Goal: Task Accomplishment & Management: Complete application form

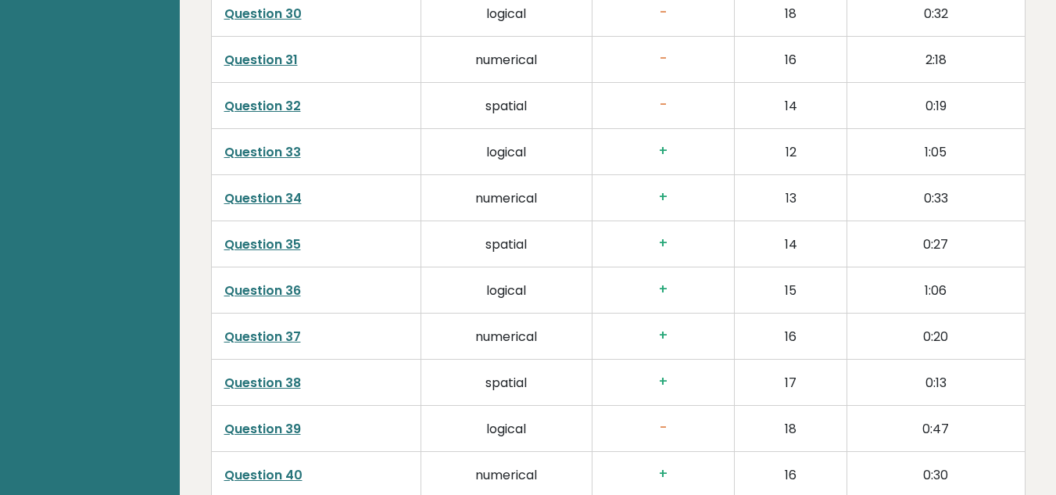
scroll to position [3083, 0]
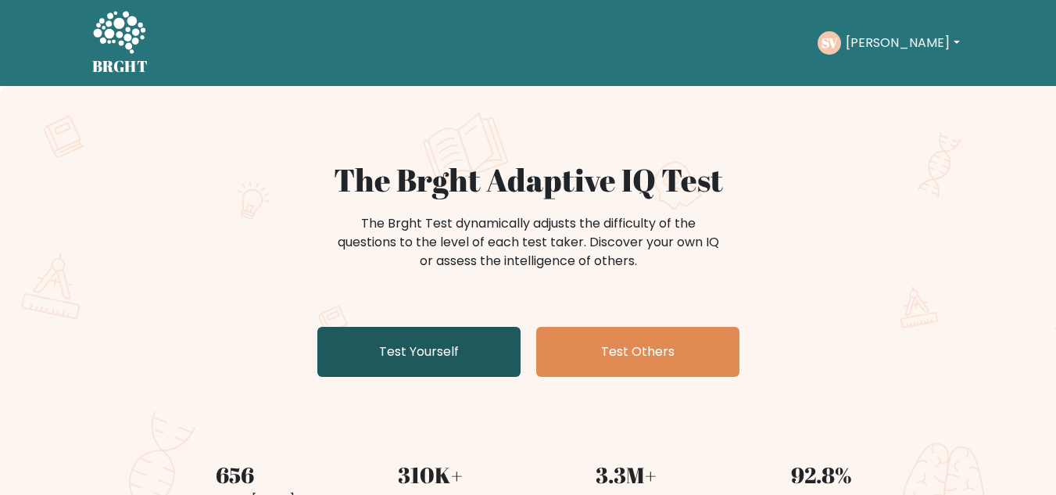
click at [412, 352] on link "Test Yourself" at bounding box center [418, 352] width 203 height 50
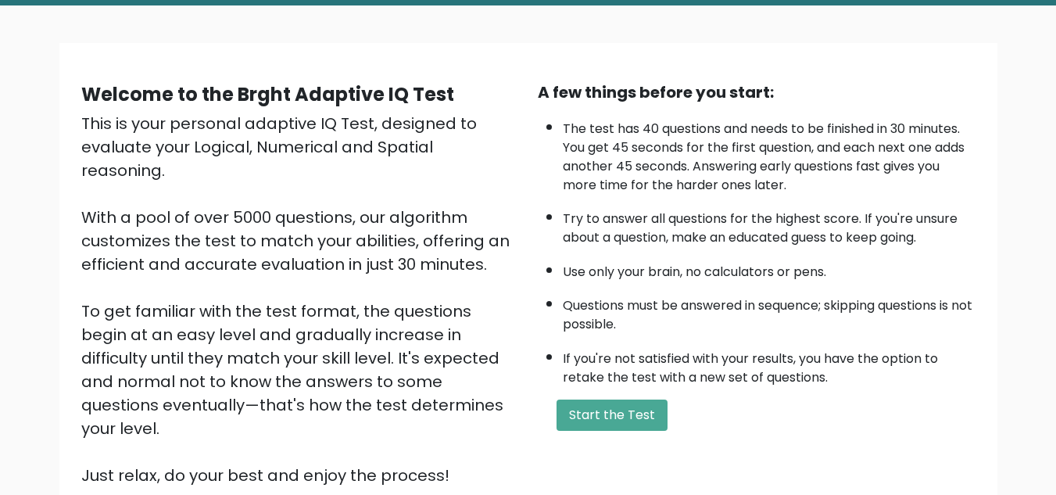
scroll to position [81, 0]
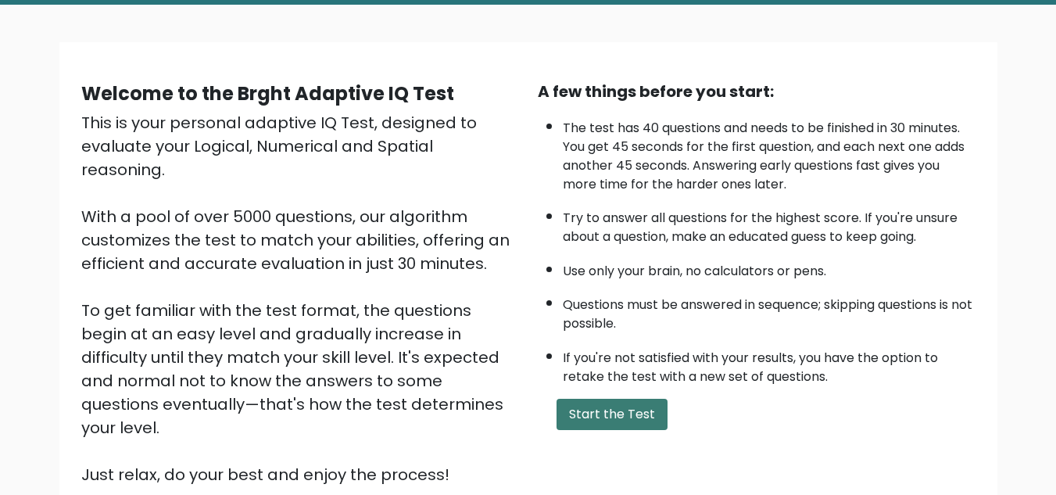
click at [612, 409] on button "Start the Test" at bounding box center [611, 414] width 111 height 31
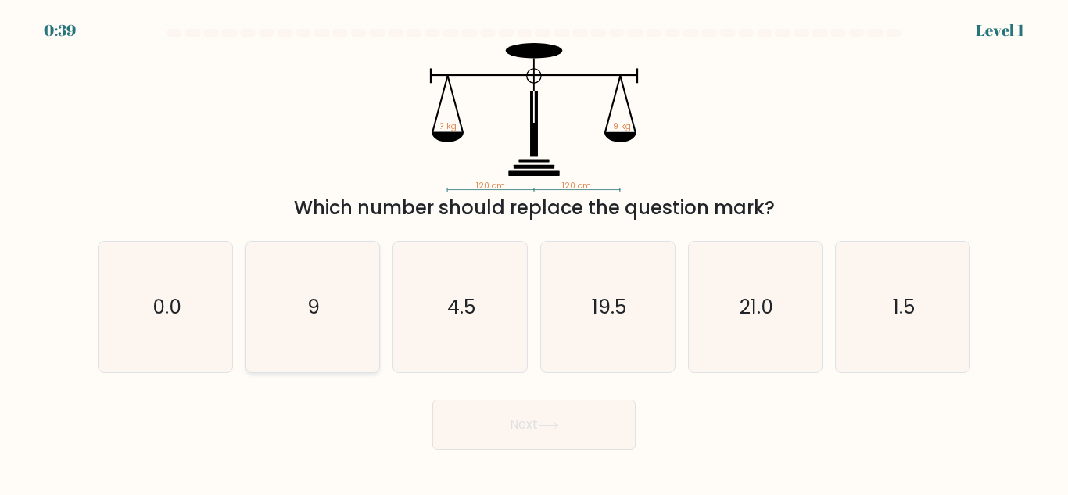
click at [345, 323] on icon "9" at bounding box center [312, 307] width 131 height 131
click at [534, 252] on input "b. 9" at bounding box center [534, 250] width 1 height 4
radio input "true"
click at [518, 416] on button "Next" at bounding box center [533, 424] width 203 height 50
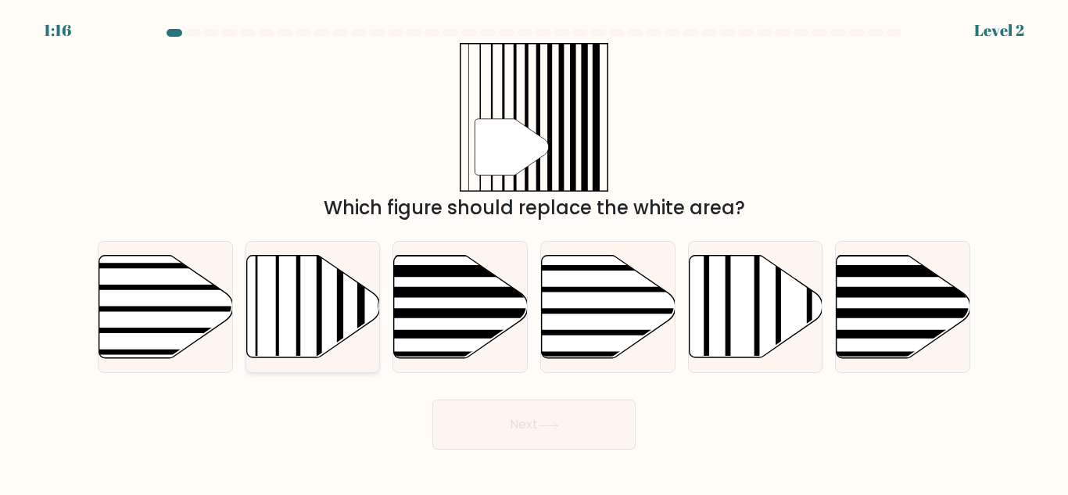
click at [305, 331] on icon at bounding box center [313, 307] width 134 height 102
click at [534, 252] on input "b." at bounding box center [534, 250] width 1 height 4
radio input "true"
click at [547, 434] on button "Next" at bounding box center [533, 424] width 203 height 50
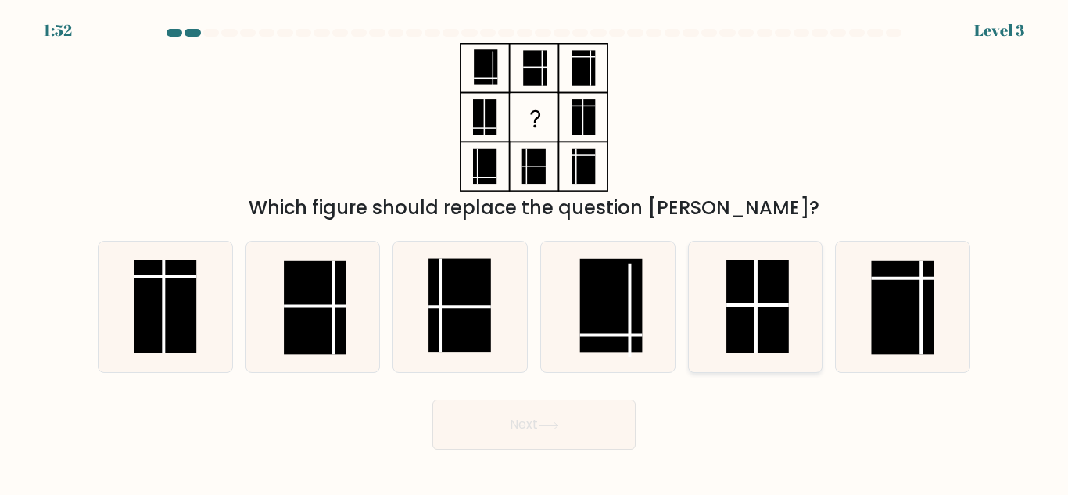
click at [764, 318] on rect at bounding box center [757, 306] width 63 height 94
click at [535, 252] on input "e." at bounding box center [534, 250] width 1 height 4
radio input "true"
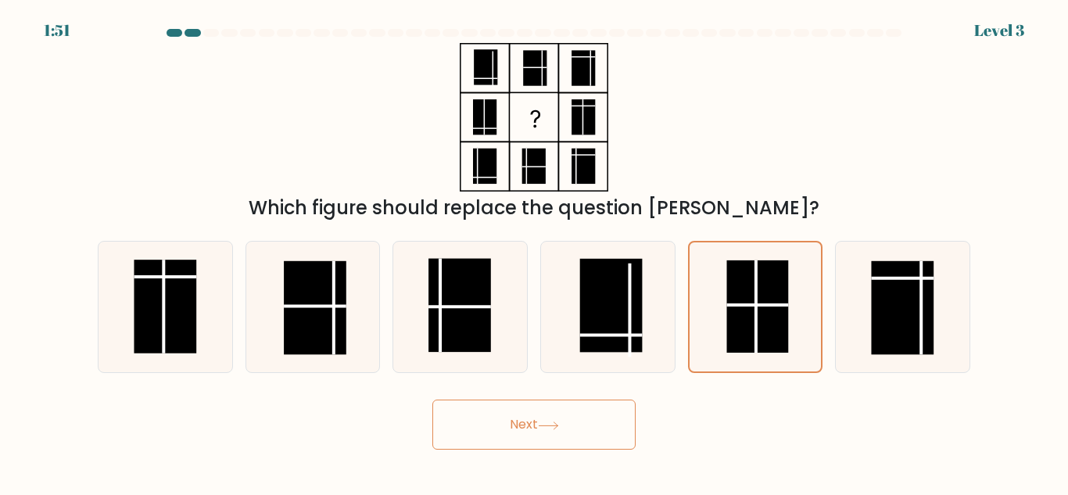
click at [560, 434] on button "Next" at bounding box center [533, 424] width 203 height 50
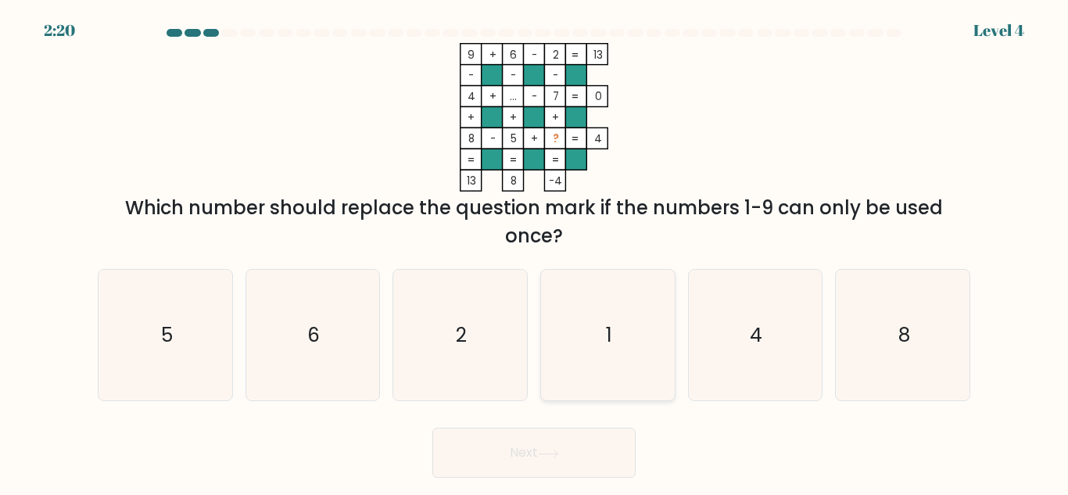
click at [610, 317] on icon "1" at bounding box center [607, 335] width 131 height 131
click at [535, 252] on input "d. 1" at bounding box center [534, 250] width 1 height 4
radio input "true"
click at [599, 444] on button "Next" at bounding box center [533, 453] width 203 height 50
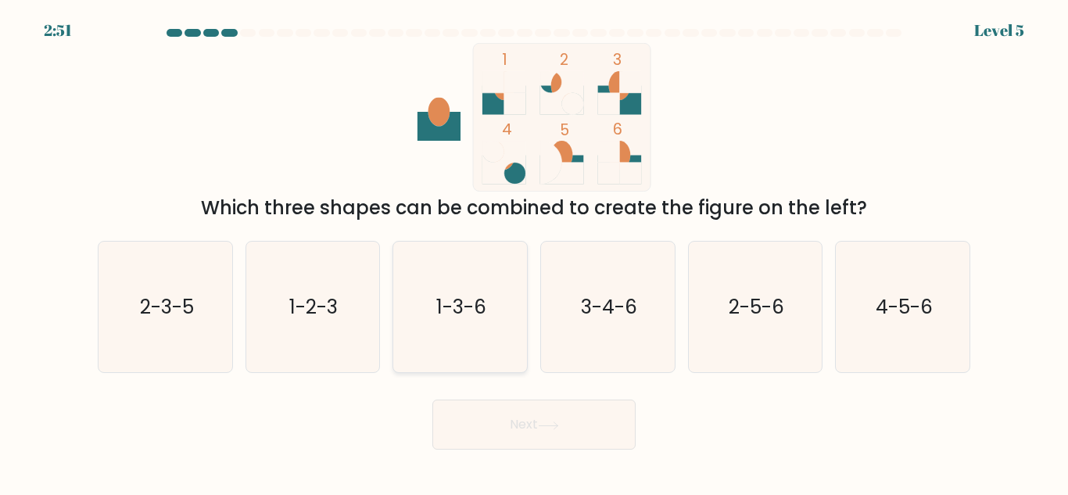
click at [447, 325] on icon "1-3-6" at bounding box center [460, 307] width 131 height 131
click at [534, 252] on input "c. 1-3-6" at bounding box center [534, 250] width 1 height 4
radio input "true"
click at [531, 424] on button "Next" at bounding box center [533, 424] width 203 height 50
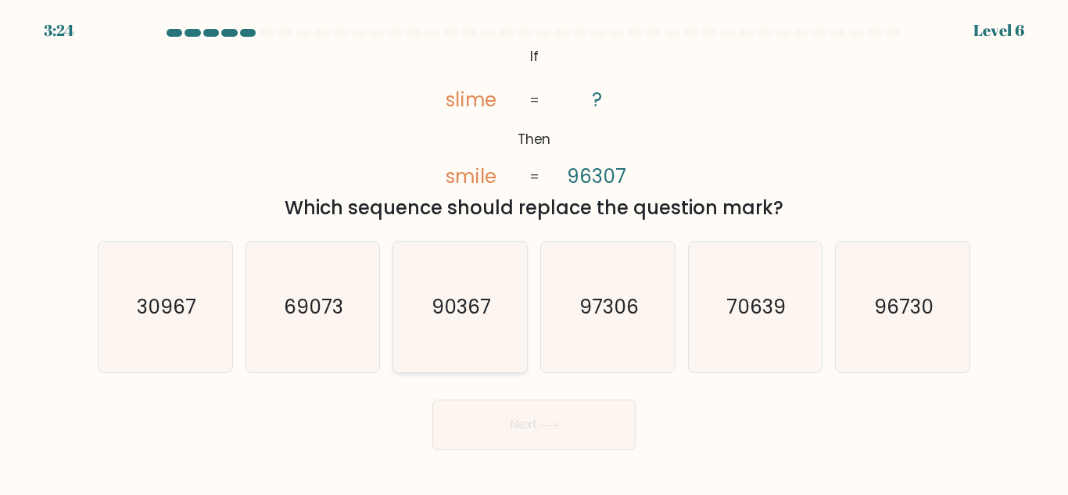
click at [451, 312] on text "90367" at bounding box center [460, 306] width 59 height 27
click at [534, 252] on input "c. 90367" at bounding box center [534, 250] width 1 height 4
radio input "true"
click at [507, 430] on button "Next" at bounding box center [533, 424] width 203 height 50
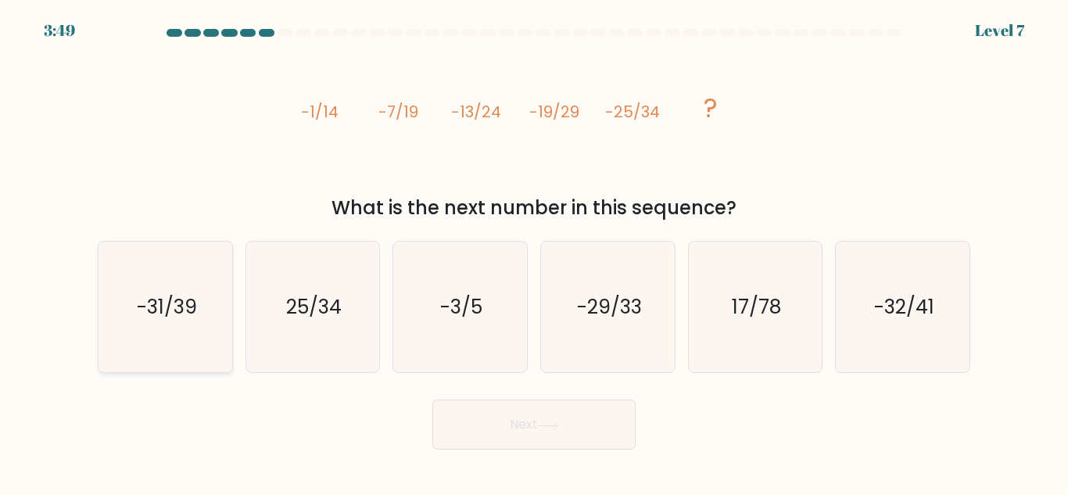
click at [182, 331] on icon "-31/39" at bounding box center [165, 307] width 131 height 131
click at [534, 252] on input "a. -31/39" at bounding box center [534, 250] width 1 height 4
radio input "true"
drag, startPoint x: 503, startPoint y: 414, endPoint x: 503, endPoint y: 402, distance: 12.5
click at [503, 402] on button "Next" at bounding box center [533, 424] width 203 height 50
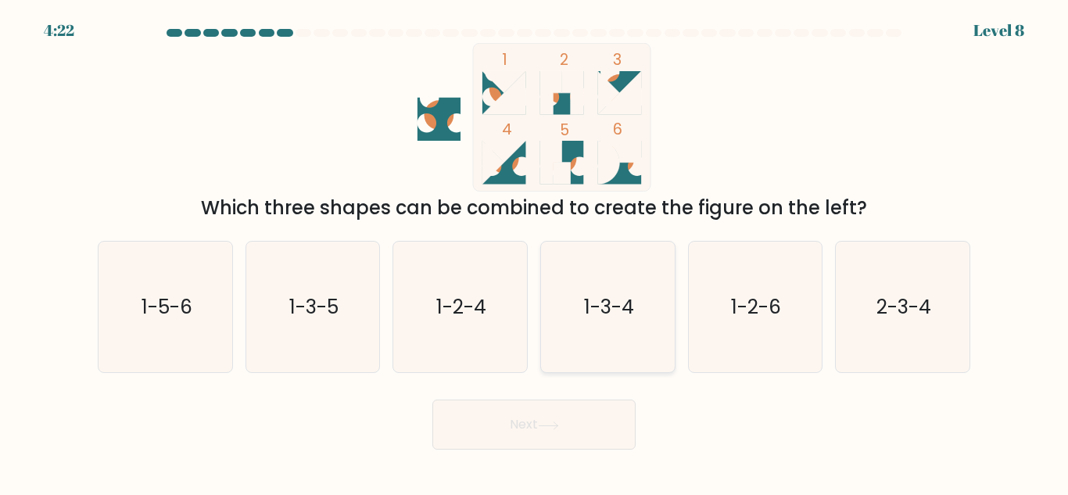
click at [623, 332] on icon "1-3-4" at bounding box center [607, 307] width 131 height 131
click at [535, 252] on input "d. 1-3-4" at bounding box center [534, 250] width 1 height 4
radio input "true"
click at [623, 416] on button "Next" at bounding box center [533, 424] width 203 height 50
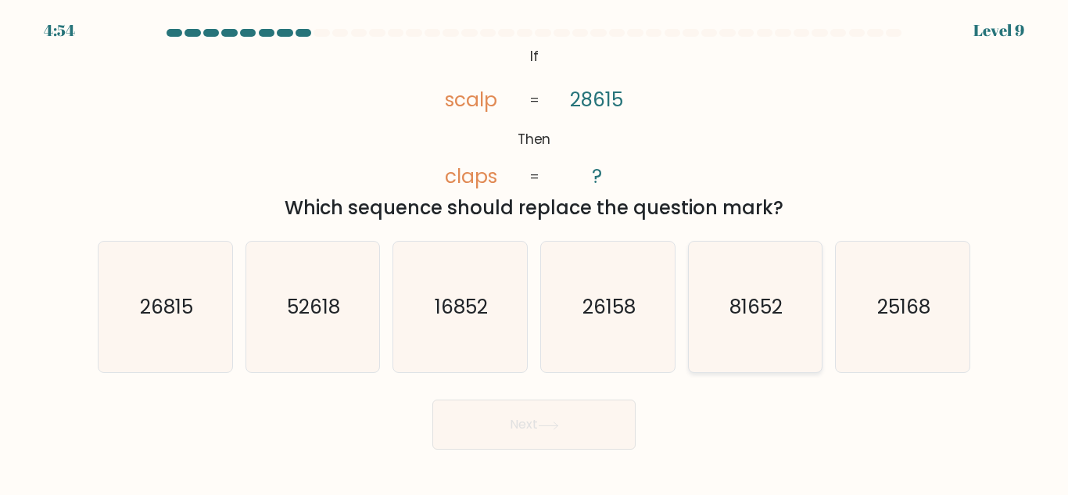
click at [735, 297] on text "81652" at bounding box center [756, 306] width 53 height 27
click at [535, 252] on input "e. 81652" at bounding box center [534, 250] width 1 height 4
radio input "true"
click at [560, 431] on button "Next" at bounding box center [533, 424] width 203 height 50
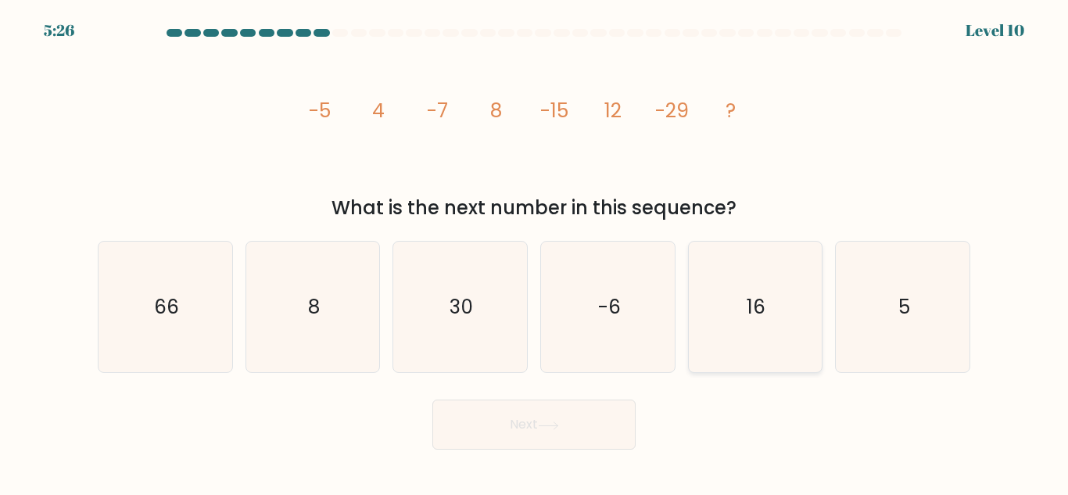
click at [798, 299] on icon "16" at bounding box center [754, 307] width 131 height 131
click at [535, 252] on input "e. 16" at bounding box center [534, 250] width 1 height 4
radio input "true"
click at [565, 432] on button "Next" at bounding box center [533, 424] width 203 height 50
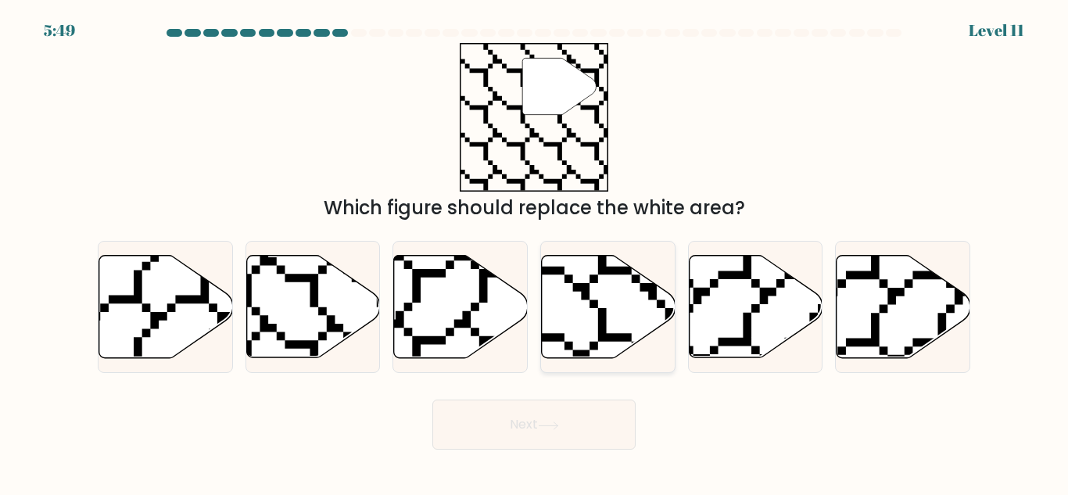
click at [625, 326] on icon at bounding box center [609, 307] width 134 height 102
click at [535, 252] on input "d." at bounding box center [534, 250] width 1 height 4
radio input "true"
click at [159, 302] on icon at bounding box center [166, 307] width 134 height 102
click at [534, 252] on input "a." at bounding box center [534, 250] width 1 height 4
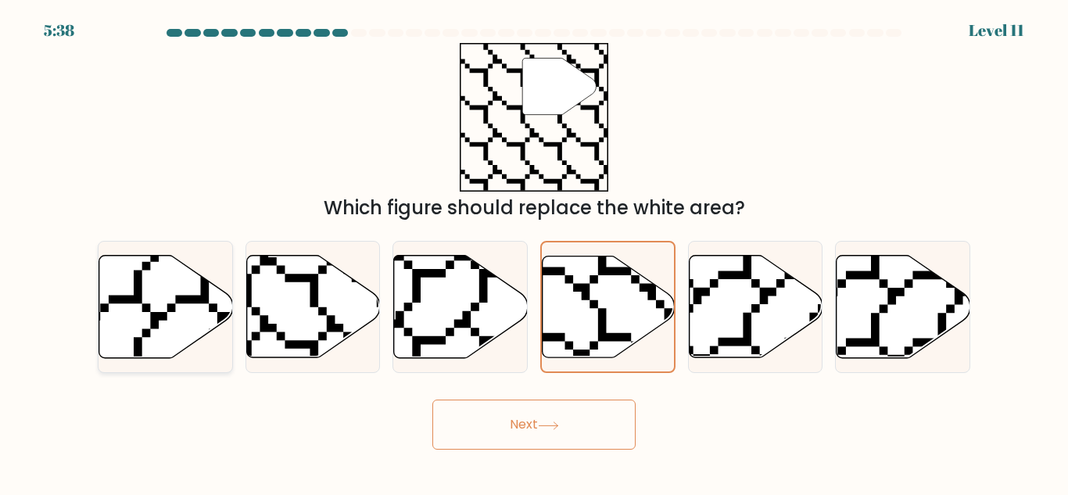
radio input "true"
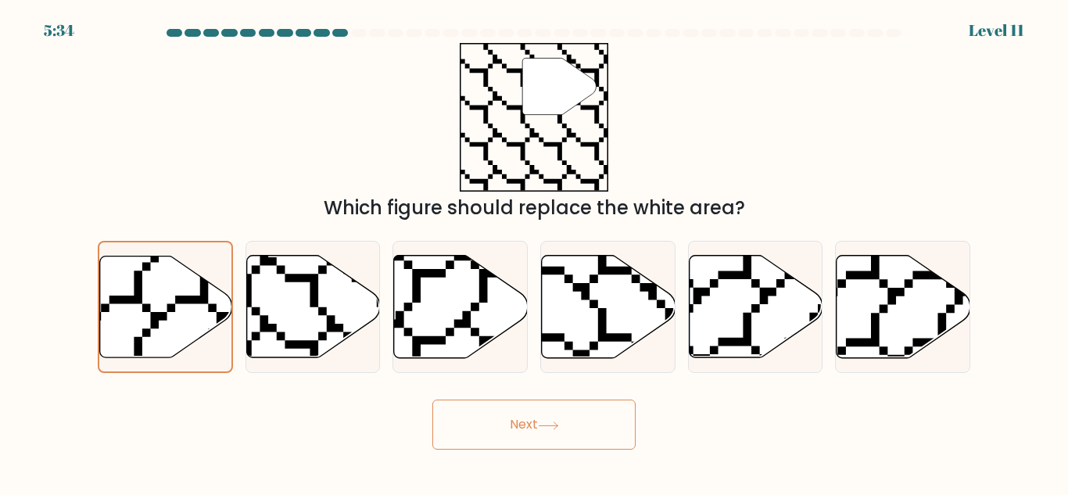
click at [564, 419] on button "Next" at bounding box center [533, 424] width 203 height 50
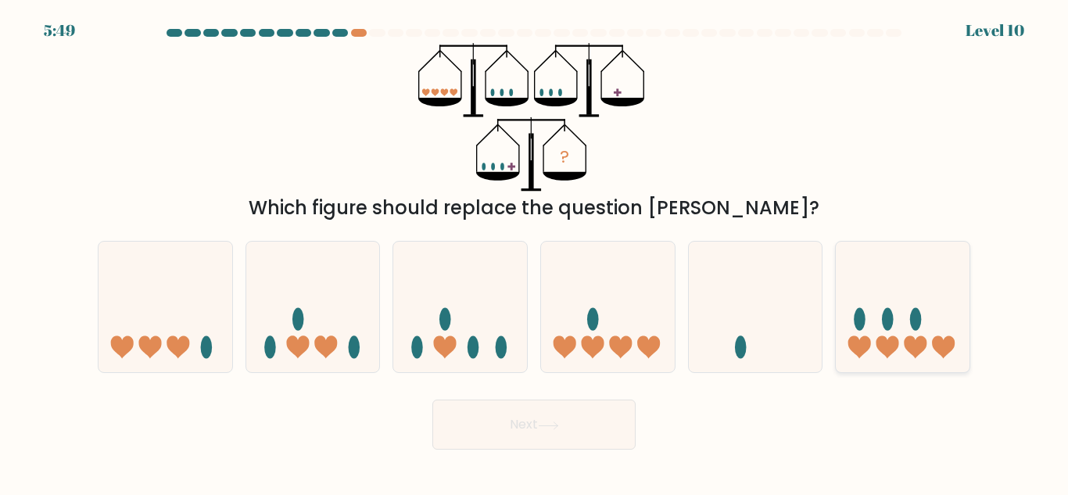
click at [866, 335] on icon at bounding box center [903, 307] width 134 height 110
click at [535, 252] on input "f." at bounding box center [534, 250] width 1 height 4
radio input "true"
click at [594, 435] on button "Next" at bounding box center [533, 424] width 203 height 50
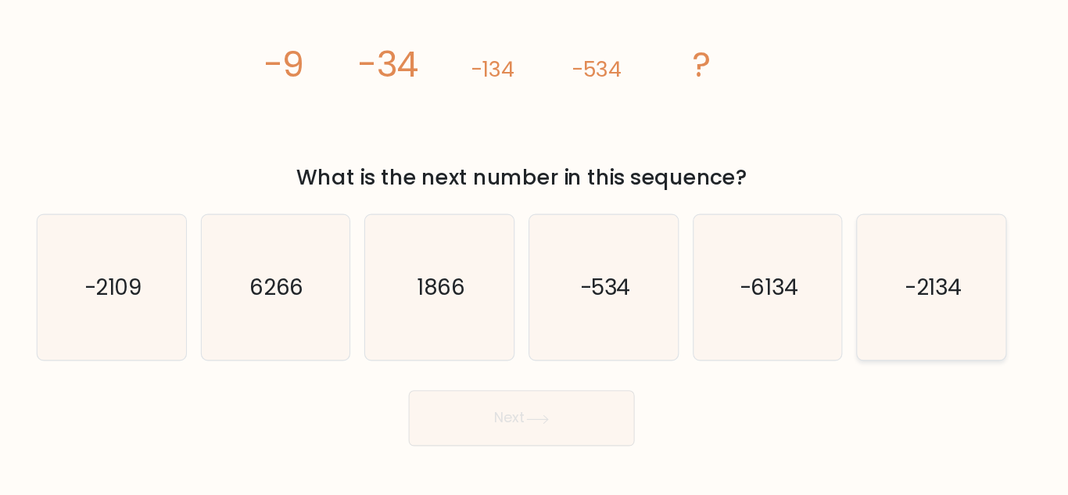
click at [867, 315] on icon "-2134" at bounding box center [902, 307] width 131 height 131
click at [535, 252] on input "f. -2134" at bounding box center [534, 250] width 1 height 4
radio input "true"
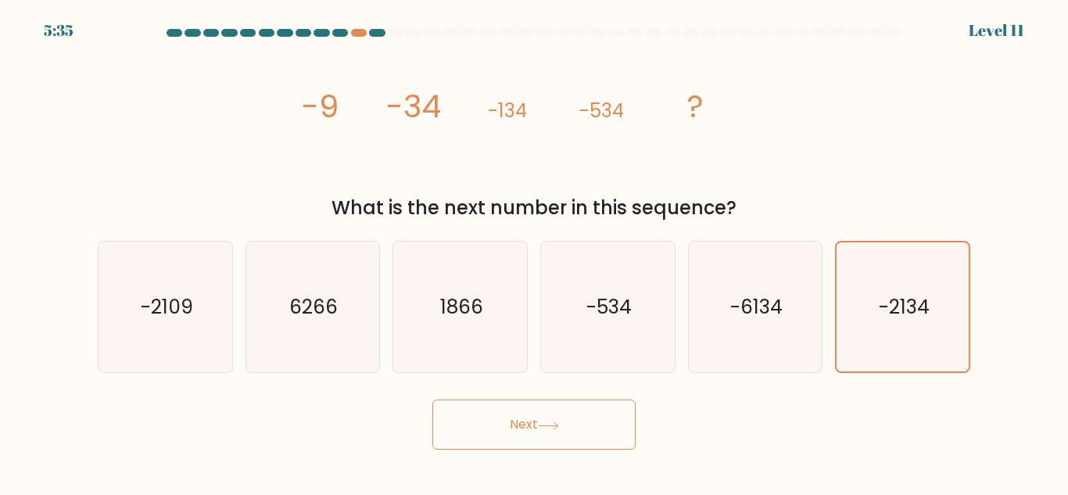
click at [564, 424] on button "Next" at bounding box center [533, 424] width 203 height 50
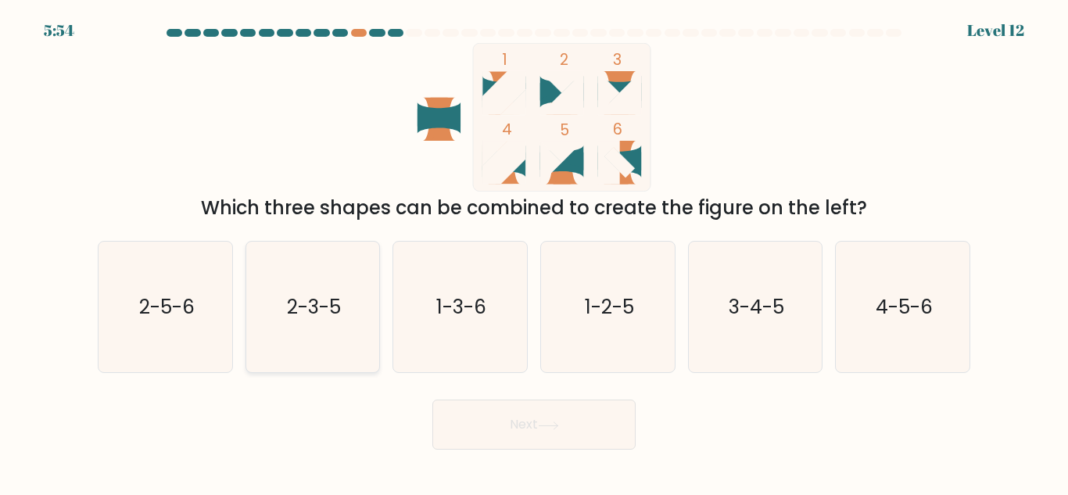
click at [310, 330] on icon "2-3-5" at bounding box center [312, 307] width 131 height 131
click at [534, 252] on input "b. 2-3-5" at bounding box center [534, 250] width 1 height 4
radio input "true"
click at [515, 416] on button "Next" at bounding box center [533, 424] width 203 height 50
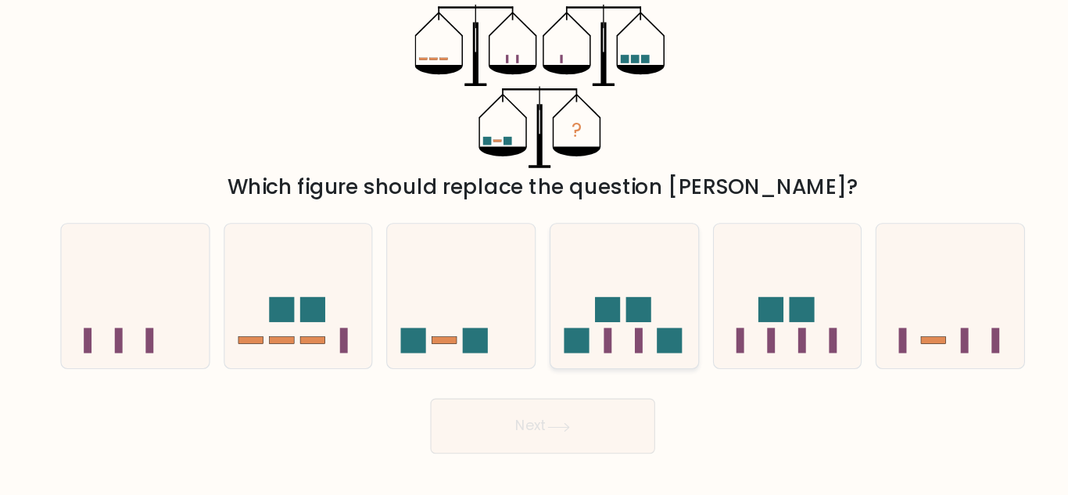
click at [628, 340] on icon at bounding box center [608, 307] width 134 height 110
click at [535, 252] on input "d." at bounding box center [534, 250] width 1 height 4
radio input "true"
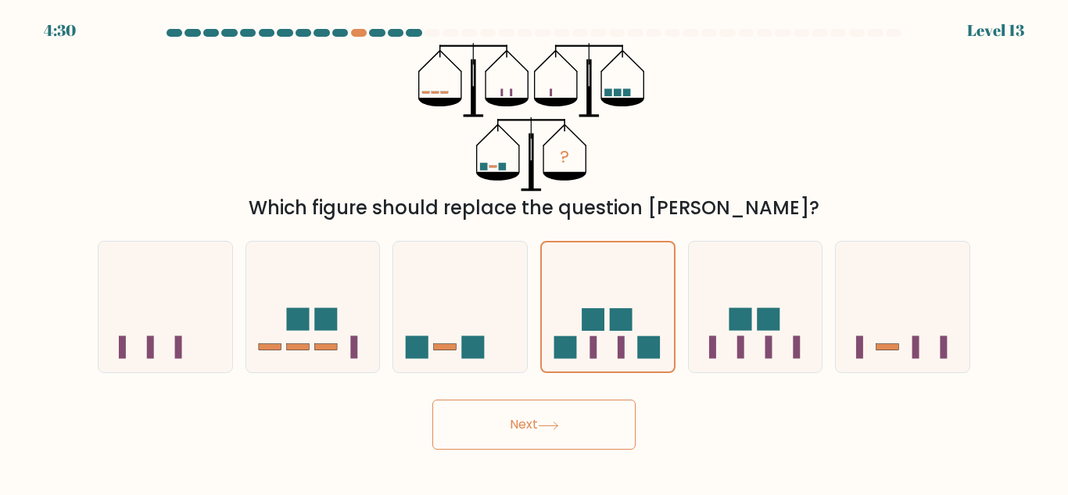
click at [540, 428] on button "Next" at bounding box center [533, 424] width 203 height 50
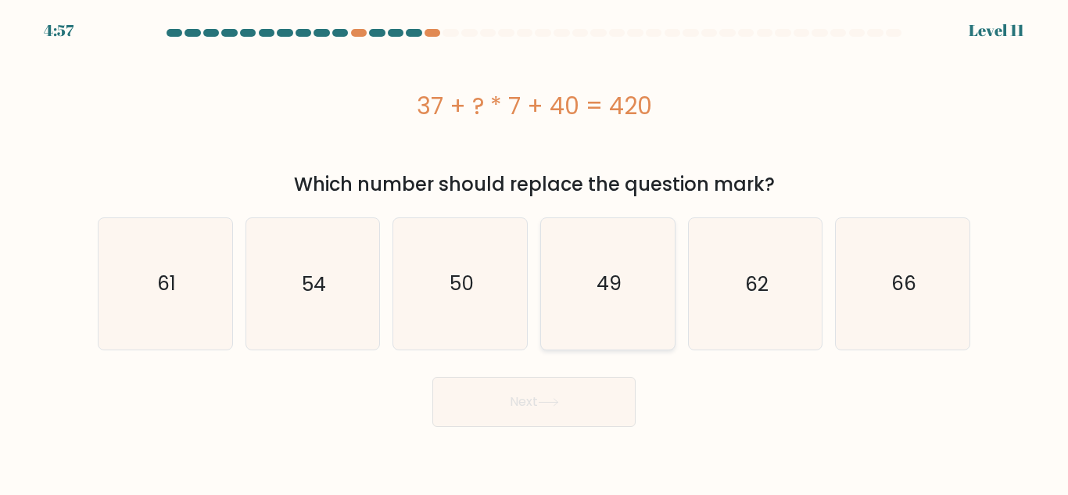
click at [592, 292] on icon "49" at bounding box center [607, 283] width 131 height 131
click at [535, 252] on input "d. 49" at bounding box center [534, 250] width 1 height 4
radio input "true"
click at [578, 392] on button "Next" at bounding box center [533, 402] width 203 height 50
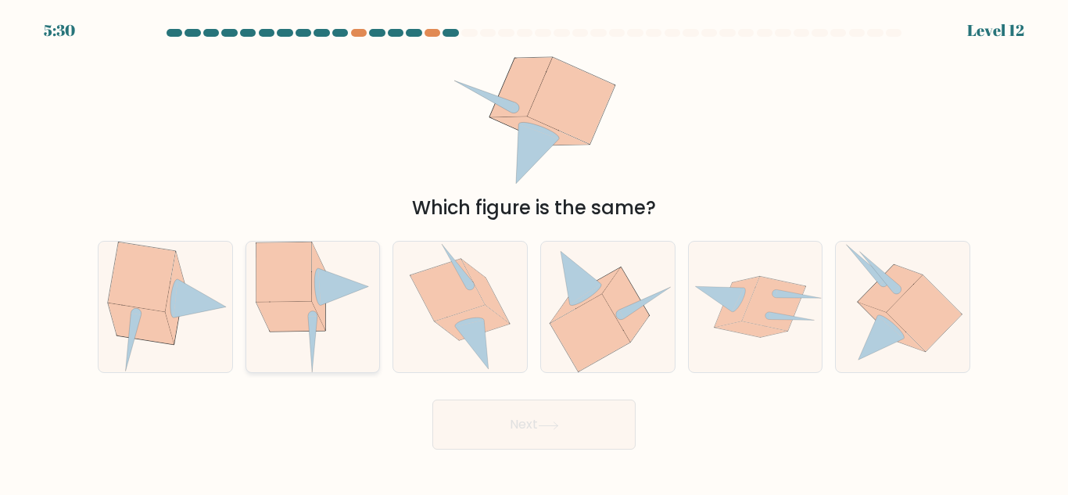
click at [313, 331] on icon at bounding box center [312, 344] width 9 height 55
click at [534, 252] on input "b." at bounding box center [534, 250] width 1 height 4
radio input "true"
click at [548, 409] on button "Next" at bounding box center [533, 424] width 203 height 50
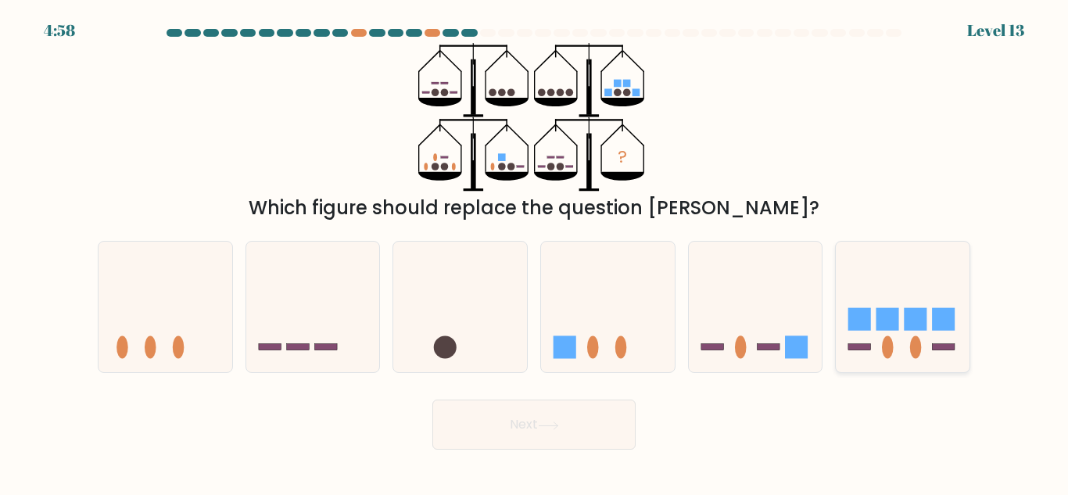
click at [864, 332] on icon at bounding box center [903, 307] width 134 height 110
click at [535, 252] on input "f." at bounding box center [534, 250] width 1 height 4
radio input "true"
click at [588, 417] on button "Next" at bounding box center [533, 424] width 203 height 50
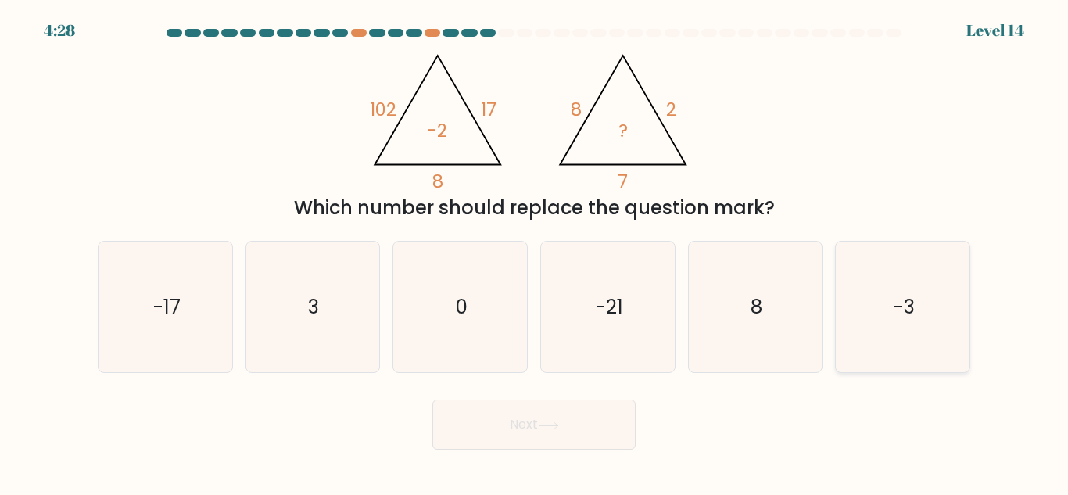
click at [940, 308] on icon "-3" at bounding box center [902, 307] width 131 height 131
click at [535, 252] on input "f. -3" at bounding box center [534, 250] width 1 height 4
radio input "true"
click at [496, 421] on button "Next" at bounding box center [533, 424] width 203 height 50
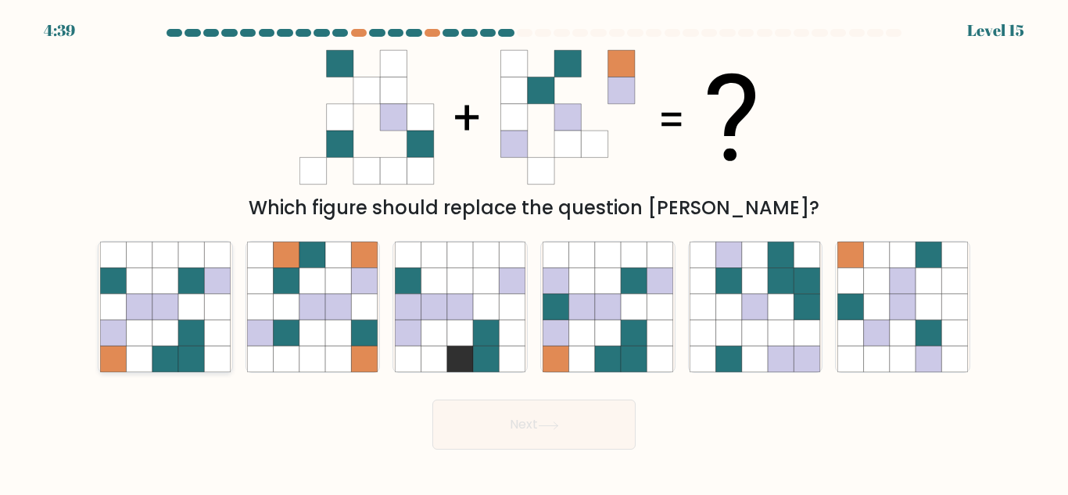
click at [168, 335] on icon at bounding box center [165, 333] width 26 height 26
click at [534, 252] on input "a." at bounding box center [534, 250] width 1 height 4
radio input "true"
click at [628, 360] on icon at bounding box center [634, 359] width 26 height 26
click at [535, 252] on input "d." at bounding box center [534, 250] width 1 height 4
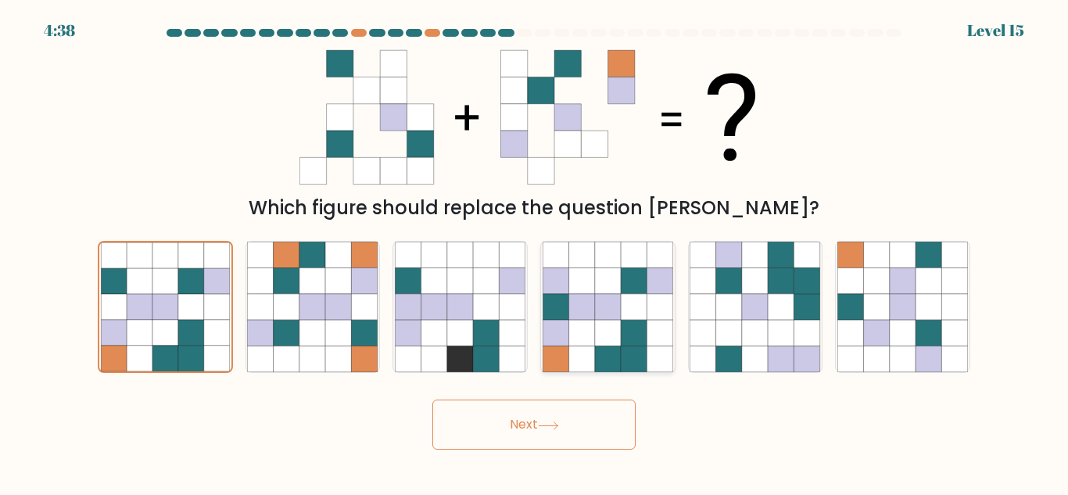
radio input "true"
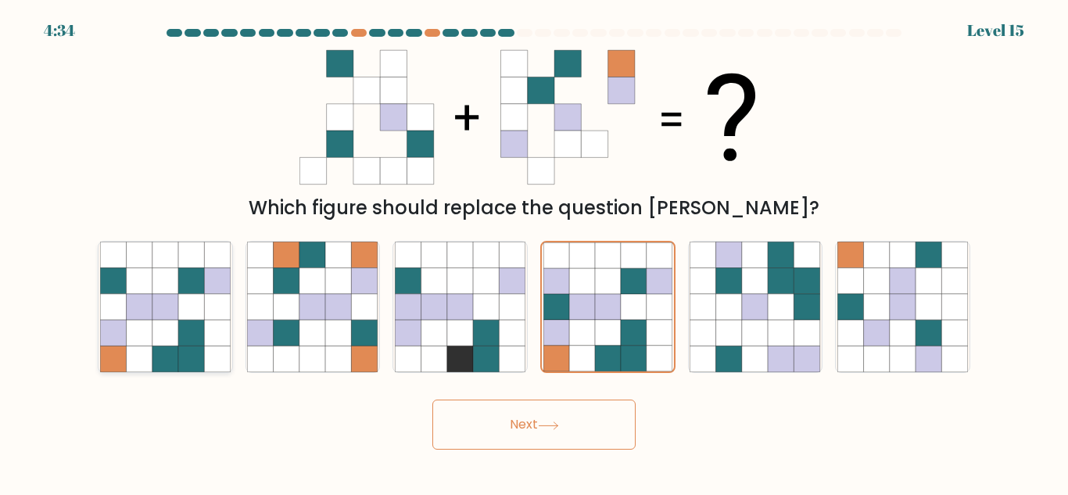
click at [159, 293] on icon at bounding box center [165, 281] width 26 height 26
click at [534, 252] on input "a." at bounding box center [534, 250] width 1 height 4
radio input "true"
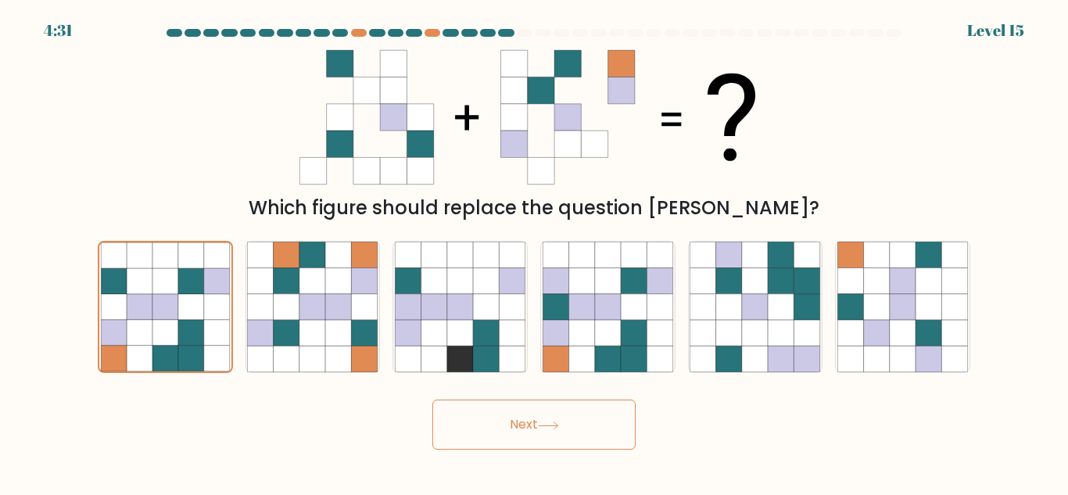
click at [501, 424] on button "Next" at bounding box center [533, 424] width 203 height 50
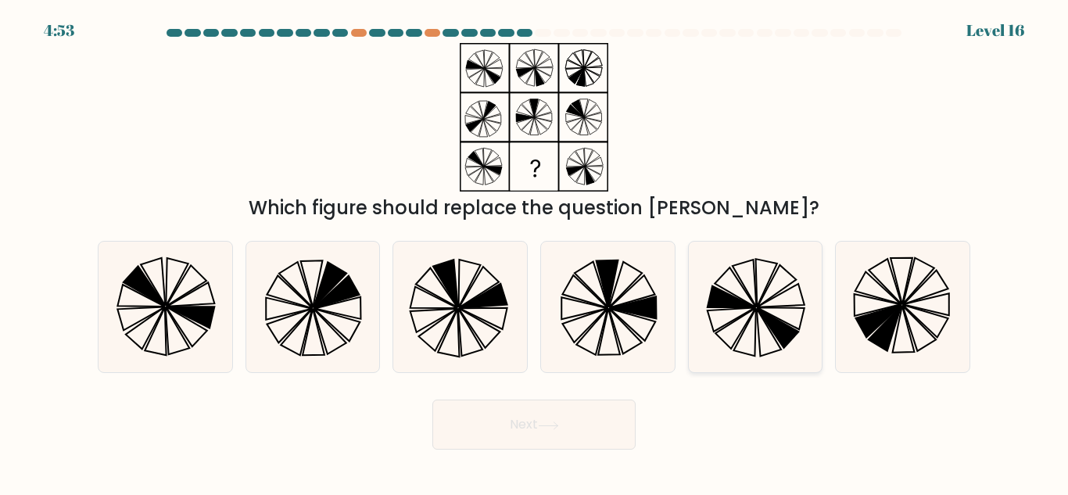
click at [743, 306] on icon at bounding box center [731, 296] width 48 height 21
click at [535, 252] on input "e." at bounding box center [534, 250] width 1 height 4
radio input "true"
click at [560, 435] on button "Next" at bounding box center [533, 424] width 203 height 50
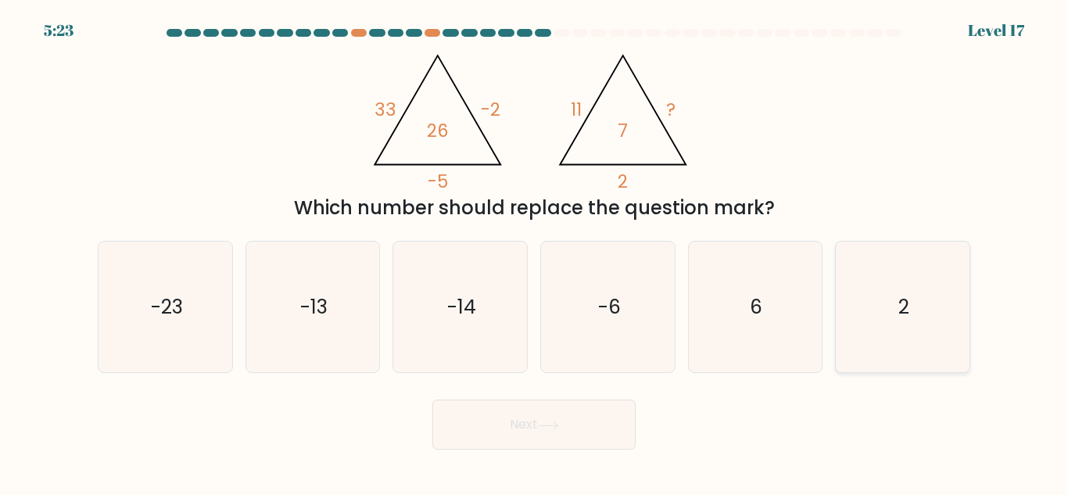
click at [919, 321] on icon "2" at bounding box center [902, 307] width 131 height 131
click at [535, 252] on input "f. 2" at bounding box center [534, 250] width 1 height 4
radio input "true"
click at [632, 287] on icon "-6" at bounding box center [607, 307] width 131 height 131
click at [535, 252] on input "d. -6" at bounding box center [534, 250] width 1 height 4
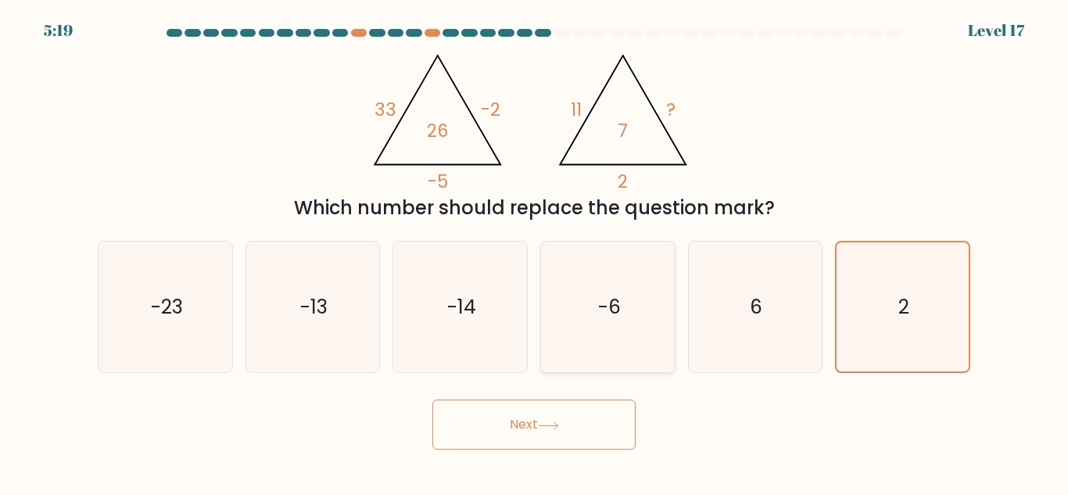
radio input "true"
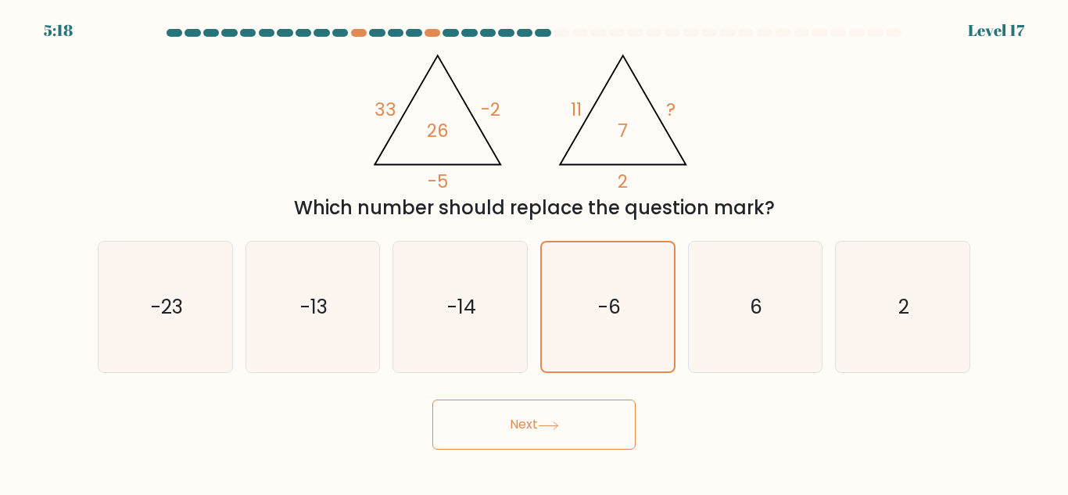
click at [576, 430] on button "Next" at bounding box center [533, 424] width 203 height 50
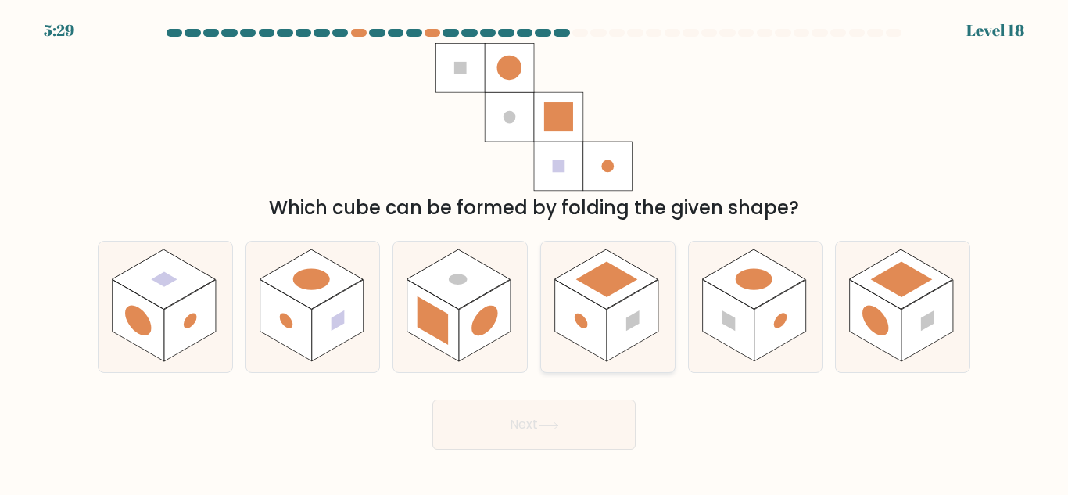
click at [643, 336] on rect at bounding box center [633, 321] width 52 height 82
click at [535, 252] on input "d." at bounding box center [534, 250] width 1 height 4
radio input "true"
click at [592, 427] on button "Next" at bounding box center [533, 424] width 203 height 50
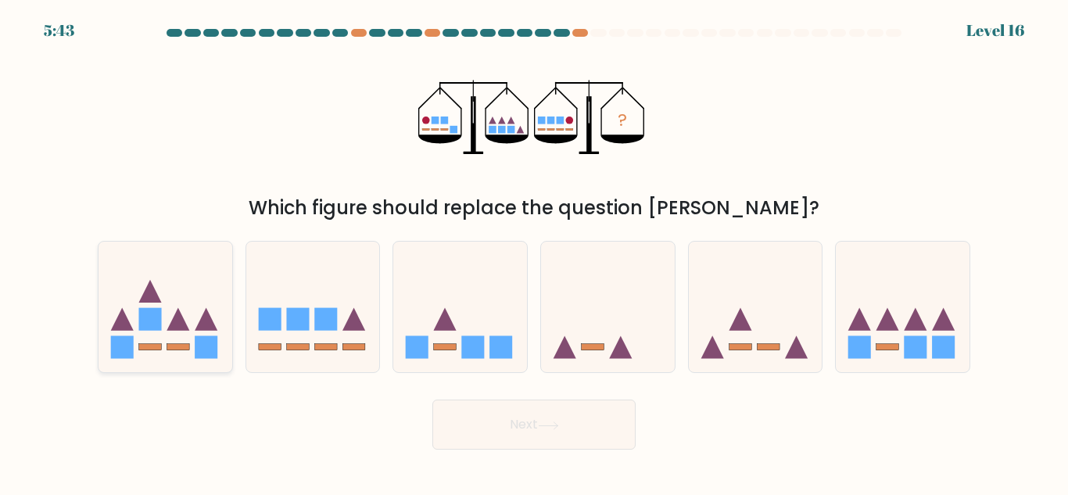
click at [179, 320] on icon at bounding box center [178, 319] width 23 height 23
click at [534, 252] on input "a." at bounding box center [534, 250] width 1 height 4
radio input "true"
click at [916, 314] on icon at bounding box center [915, 319] width 23 height 23
click at [535, 252] on input "f." at bounding box center [534, 250] width 1 height 4
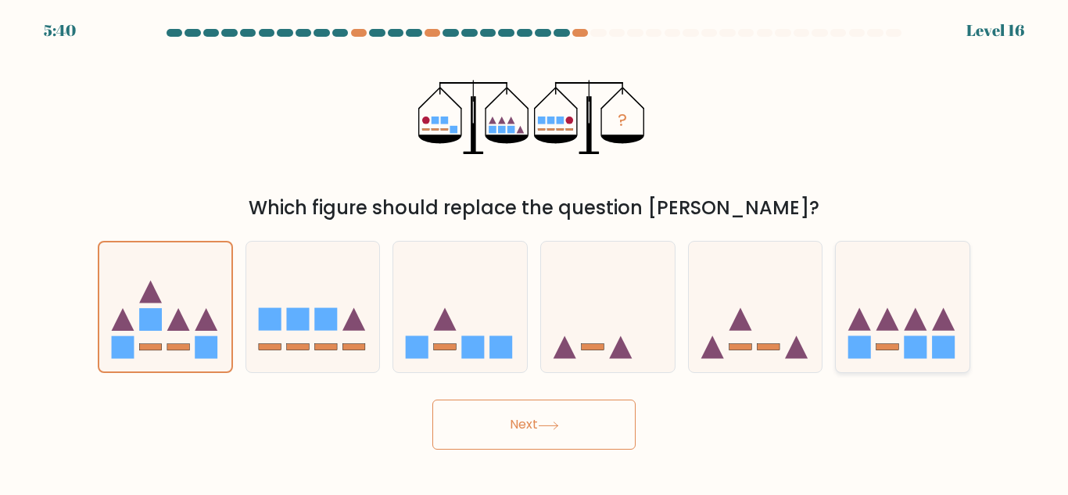
radio input "true"
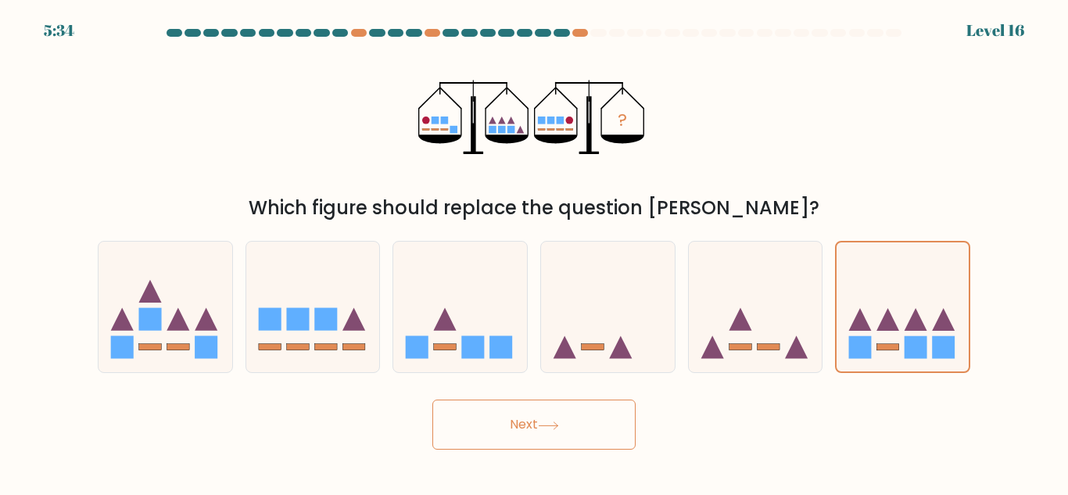
click at [575, 431] on button "Next" at bounding box center [533, 424] width 203 height 50
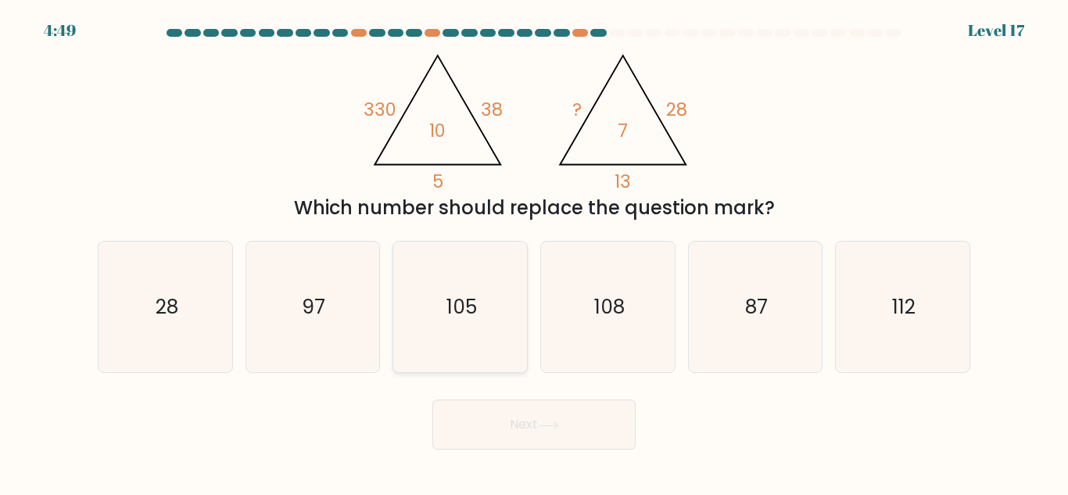
click at [470, 310] on text "105" at bounding box center [461, 306] width 30 height 27
click at [534, 252] on input "c. 105" at bounding box center [534, 250] width 1 height 4
radio input "true"
click at [578, 416] on button "Next" at bounding box center [533, 424] width 203 height 50
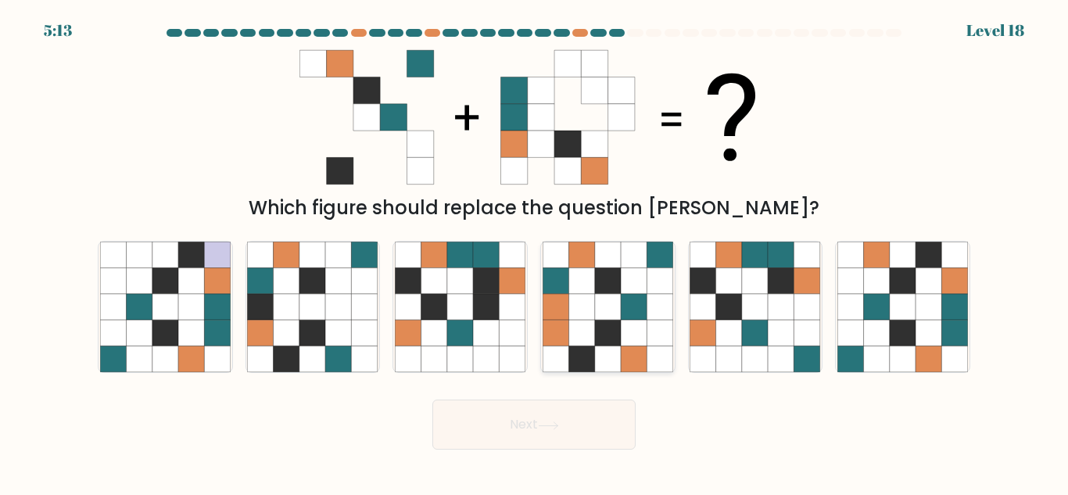
click at [597, 312] on icon at bounding box center [608, 307] width 26 height 26
click at [535, 252] on input "d." at bounding box center [534, 250] width 1 height 4
radio input "true"
click at [904, 339] on icon at bounding box center [902, 333] width 26 height 26
click at [535, 252] on input "f." at bounding box center [534, 250] width 1 height 4
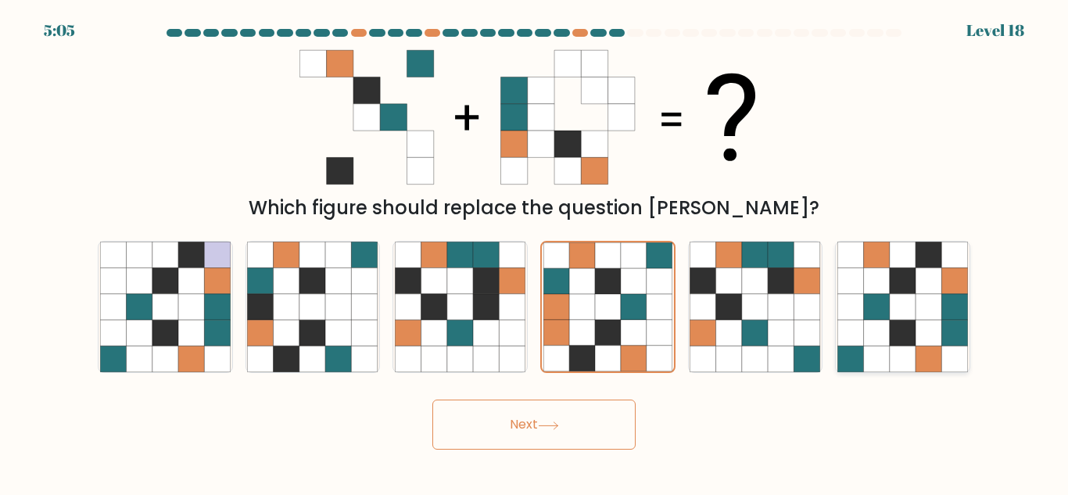
radio input "true"
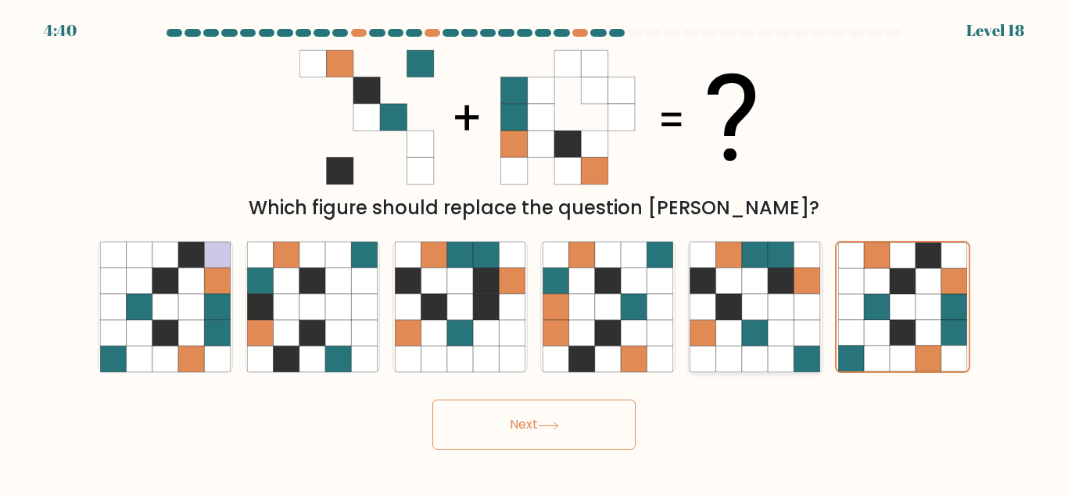
click at [759, 309] on icon at bounding box center [755, 307] width 26 height 26
click at [535, 252] on input "e." at bounding box center [534, 250] width 1 height 4
radio input "true"
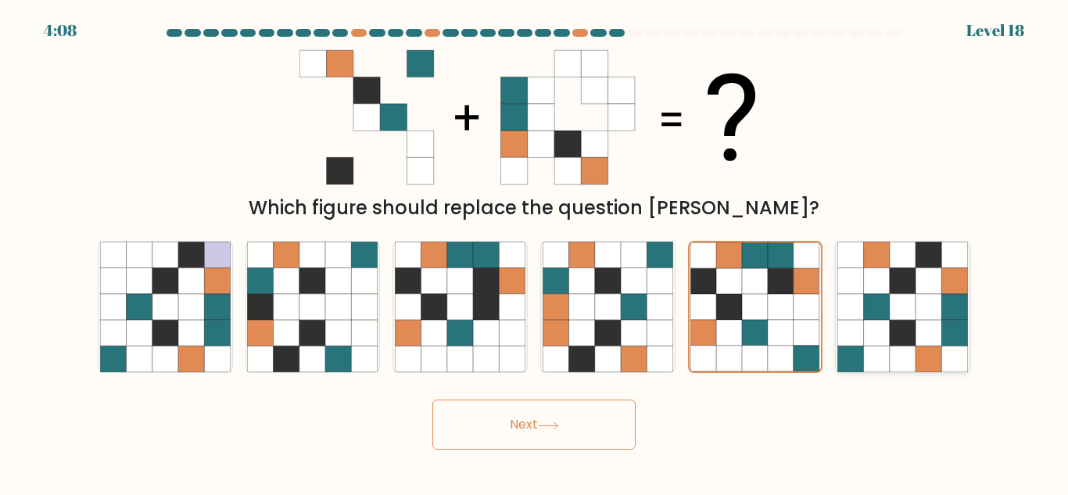
click at [912, 312] on icon at bounding box center [902, 307] width 26 height 26
click at [535, 252] on input "f." at bounding box center [534, 250] width 1 height 4
radio input "true"
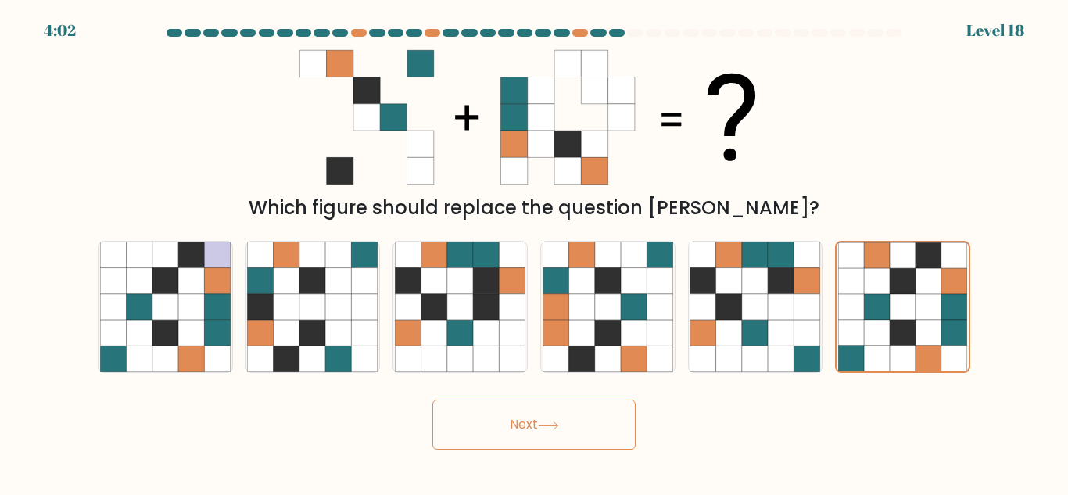
click at [530, 420] on button "Next" at bounding box center [533, 424] width 203 height 50
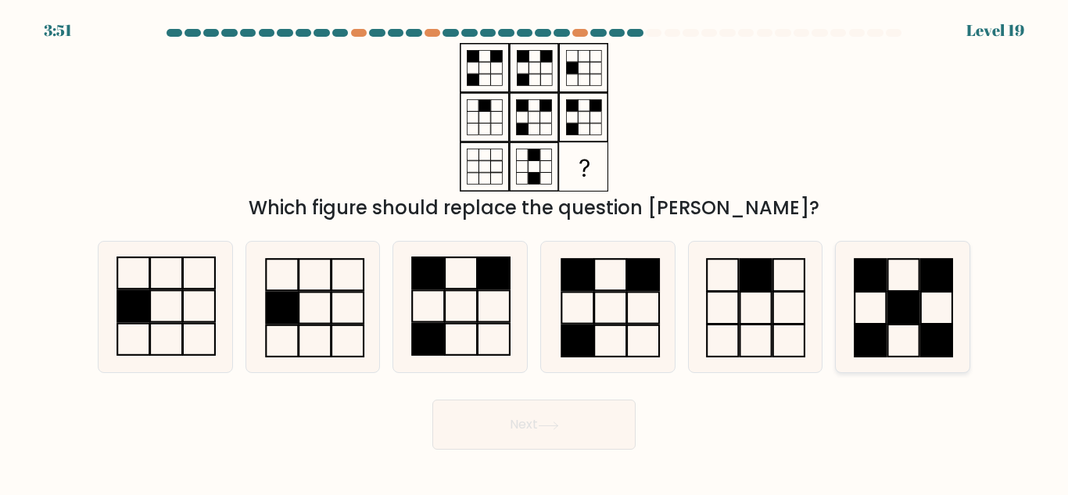
click at [900, 294] on rect at bounding box center [903, 308] width 31 height 32
click at [535, 252] on input "f." at bounding box center [534, 250] width 1 height 4
radio input "true"
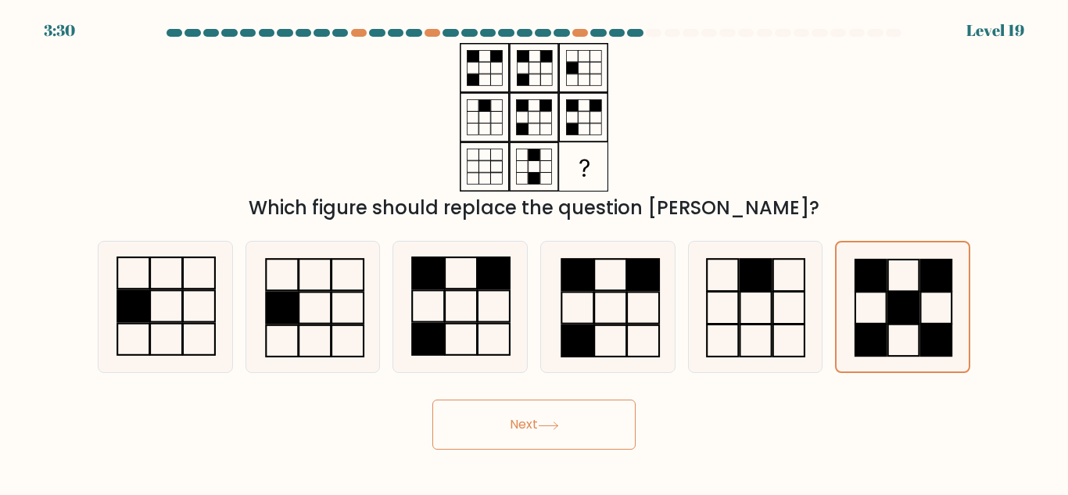
click at [593, 426] on button "Next" at bounding box center [533, 424] width 203 height 50
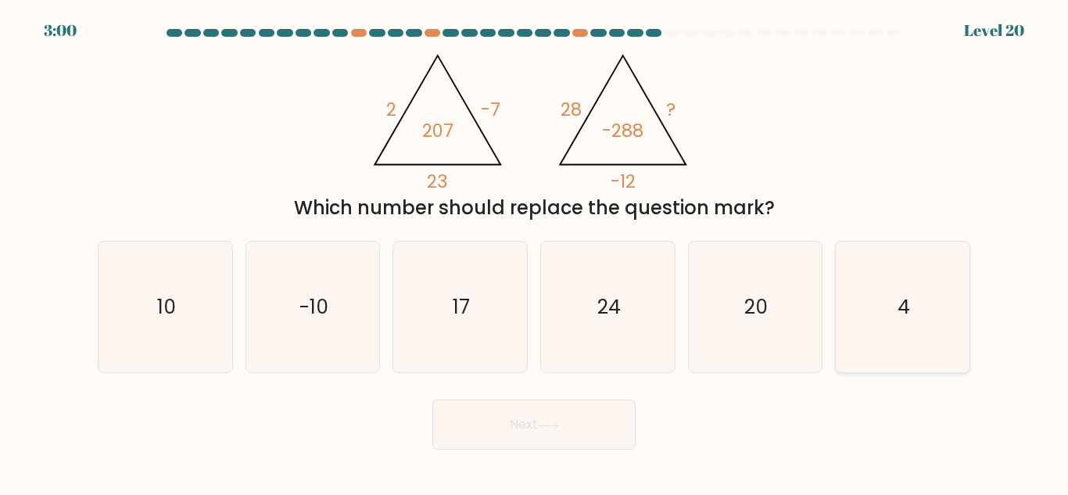
click at [907, 295] on text "4" at bounding box center [903, 306] width 13 height 27
click at [535, 252] on input "f. 4" at bounding box center [534, 250] width 1 height 4
radio input "true"
click at [538, 434] on button "Next" at bounding box center [533, 424] width 203 height 50
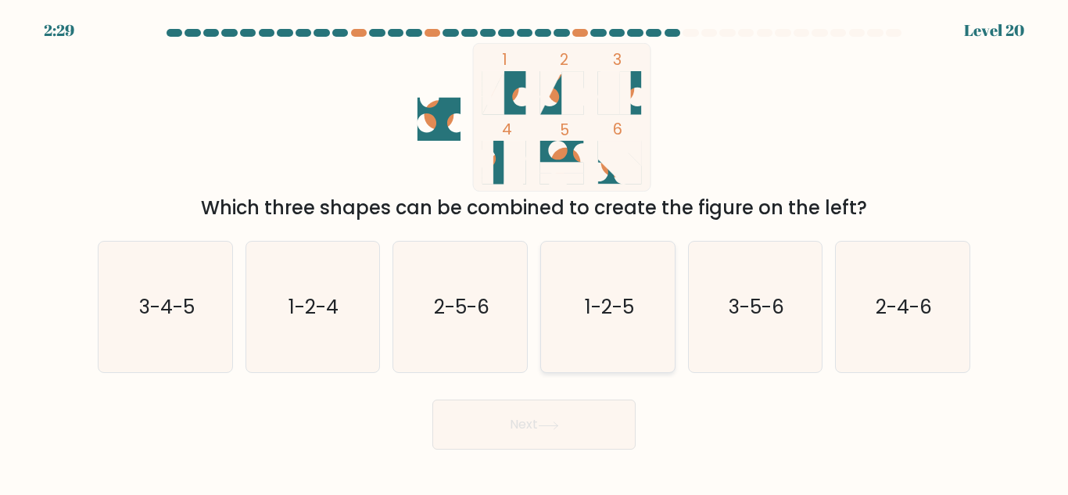
click at [577, 335] on icon "1-2-5" at bounding box center [607, 307] width 131 height 131
click at [535, 252] on input "d. 1-2-5" at bounding box center [534, 250] width 1 height 4
radio input "true"
click at [474, 325] on icon "2-5-6" at bounding box center [460, 307] width 131 height 131
click at [534, 252] on input "c. 2-5-6" at bounding box center [534, 250] width 1 height 4
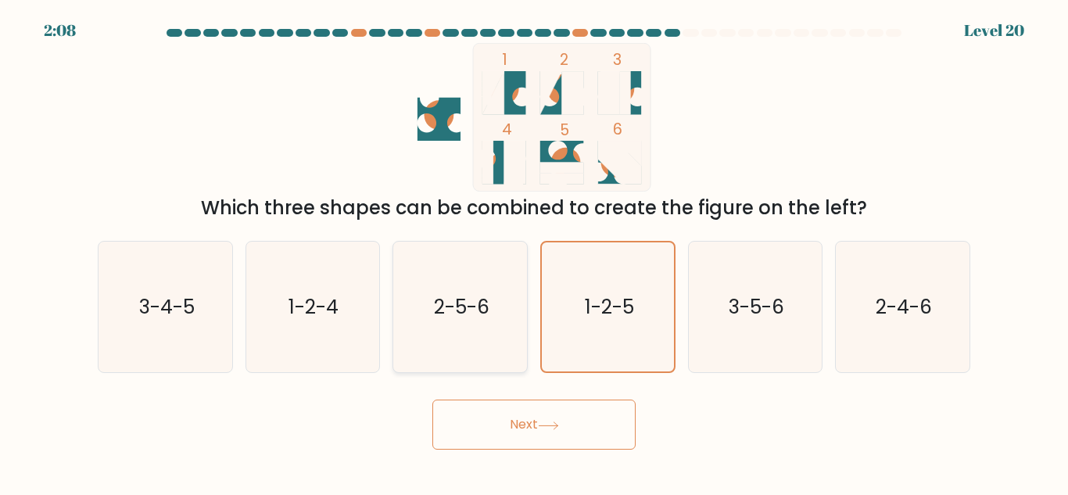
radio input "true"
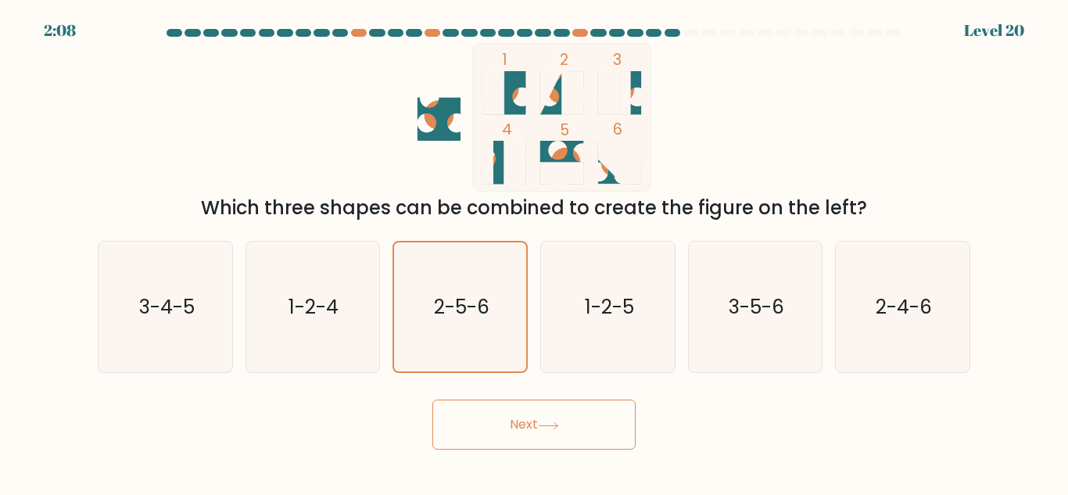
click at [564, 422] on button "Next" at bounding box center [533, 424] width 203 height 50
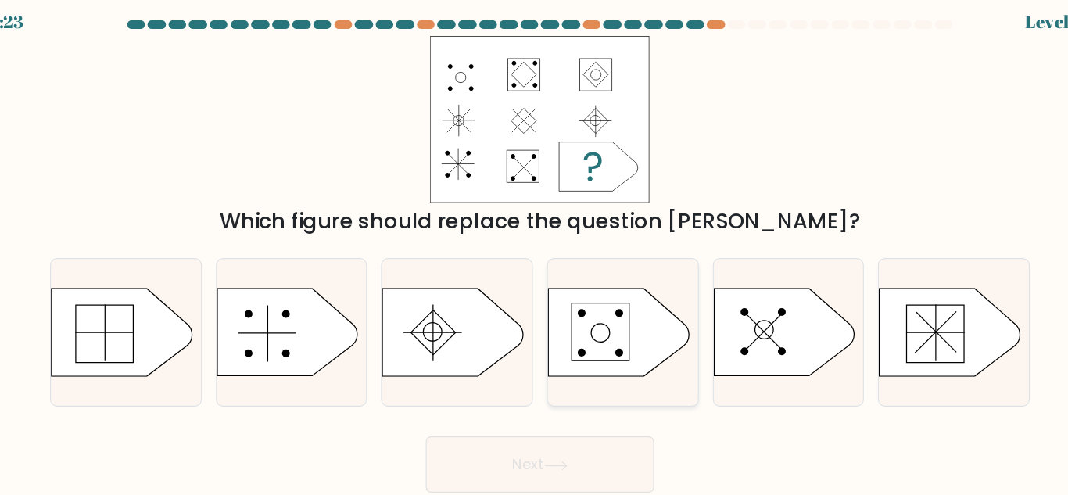
click at [547, 326] on icon at bounding box center [604, 307] width 125 height 78
click at [535, 252] on input "d." at bounding box center [534, 250] width 1 height 4
radio input "true"
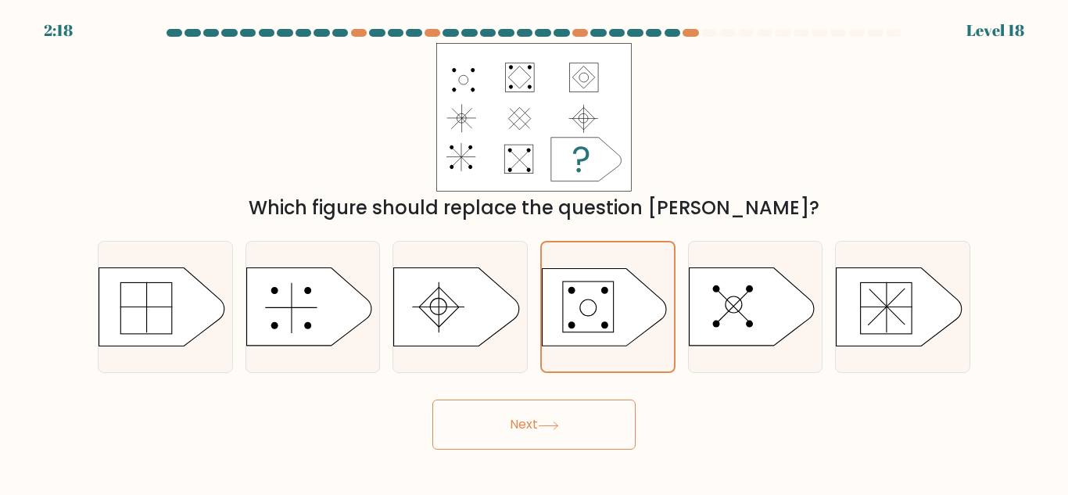
click at [592, 419] on button "Next" at bounding box center [533, 424] width 203 height 50
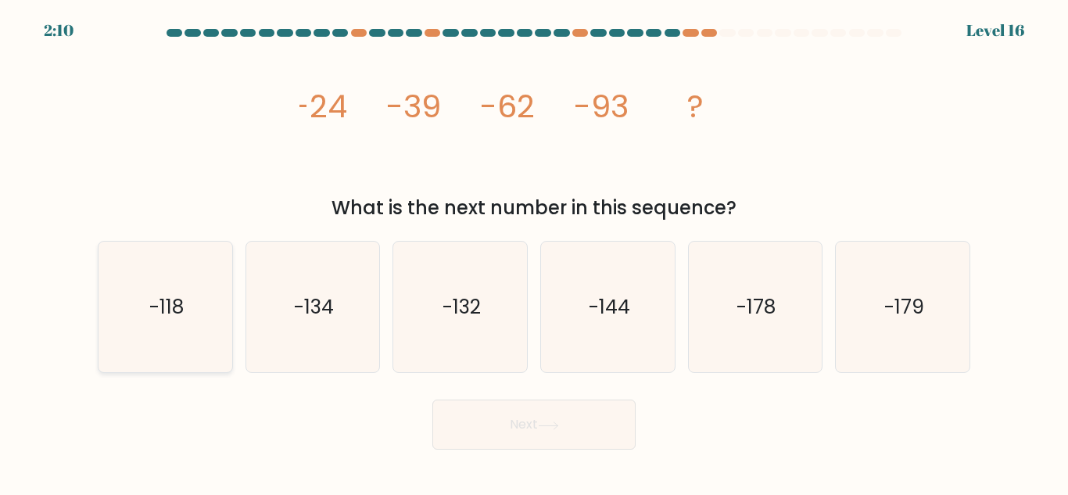
click at [205, 310] on icon "-118" at bounding box center [165, 307] width 131 height 131
click at [534, 252] on input "a. -118" at bounding box center [534, 250] width 1 height 4
radio input "true"
click at [584, 423] on button "Next" at bounding box center [533, 424] width 203 height 50
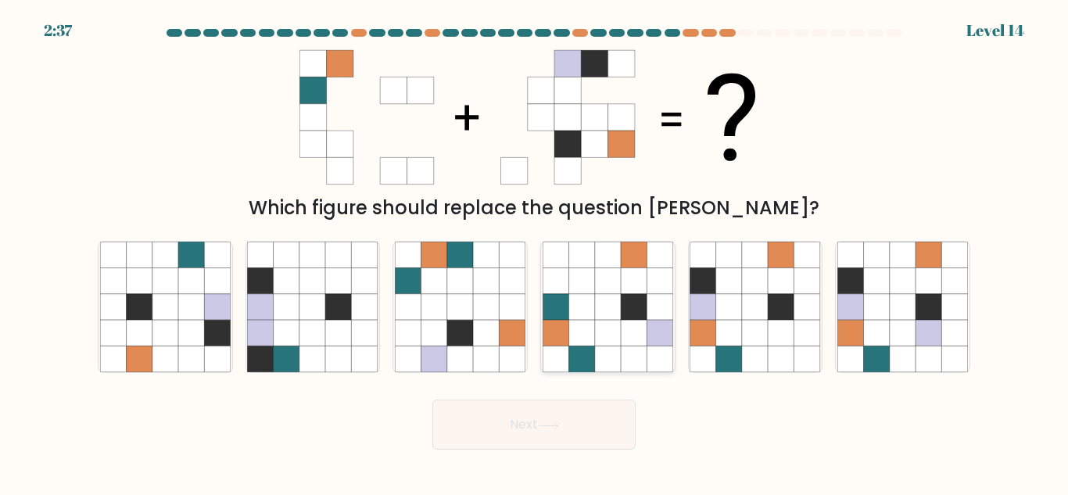
click at [633, 335] on icon at bounding box center [634, 333] width 26 height 26
click at [535, 252] on input "d." at bounding box center [534, 250] width 1 height 4
radio input "true"
click at [458, 342] on icon at bounding box center [460, 333] width 26 height 26
click at [534, 252] on input "c." at bounding box center [534, 250] width 1 height 4
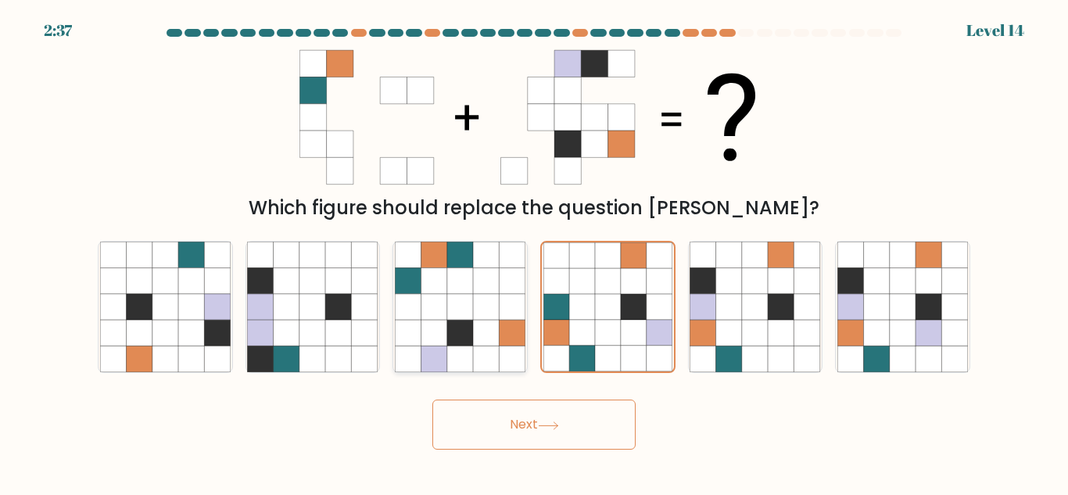
radio input "true"
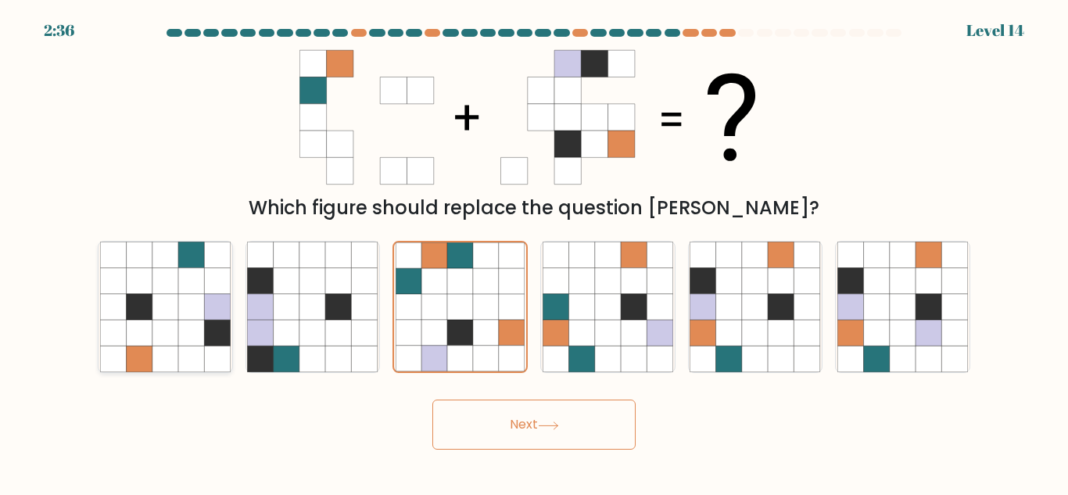
click at [177, 318] on icon at bounding box center [165, 307] width 26 height 26
click at [534, 252] on input "a." at bounding box center [534, 250] width 1 height 4
radio input "true"
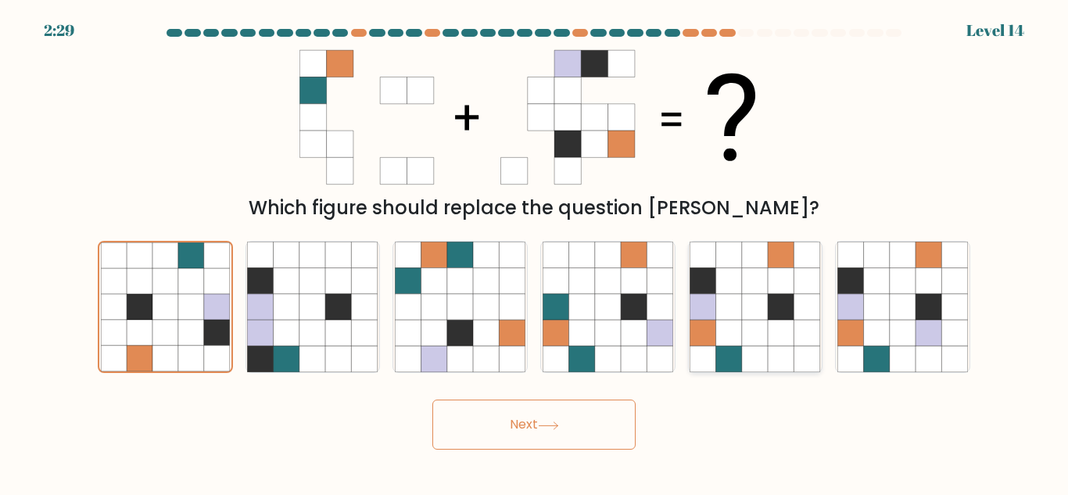
click at [764, 367] on icon at bounding box center [755, 359] width 26 height 26
click at [535, 252] on input "e." at bounding box center [534, 250] width 1 height 4
radio input "true"
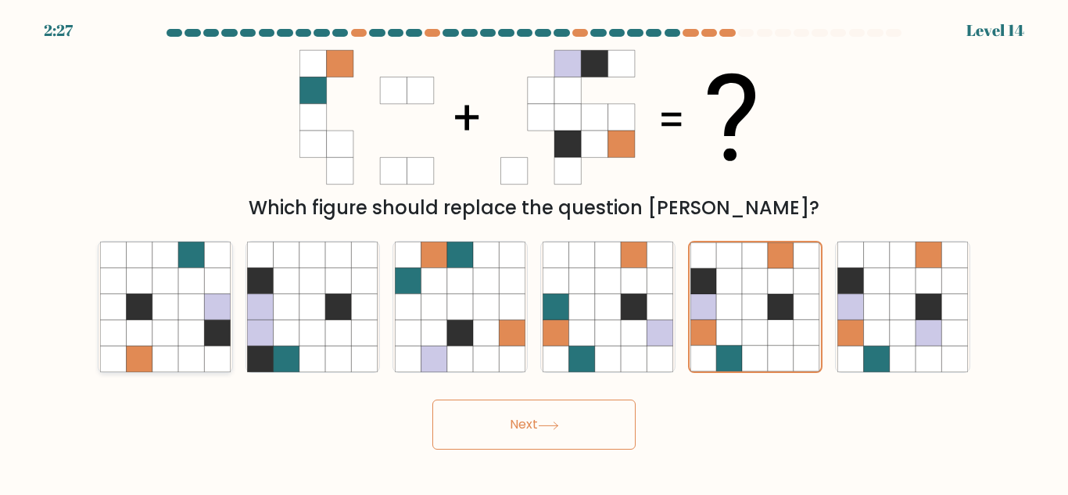
click at [169, 345] on icon at bounding box center [165, 333] width 26 height 26
click at [534, 252] on input "a." at bounding box center [534, 250] width 1 height 4
radio input "true"
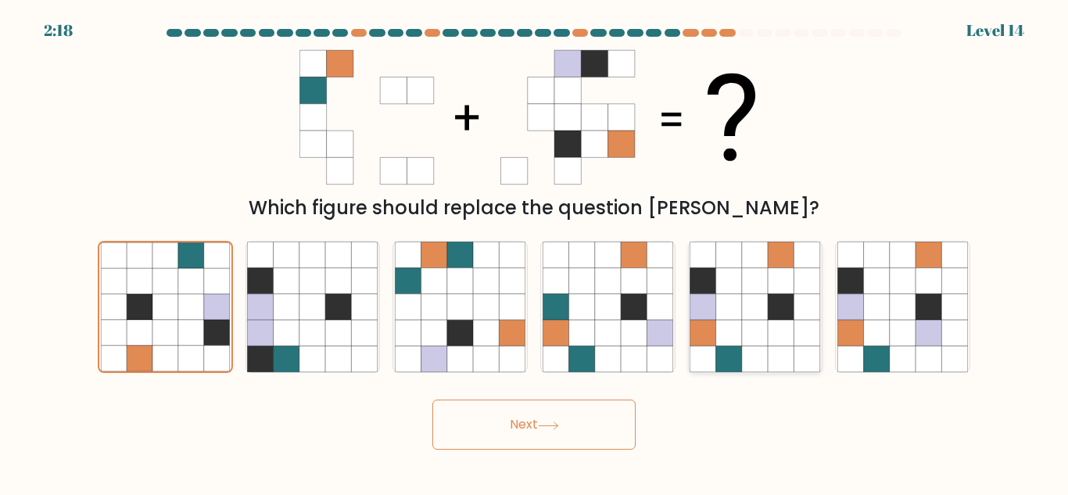
click at [741, 335] on icon at bounding box center [729, 333] width 26 height 26
click at [535, 252] on input "e." at bounding box center [534, 250] width 1 height 4
radio input "true"
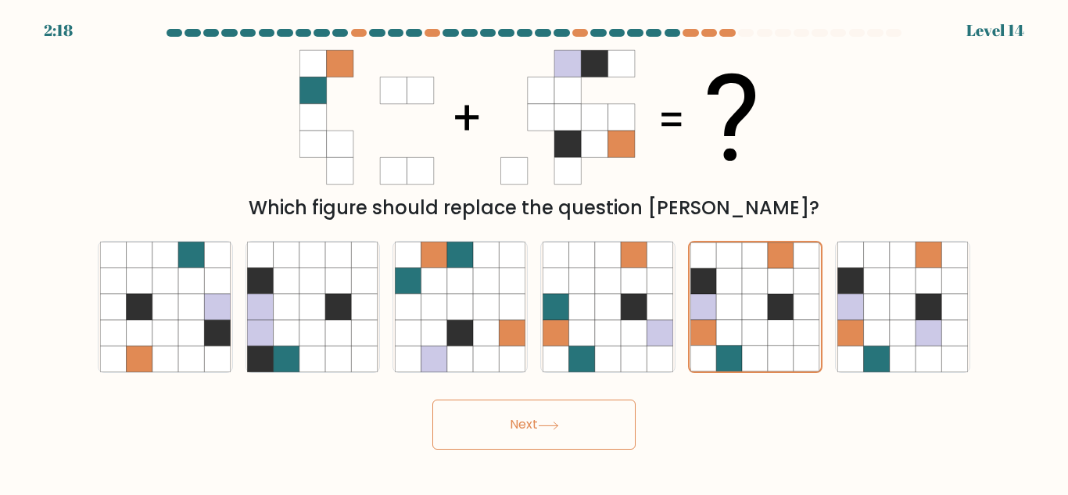
click at [564, 413] on button "Next" at bounding box center [533, 424] width 203 height 50
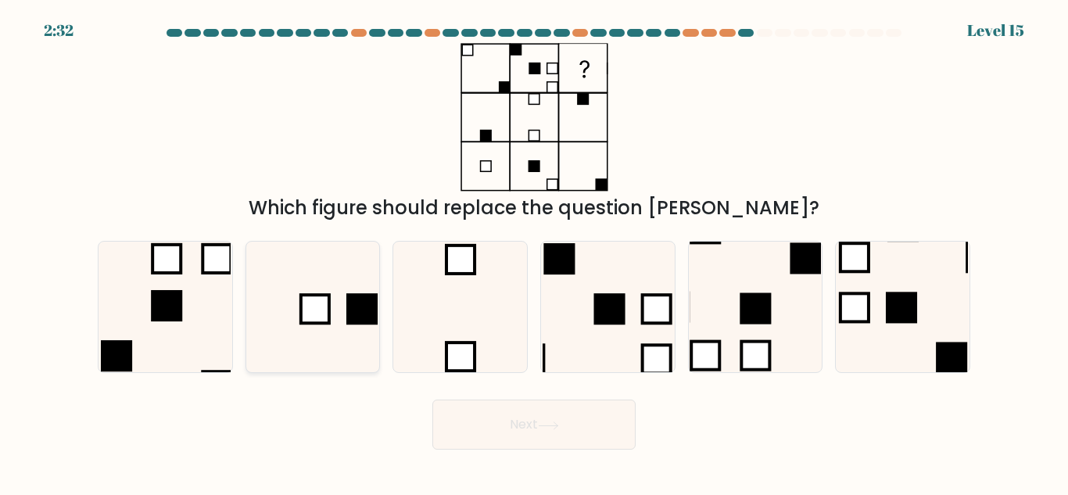
click at [332, 286] on icon at bounding box center [312, 307] width 131 height 131
click at [534, 252] on input "b." at bounding box center [534, 250] width 1 height 4
radio input "true"
click at [582, 431] on button "Next" at bounding box center [533, 424] width 203 height 50
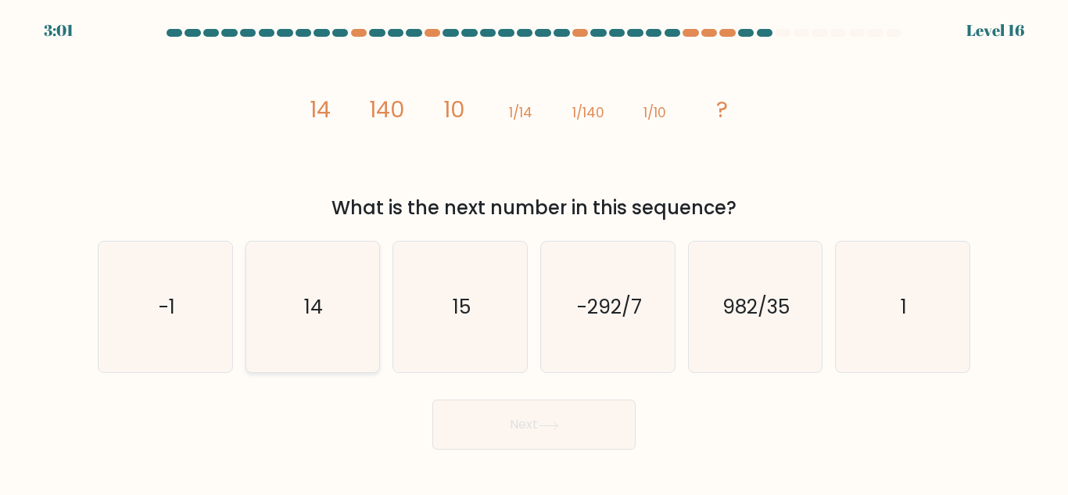
click at [363, 316] on icon "14" at bounding box center [312, 307] width 131 height 131
click at [534, 252] on input "b. 14" at bounding box center [534, 250] width 1 height 4
radio input "true"
click at [587, 428] on button "Next" at bounding box center [533, 424] width 203 height 50
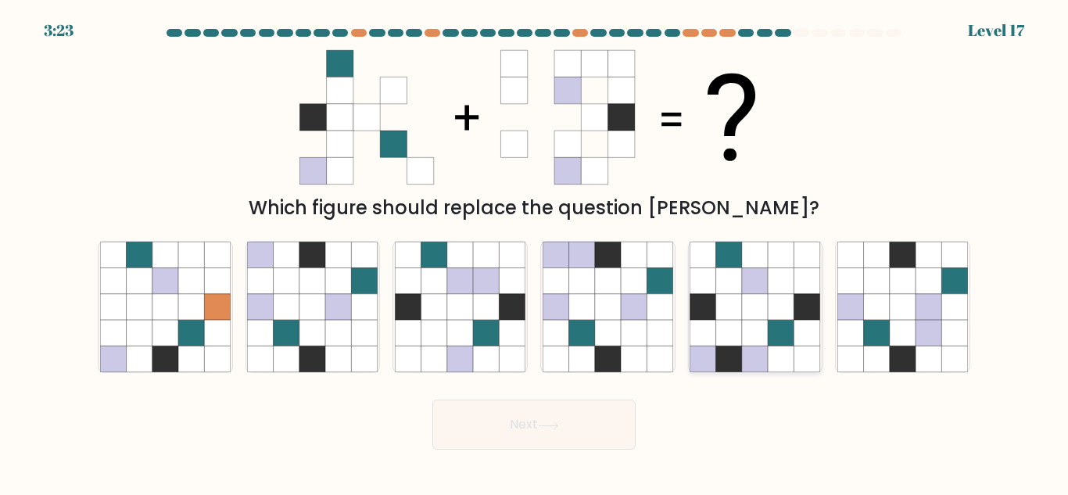
click at [763, 297] on icon at bounding box center [755, 307] width 26 height 26
click at [535, 252] on input "e." at bounding box center [534, 250] width 1 height 4
radio input "true"
click at [557, 424] on icon at bounding box center [548, 424] width 19 height 7
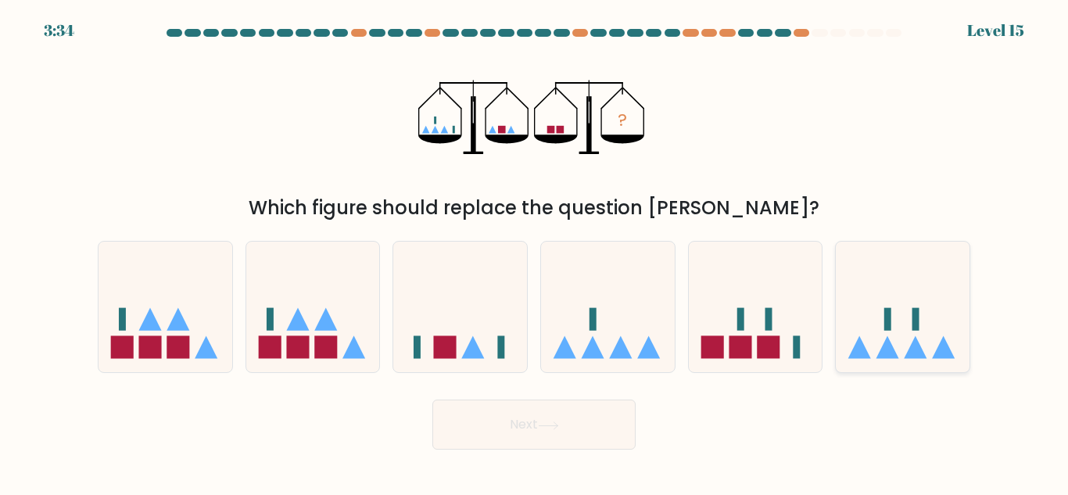
click at [865, 331] on icon at bounding box center [903, 307] width 134 height 110
click at [535, 252] on input "f." at bounding box center [534, 250] width 1 height 4
radio input "true"
click at [593, 430] on button "Next" at bounding box center [533, 424] width 203 height 50
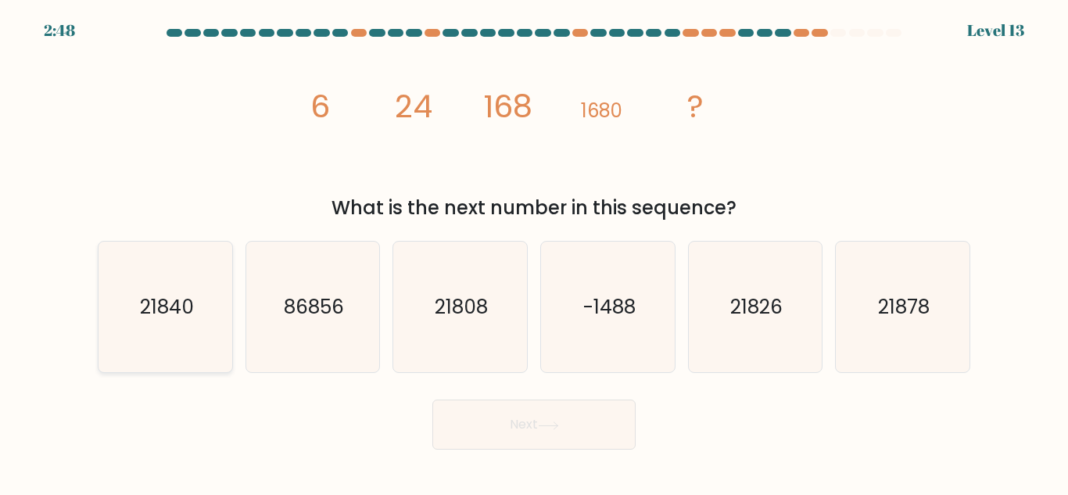
click at [181, 314] on text "21840" at bounding box center [166, 306] width 54 height 27
click at [534, 252] on input "a. 21840" at bounding box center [534, 250] width 1 height 4
radio input "true"
click at [538, 417] on button "Next" at bounding box center [533, 424] width 203 height 50
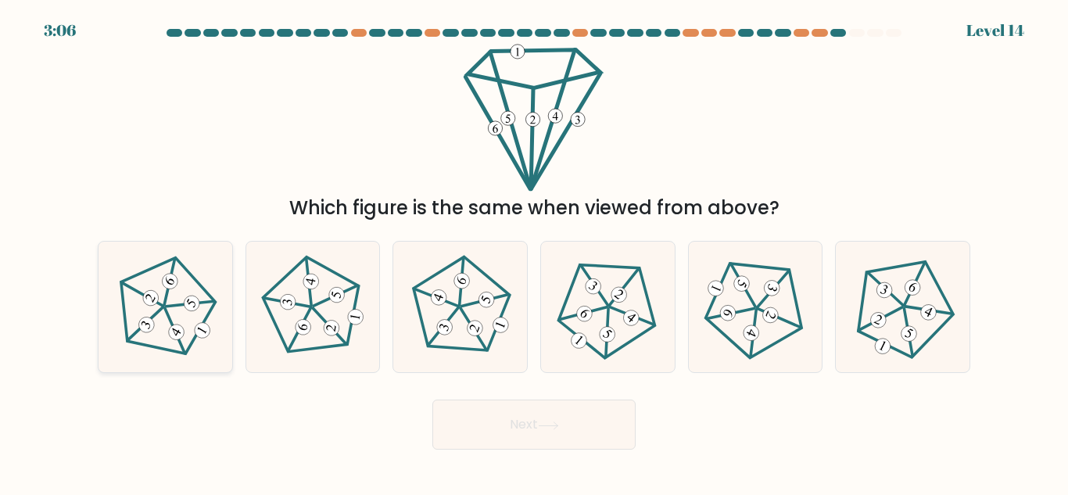
click at [187, 294] on icon at bounding box center [165, 307] width 105 height 105
click at [534, 252] on input "a." at bounding box center [534, 250] width 1 height 4
radio input "true"
click at [594, 416] on button "Next" at bounding box center [533, 424] width 203 height 50
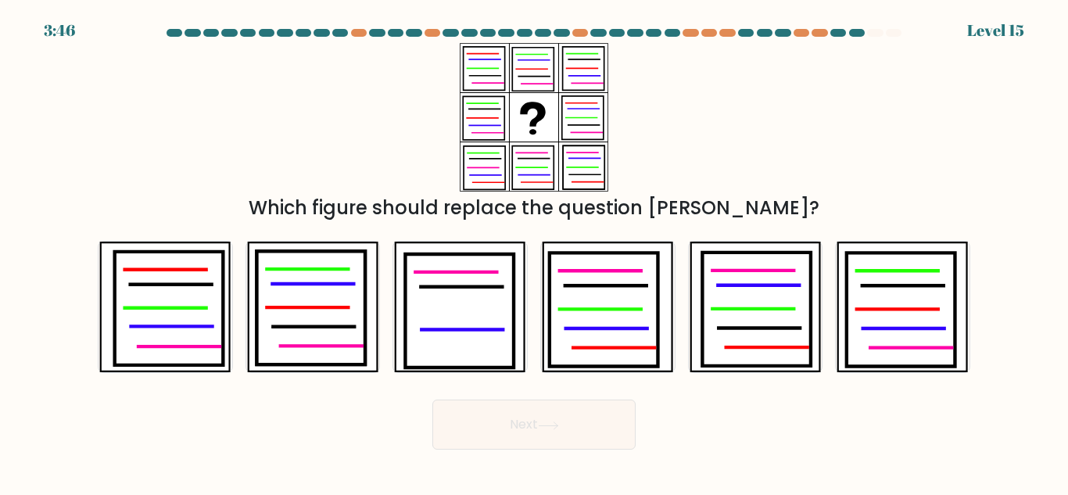
drag, startPoint x: 594, startPoint y: 416, endPoint x: 743, endPoint y: 396, distance: 149.8
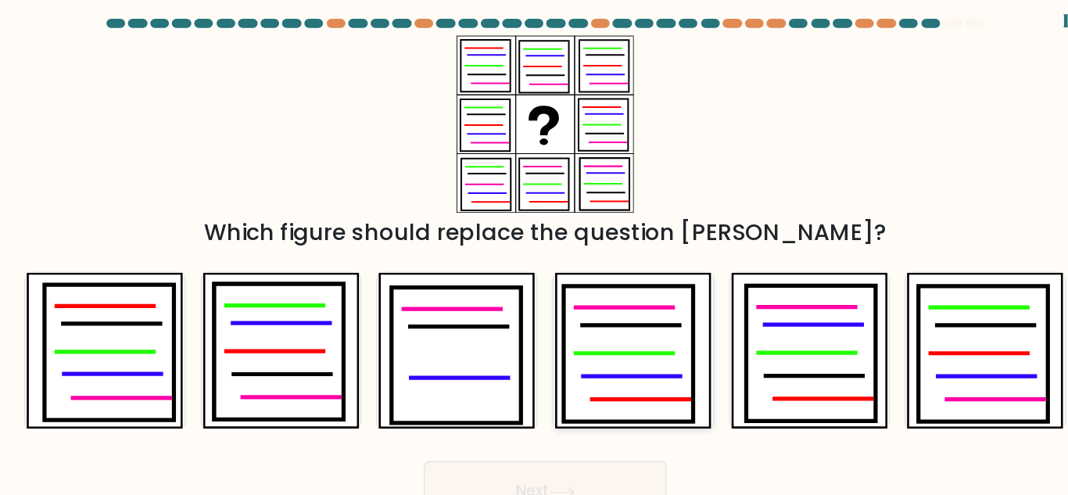
click at [597, 311] on icon at bounding box center [603, 309] width 109 height 113
click at [535, 252] on input "d." at bounding box center [534, 250] width 1 height 4
radio input "true"
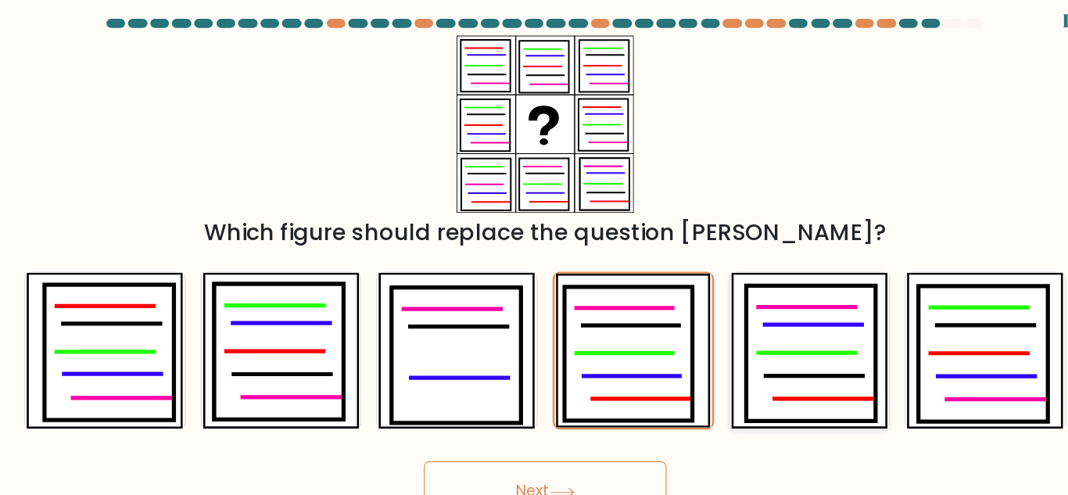
click at [755, 319] on icon at bounding box center [756, 308] width 109 height 113
click at [535, 252] on input "e." at bounding box center [534, 250] width 1 height 4
radio input "true"
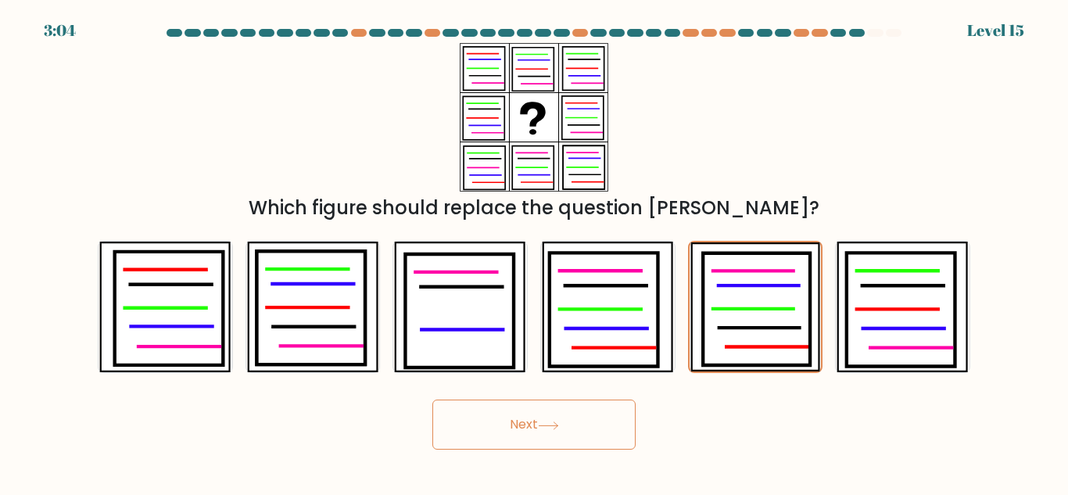
click at [574, 420] on button "Next" at bounding box center [533, 424] width 203 height 50
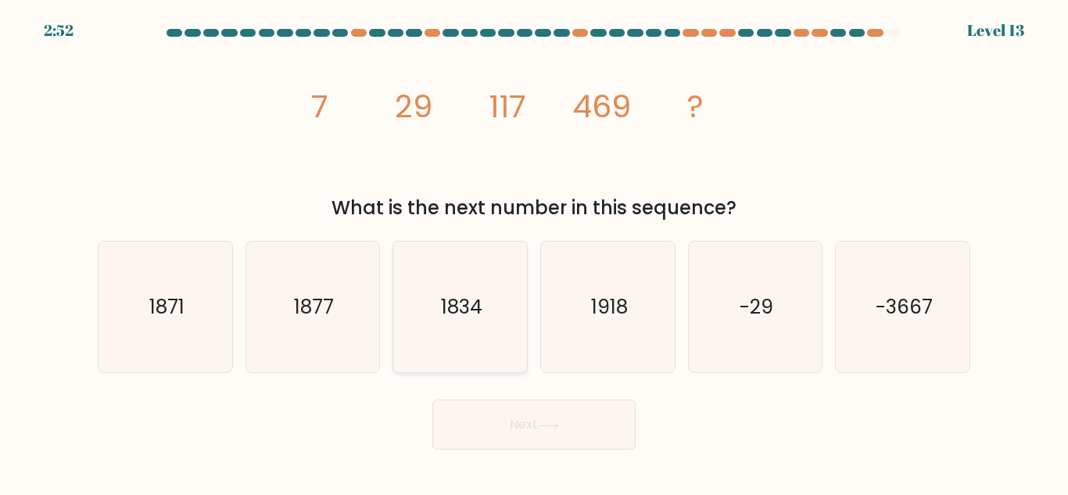
click at [501, 321] on icon "1834" at bounding box center [460, 307] width 131 height 131
click at [534, 252] on input "c. 1834" at bounding box center [534, 250] width 1 height 4
radio input "true"
click at [613, 421] on button "Next" at bounding box center [533, 424] width 203 height 50
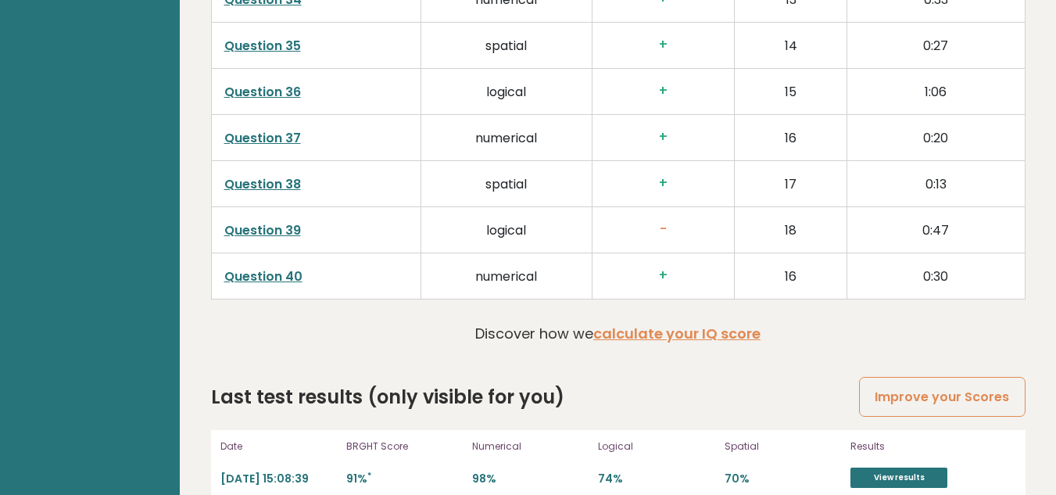
scroll to position [4264, 0]
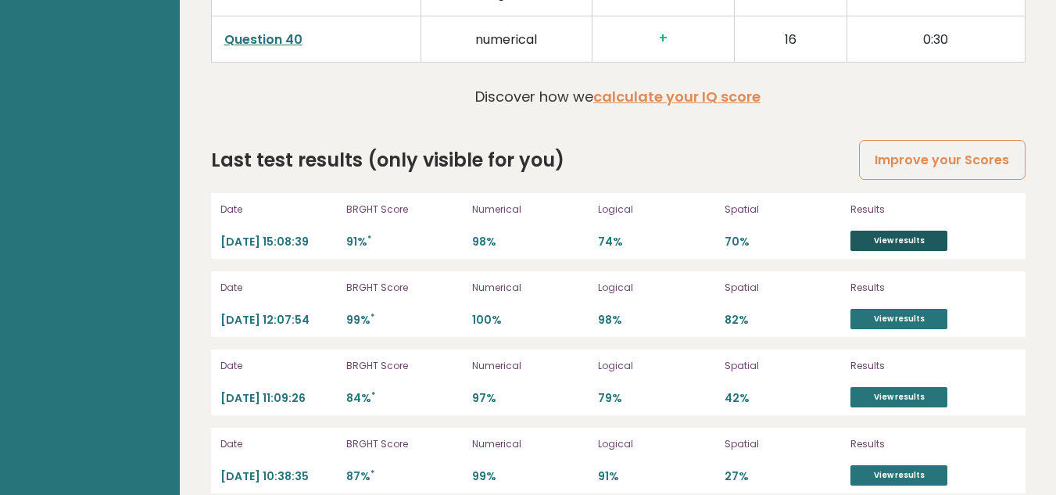
click at [886, 231] on link "View results" at bounding box center [898, 241] width 97 height 20
click at [604, 437] on p "Logical" at bounding box center [656, 444] width 116 height 14
drag, startPoint x: 368, startPoint y: 220, endPoint x: 333, endPoint y: 223, distance: 35.2
click at [333, 223] on div "Date 2025-10-09 15:08:39 BRGHT Score 91% * Numerical 98% Logical 74% Spatial 70…" at bounding box center [618, 226] width 814 height 66
click at [420, 234] on p "91% *" at bounding box center [404, 241] width 116 height 15
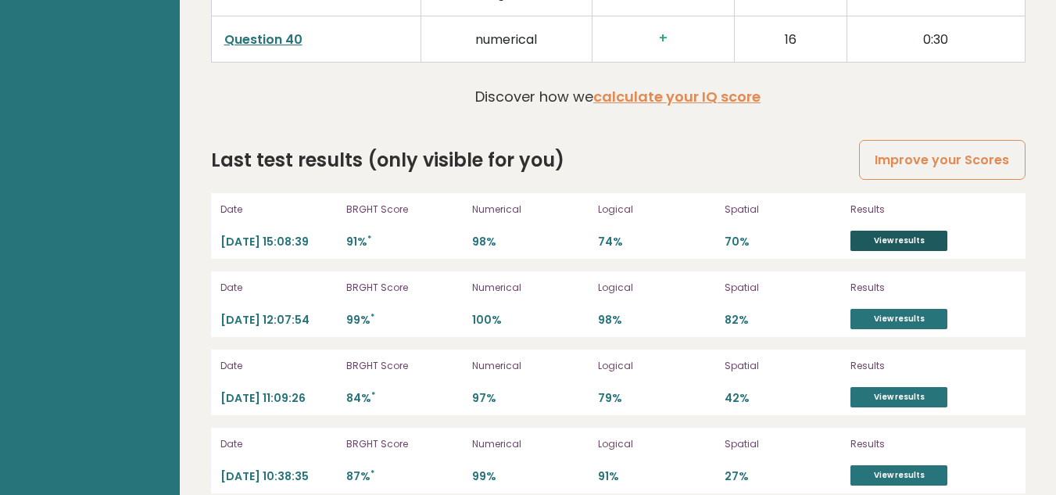
click at [914, 231] on link "View results" at bounding box center [898, 241] width 97 height 20
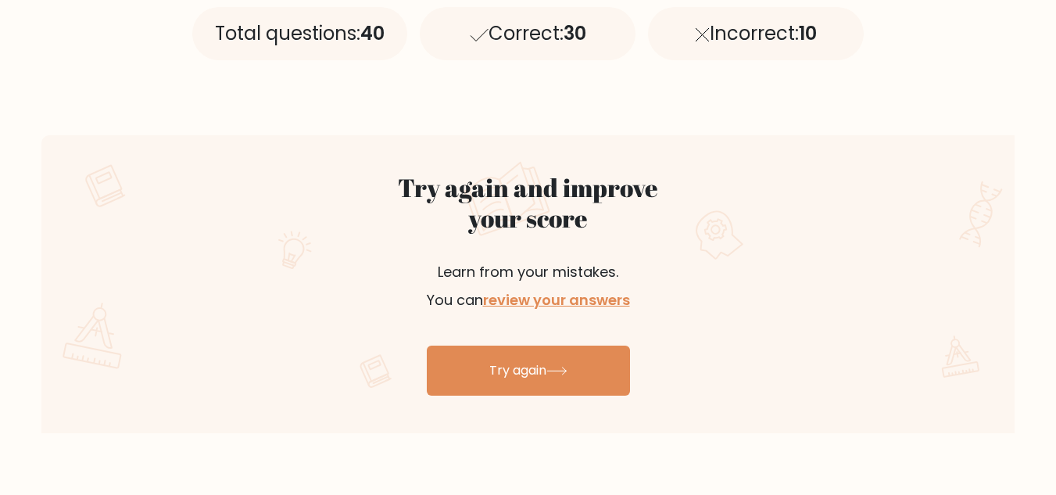
scroll to position [758, 0]
click at [551, 316] on p "Learn from your mistakes. You can review your answers" at bounding box center [528, 287] width 372 height 94
click at [551, 306] on link "review your answers" at bounding box center [556, 301] width 147 height 20
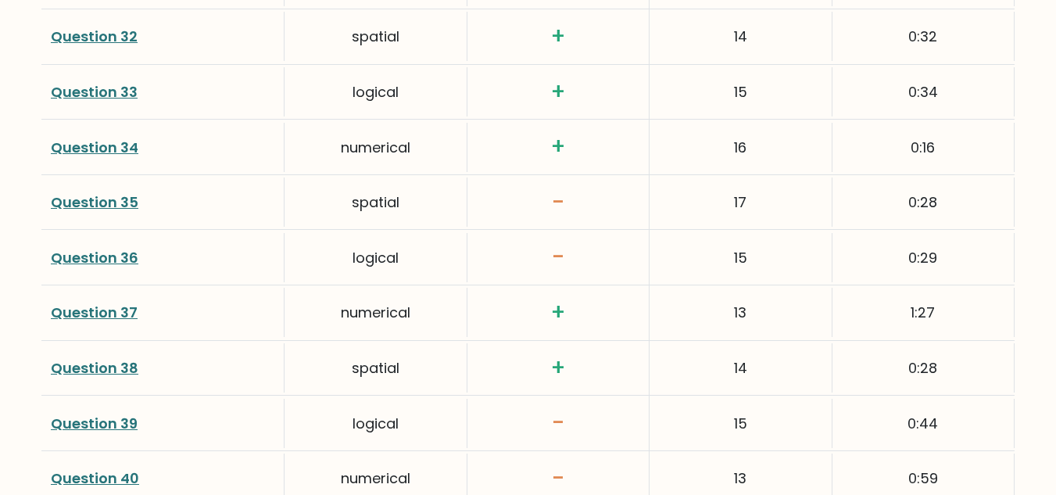
scroll to position [4099, 0]
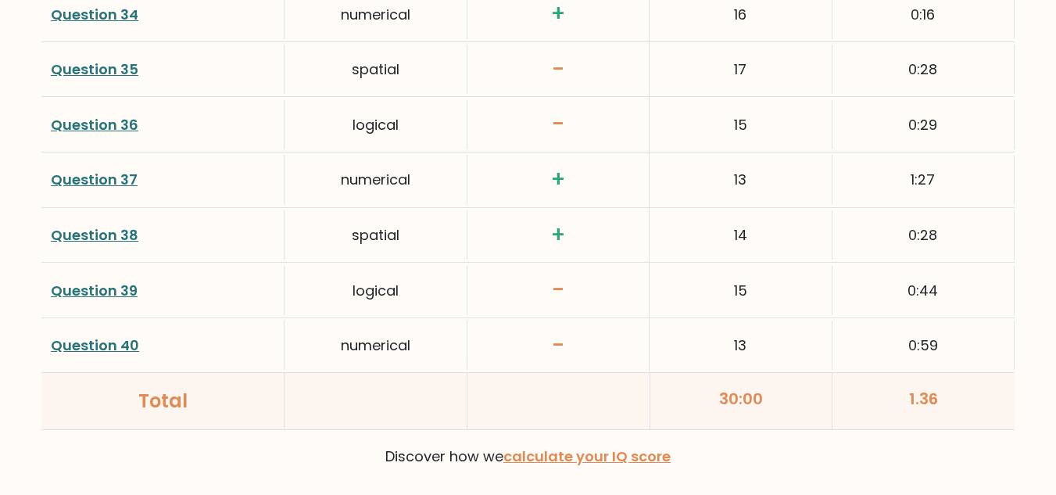
click at [111, 340] on link "Question 40" at bounding box center [95, 345] width 88 height 20
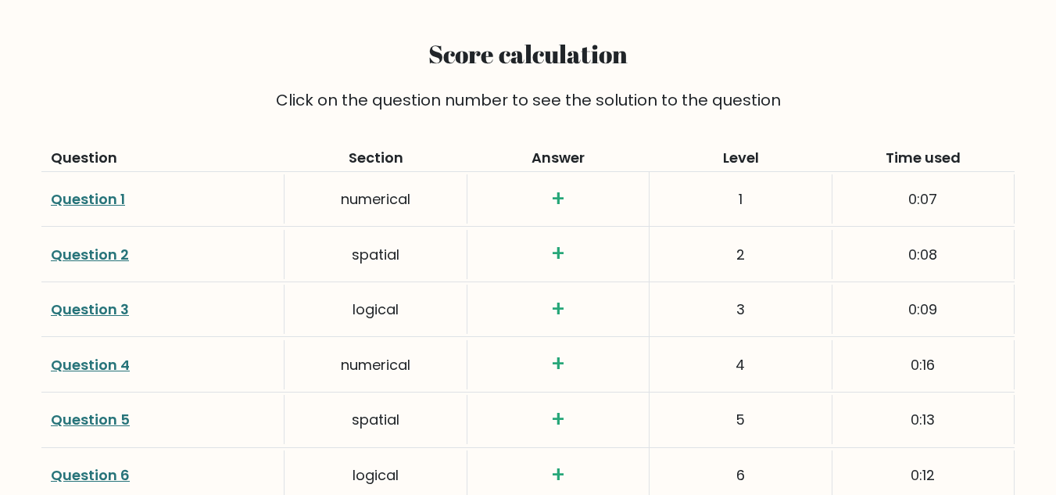
scroll to position [2013, 0]
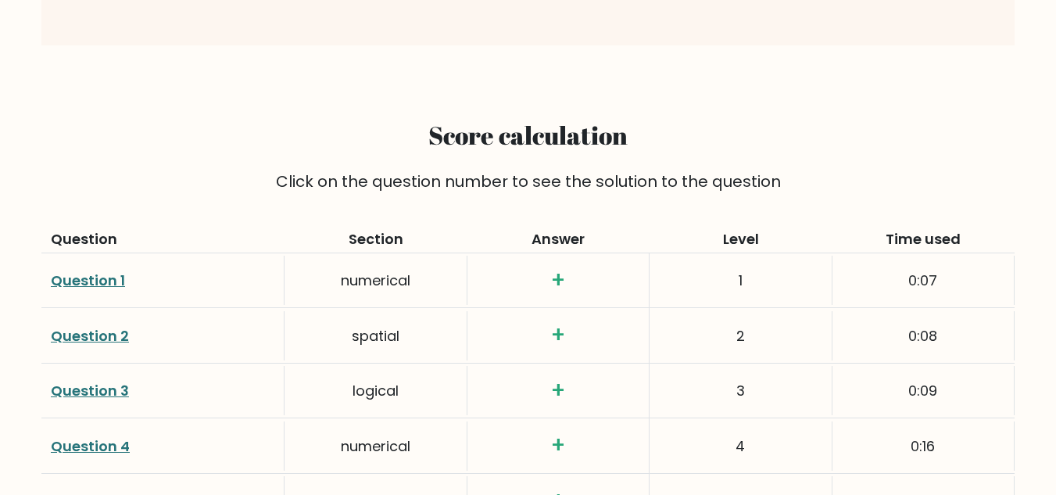
click at [181, 256] on div "Question 1" at bounding box center [162, 280] width 243 height 49
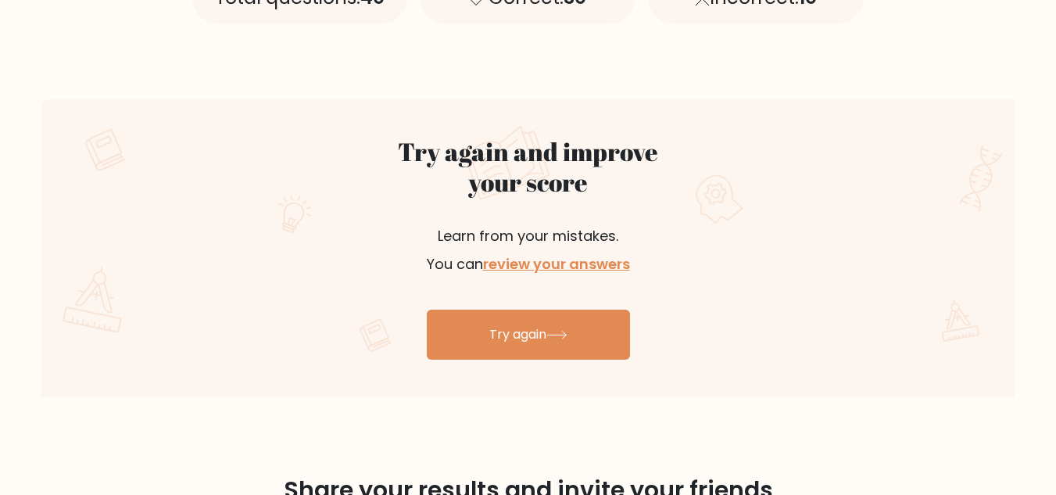
scroll to position [609, 0]
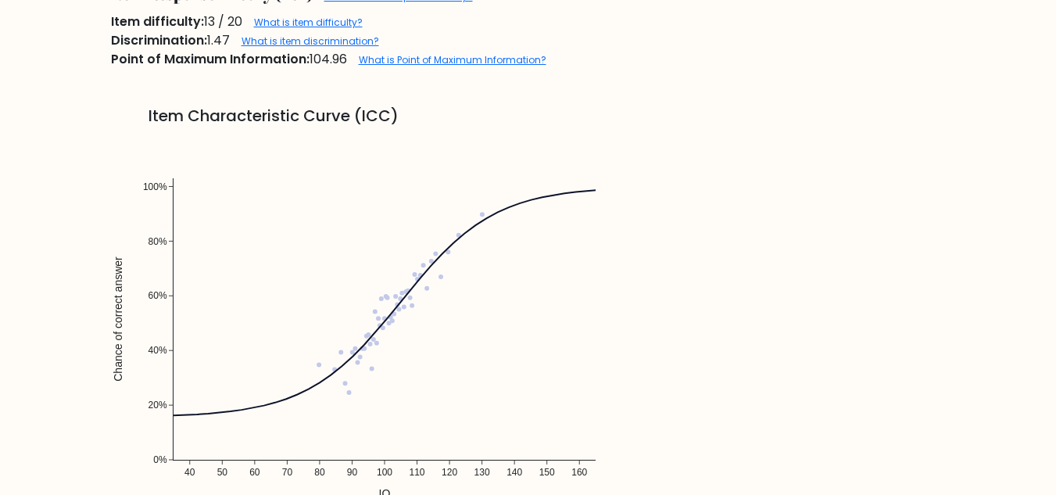
scroll to position [1279, 0]
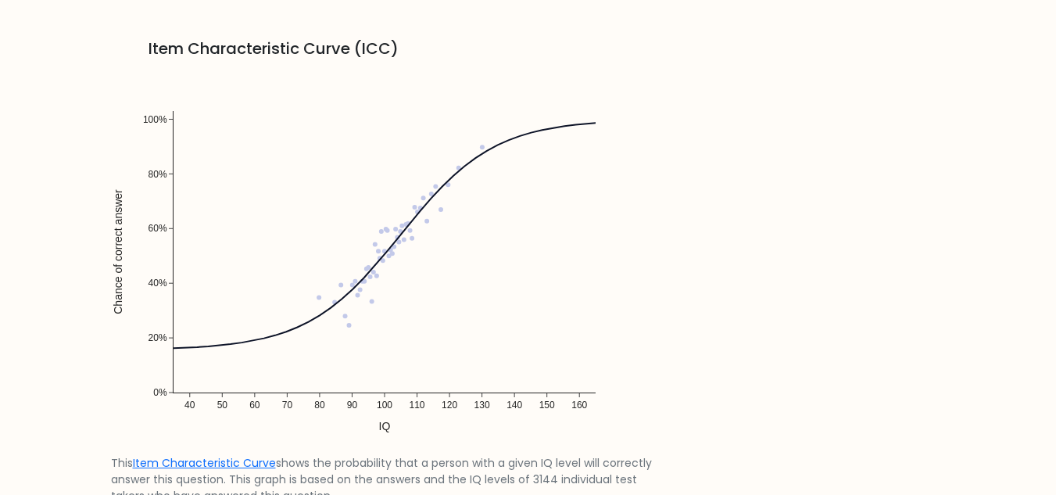
click at [391, 256] on img at bounding box center [384, 259] width 547 height 391
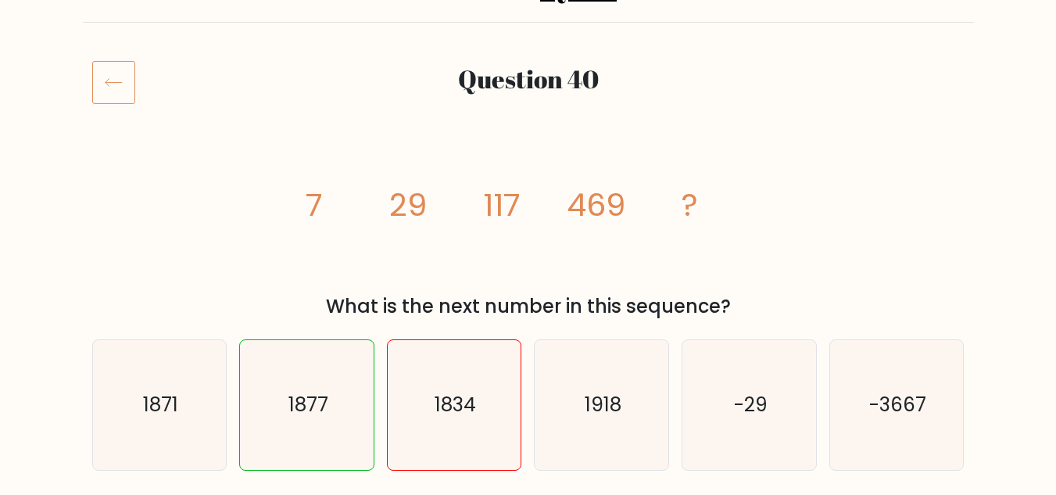
scroll to position [157, 0]
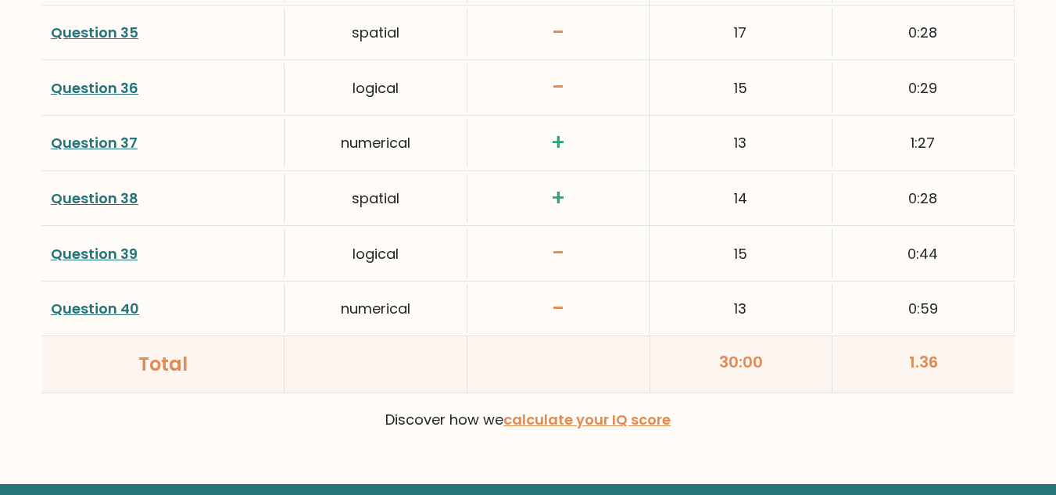
scroll to position [4221, 0]
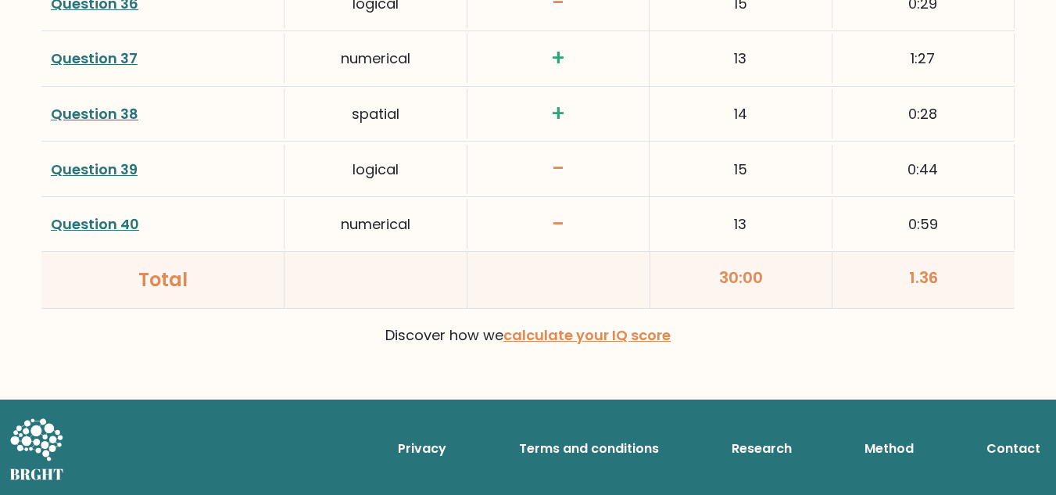
click at [565, 224] on h3 "-" at bounding box center [558, 224] width 163 height 27
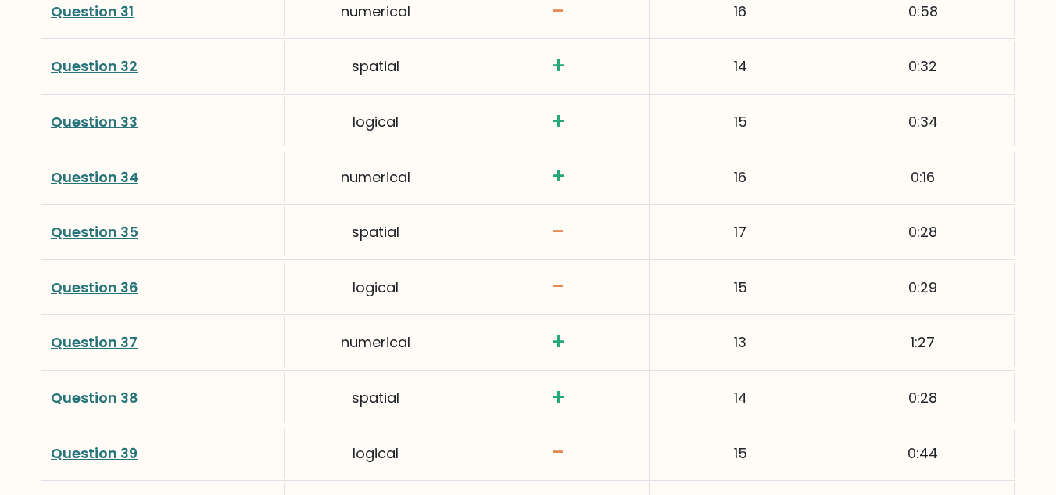
scroll to position [3933, 0]
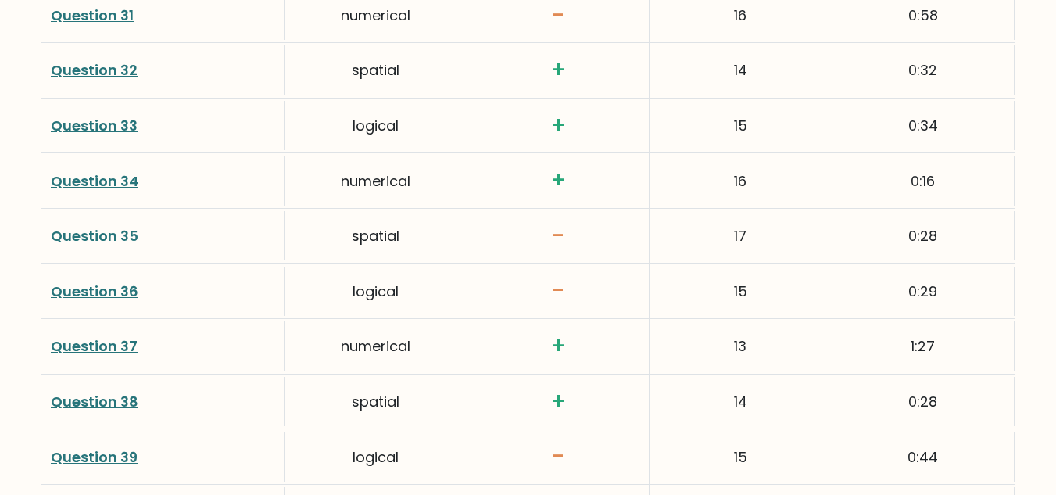
click at [119, 292] on link "Question 36" at bounding box center [95, 291] width 88 height 20
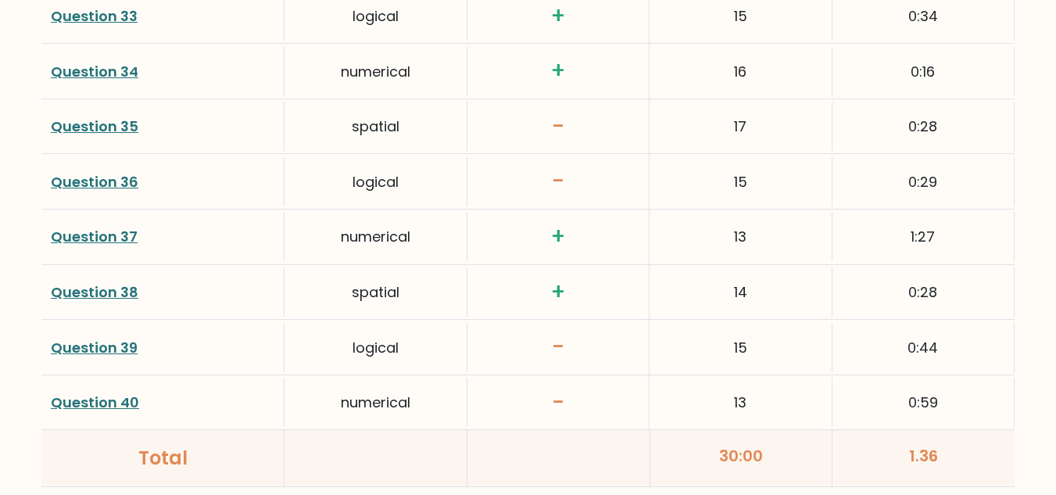
scroll to position [4044, 0]
click at [102, 352] on link "Question 39" at bounding box center [94, 346] width 87 height 20
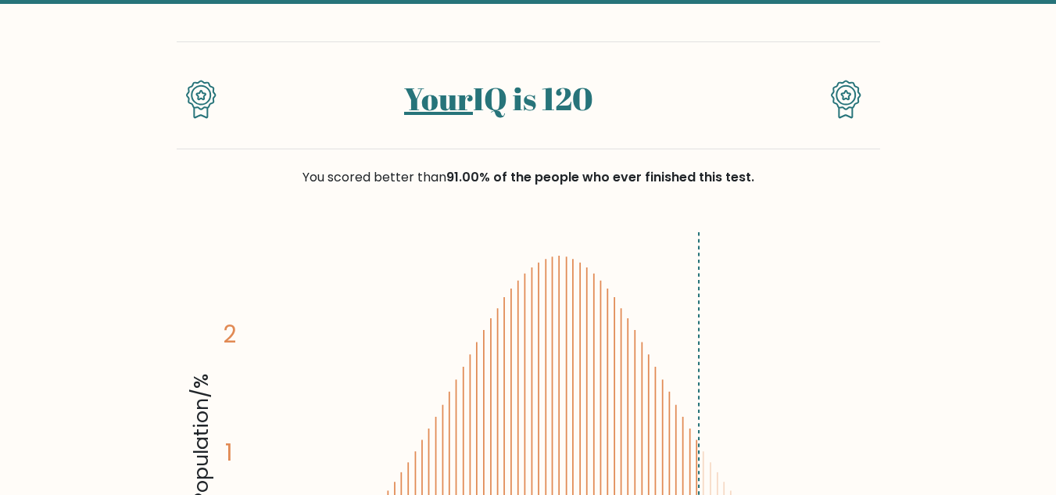
scroll to position [83, 0]
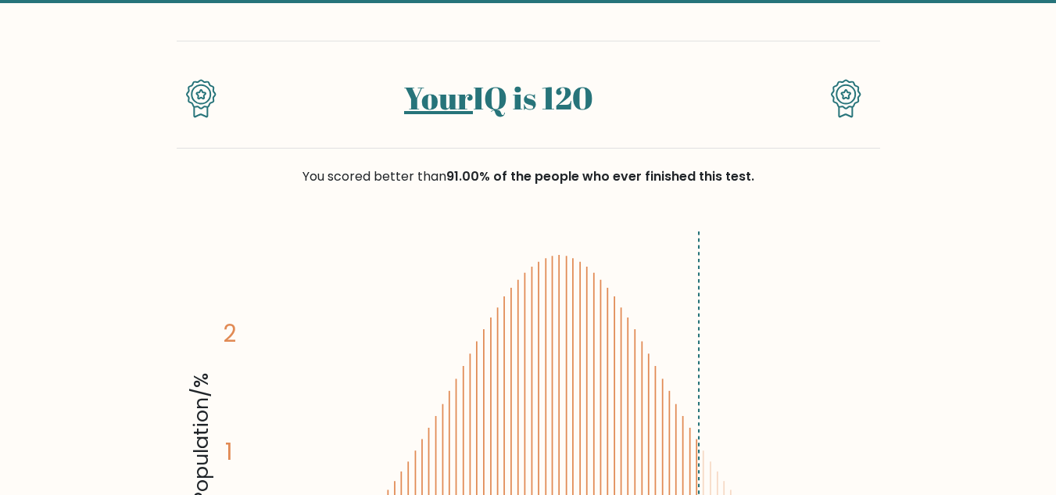
click at [200, 101] on icon at bounding box center [201, 98] width 30 height 39
click at [461, 104] on link "Your" at bounding box center [438, 98] width 69 height 42
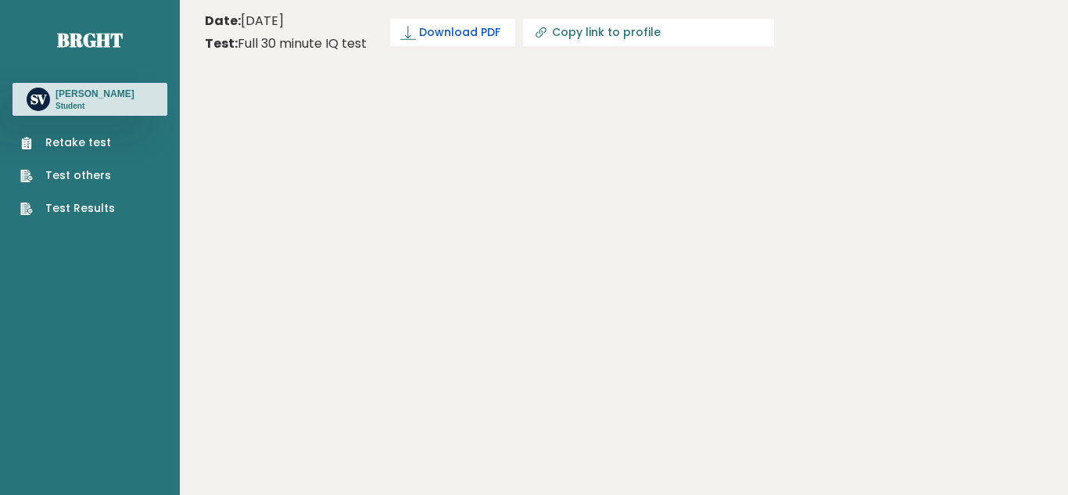
click at [499, 32] on link "Download PDF" at bounding box center [452, 32] width 125 height 27
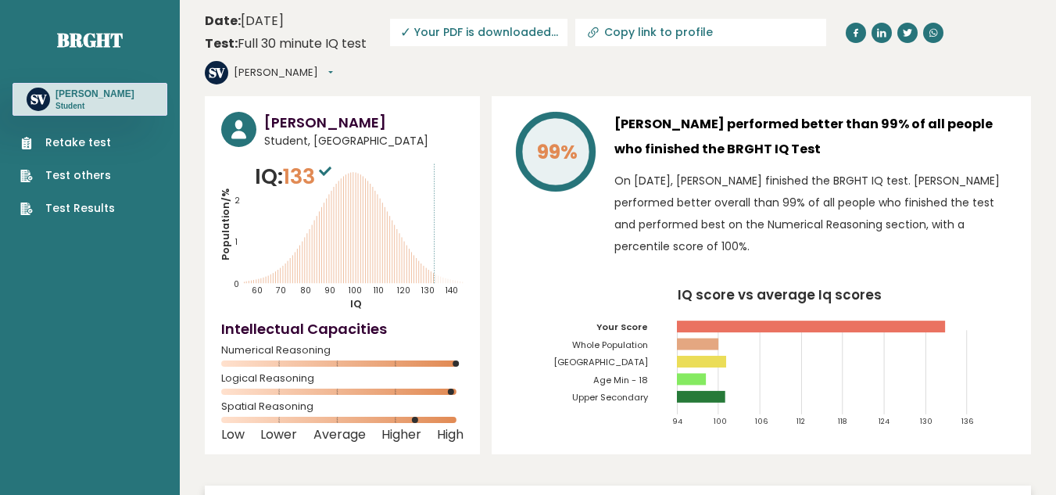
click at [352, 164] on icon "Population/% IQ 0 1 2 60 70 80 90 100 110 120 130 140" at bounding box center [342, 235] width 242 height 149
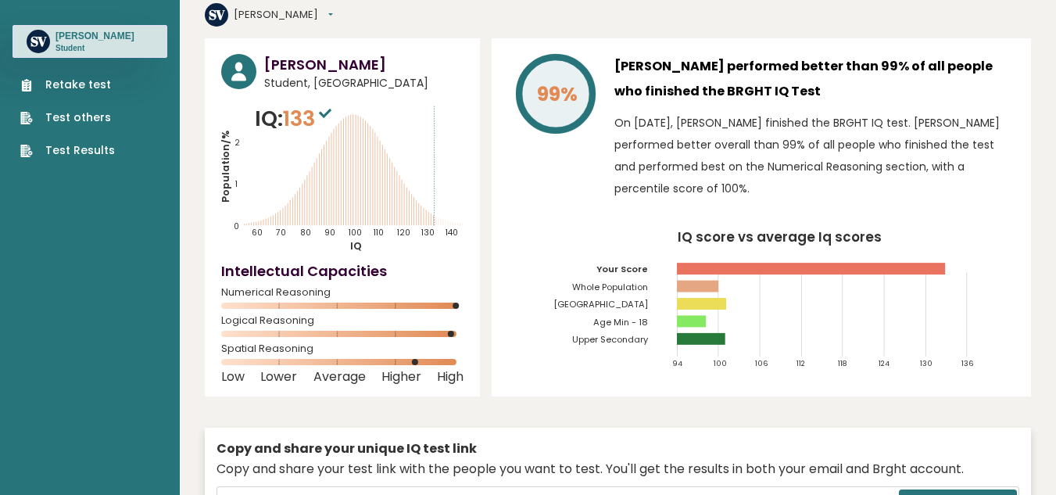
scroll to position [59, 0]
click at [682, 314] on rect at bounding box center [691, 320] width 29 height 12
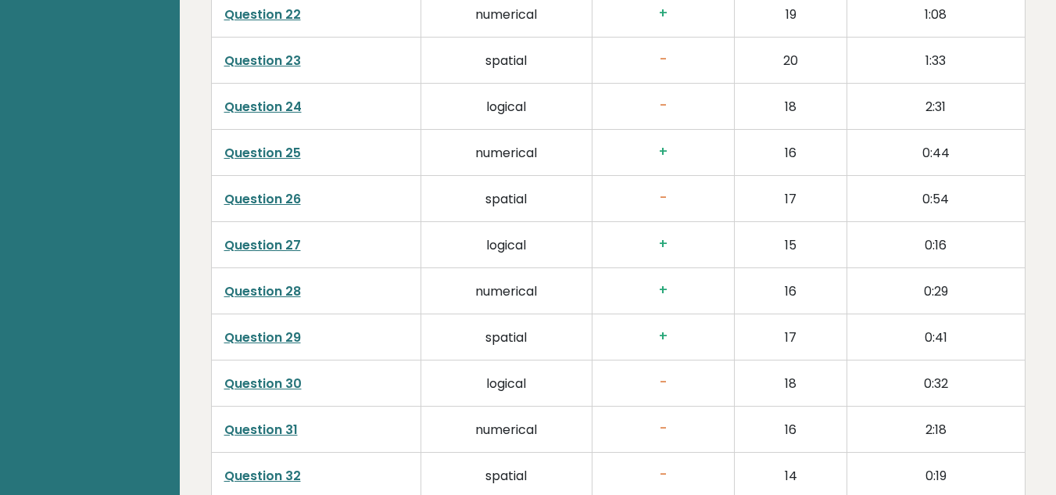
scroll to position [3471, 0]
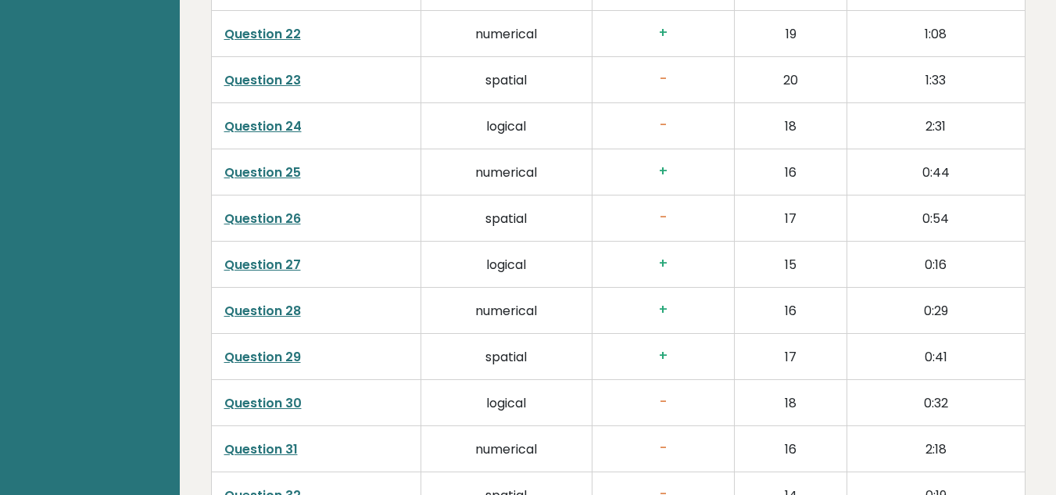
click at [282, 209] on link "Question 26" at bounding box center [262, 218] width 77 height 18
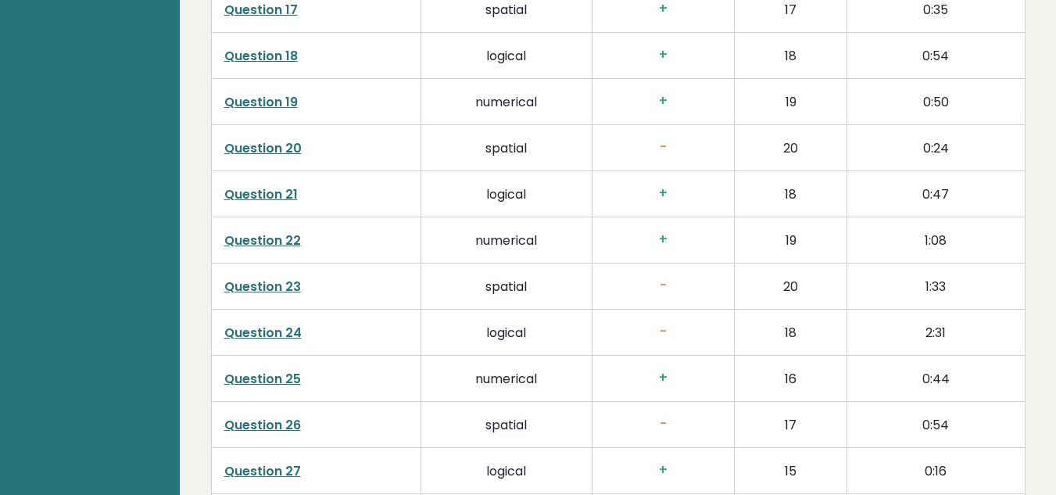
click at [266, 277] on link "Question 23" at bounding box center [262, 286] width 77 height 18
click at [259, 416] on link "Question 26" at bounding box center [262, 425] width 77 height 18
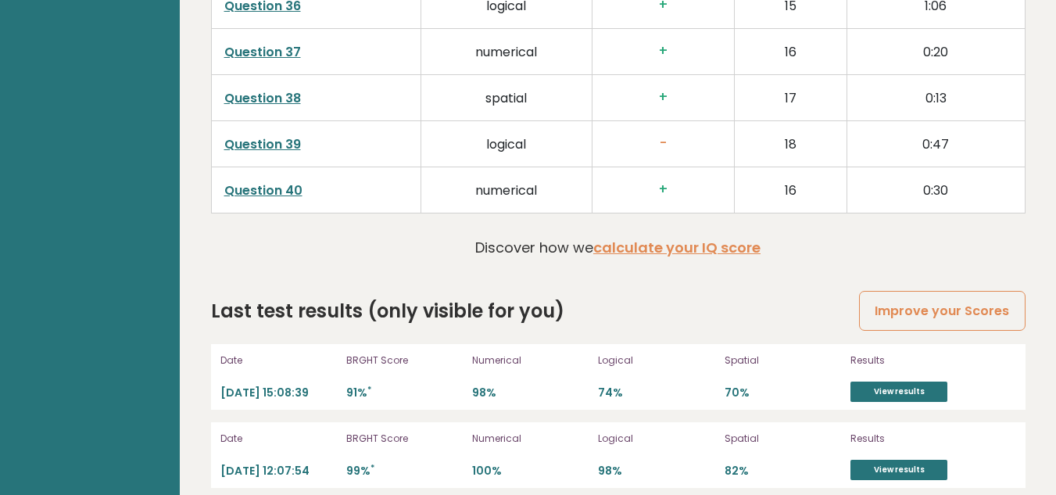
scroll to position [4264, 0]
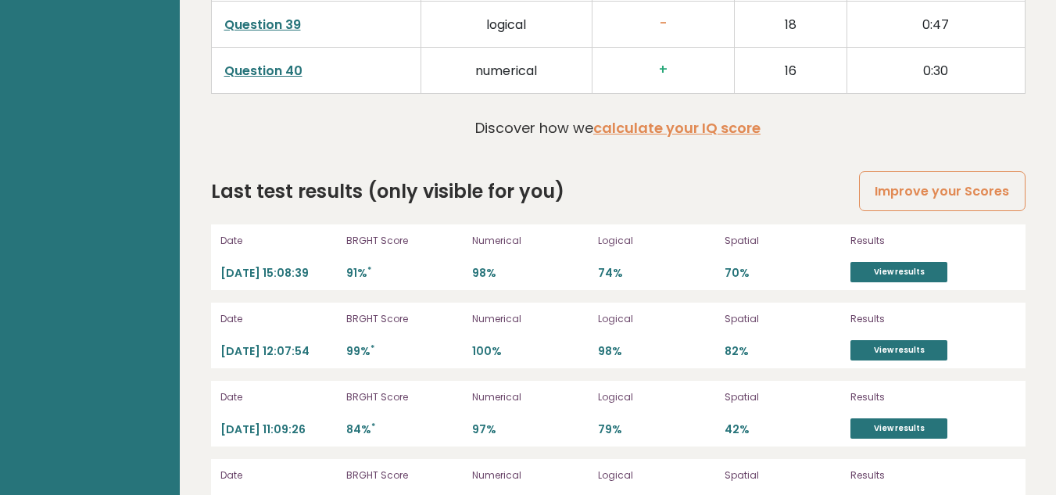
click at [925, 231] on div "Date 2025-10-09 15:08:39 BRGHT Score 91% * Numerical 98% Logical 74% Spatial 70…" at bounding box center [618, 257] width 814 height 66
click at [925, 262] on link "View results" at bounding box center [898, 272] width 97 height 20
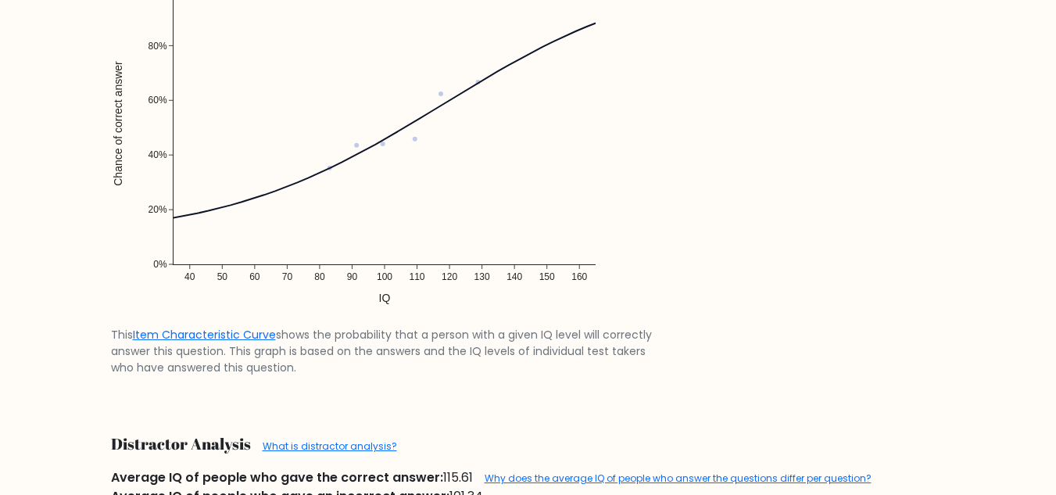
scroll to position [1333, 0]
click at [416, 142] on img at bounding box center [384, 130] width 547 height 391
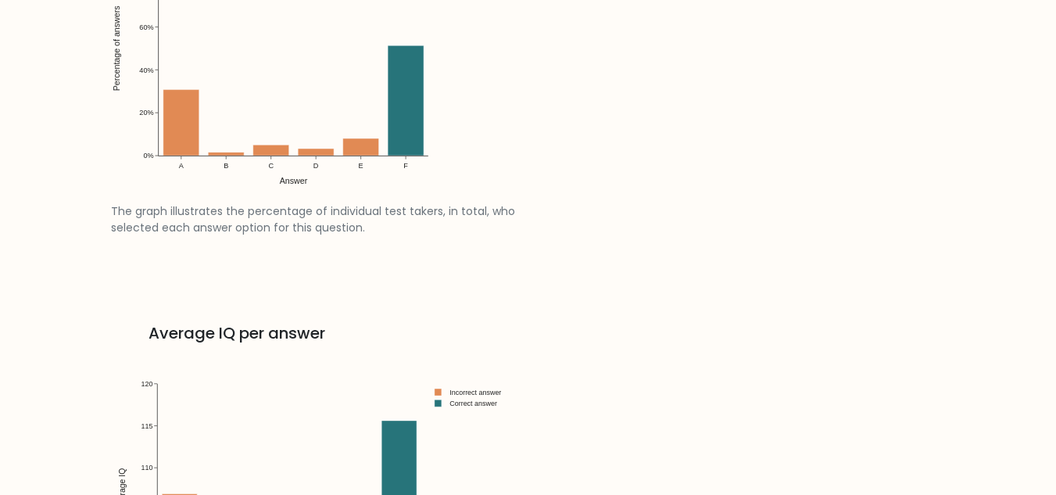
scroll to position [1999, 0]
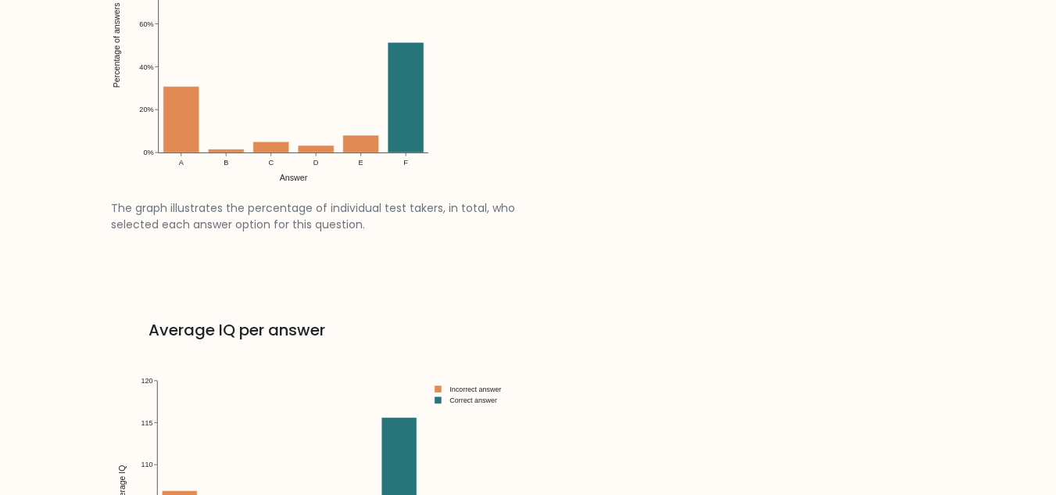
click at [372, 149] on img at bounding box center [319, 51] width 417 height 298
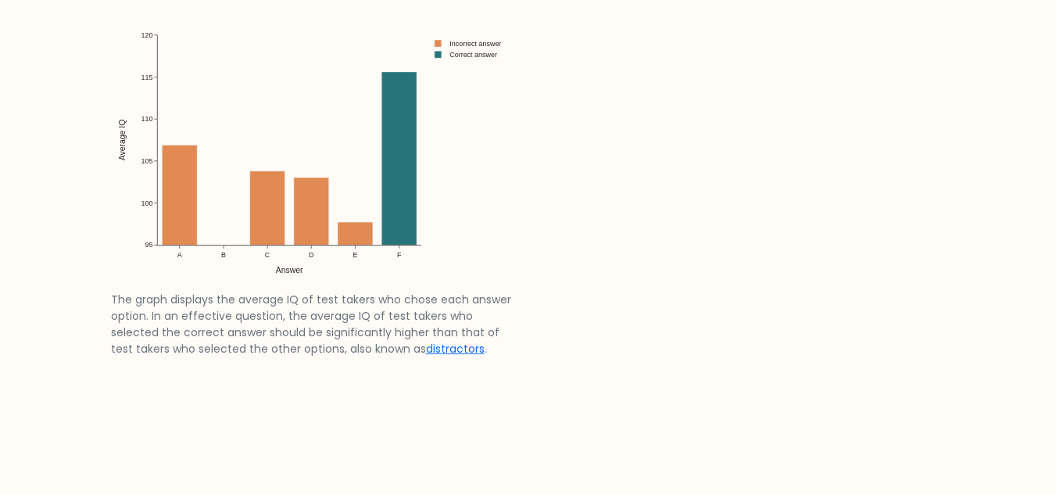
scroll to position [2378, 0]
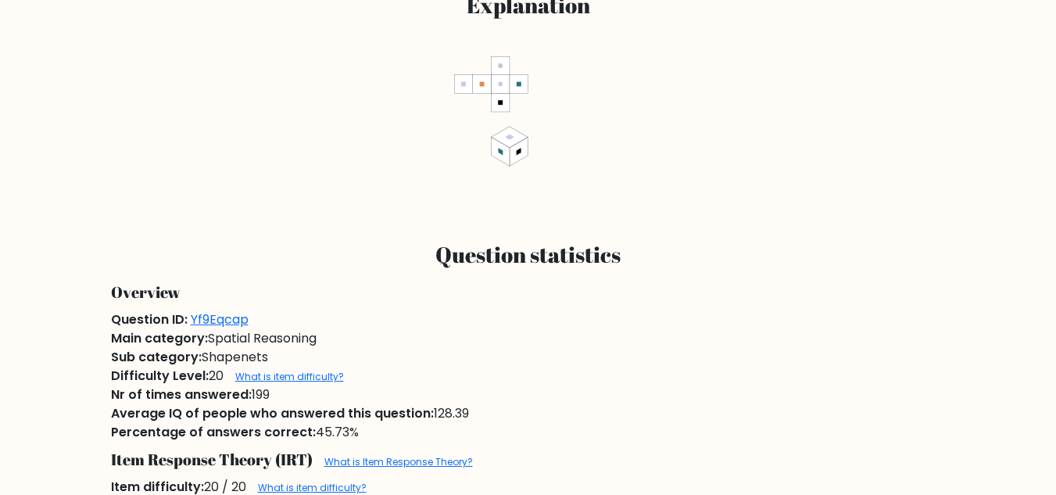
scroll to position [673, 0]
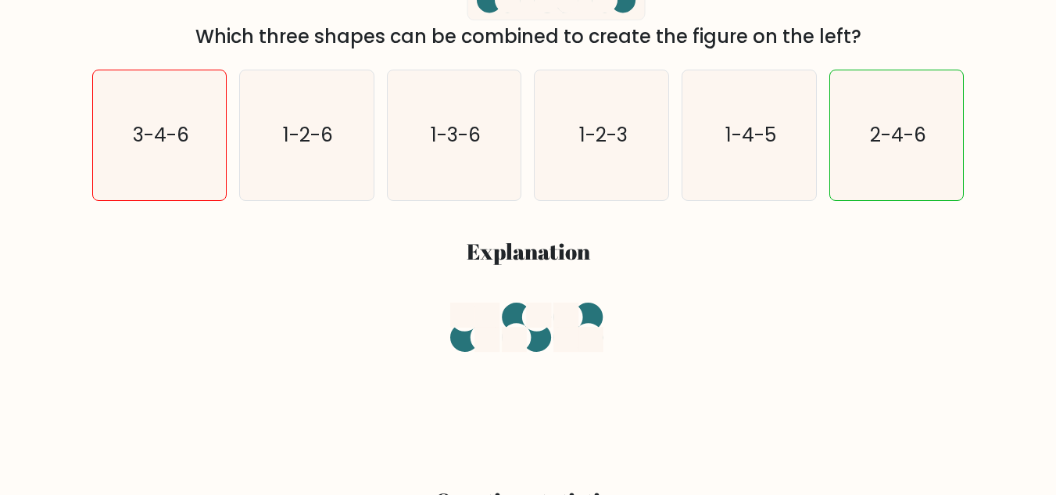
scroll to position [427, 0]
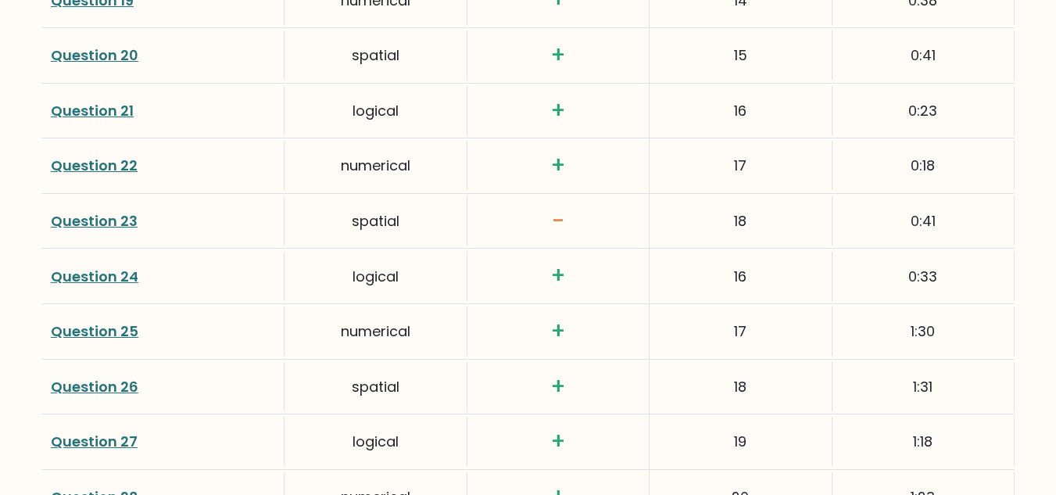
scroll to position [3275, 0]
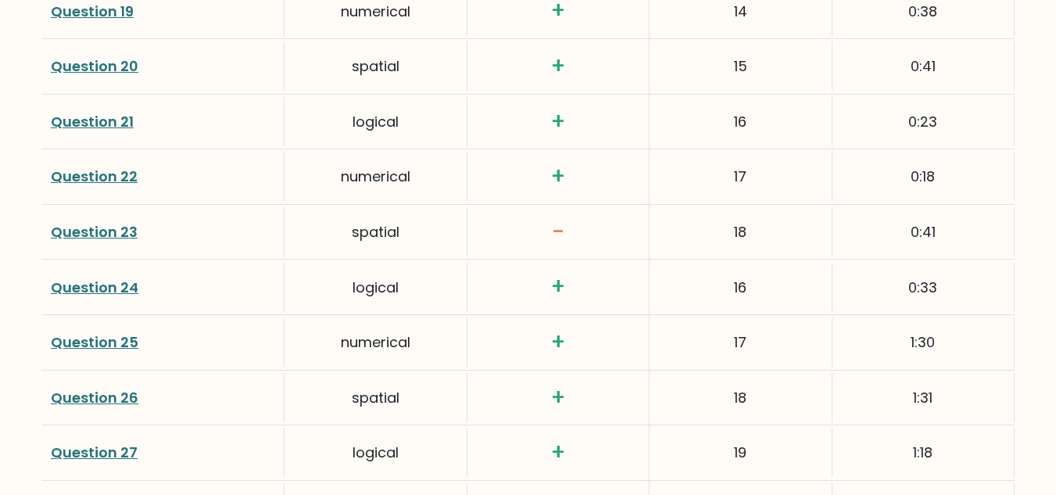
click at [134, 227] on link "Question 23" at bounding box center [94, 232] width 87 height 20
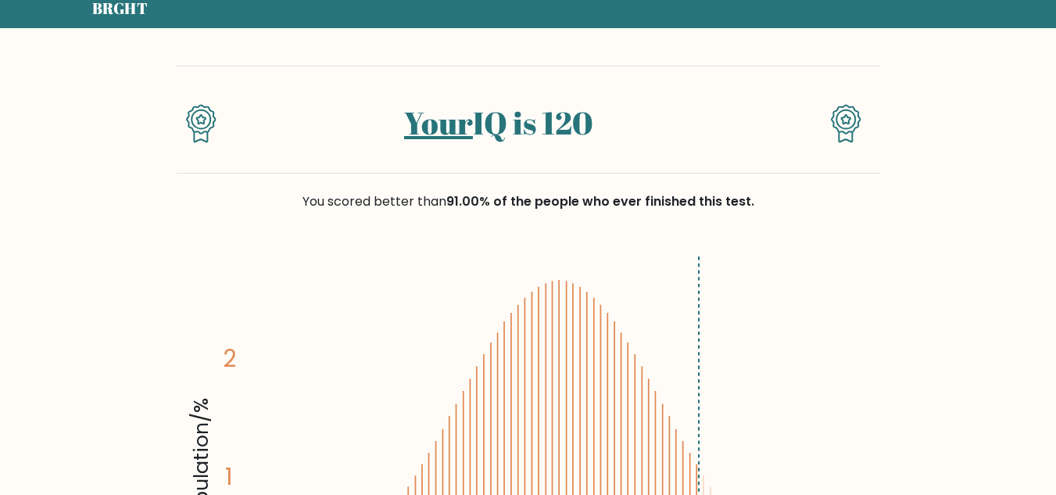
scroll to position [0, 0]
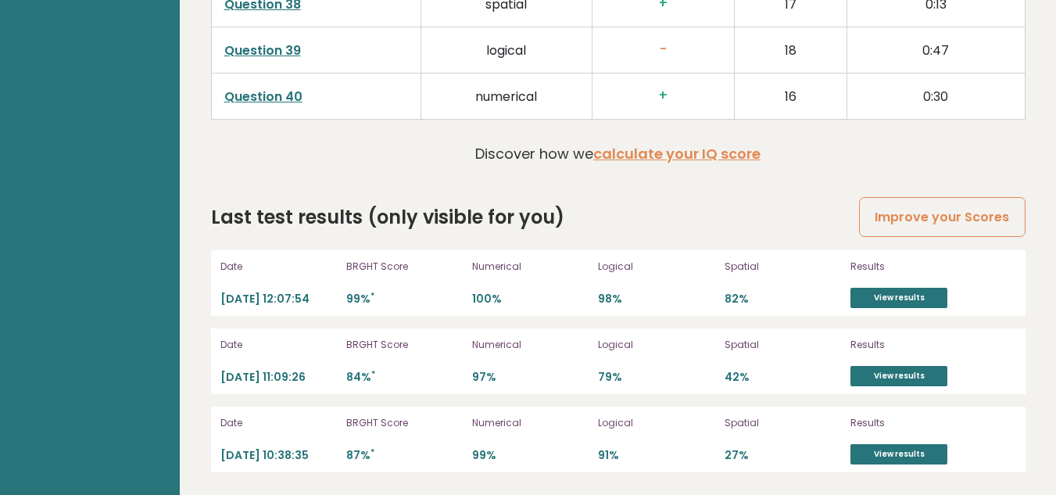
scroll to position [3461, 0]
click at [877, 449] on link "View results" at bounding box center [898, 453] width 97 height 20
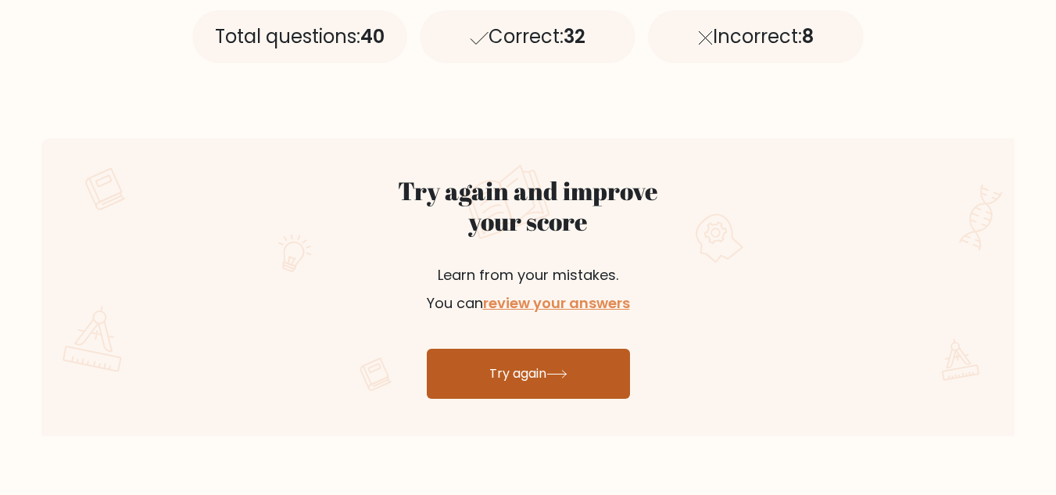
scroll to position [754, 0]
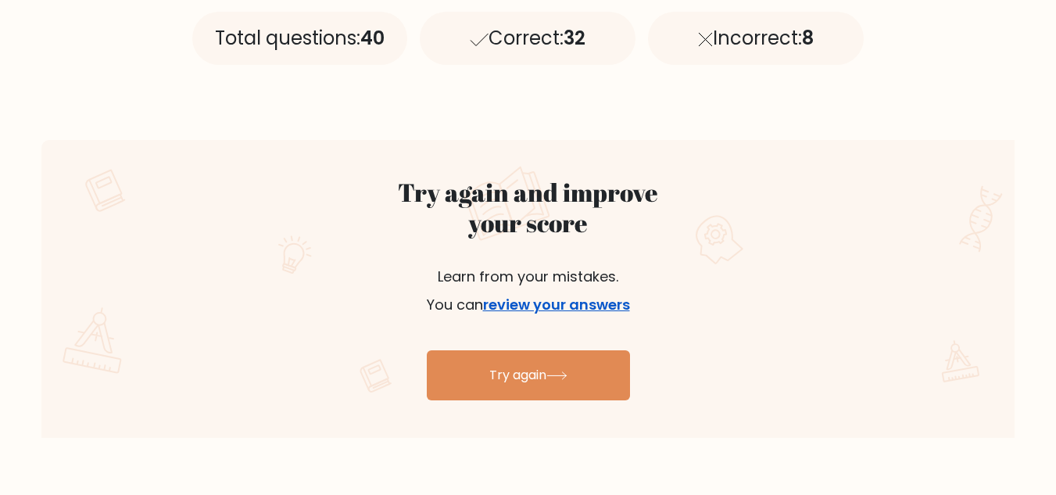
click at [559, 307] on link "review your answers" at bounding box center [556, 305] width 147 height 20
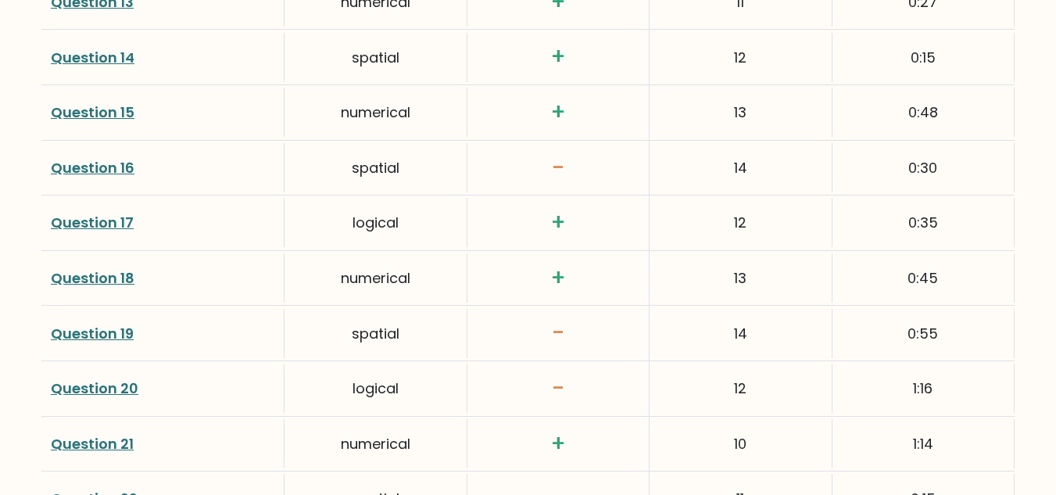
scroll to position [2952, 0]
click at [102, 331] on link "Question 19" at bounding box center [92, 334] width 83 height 20
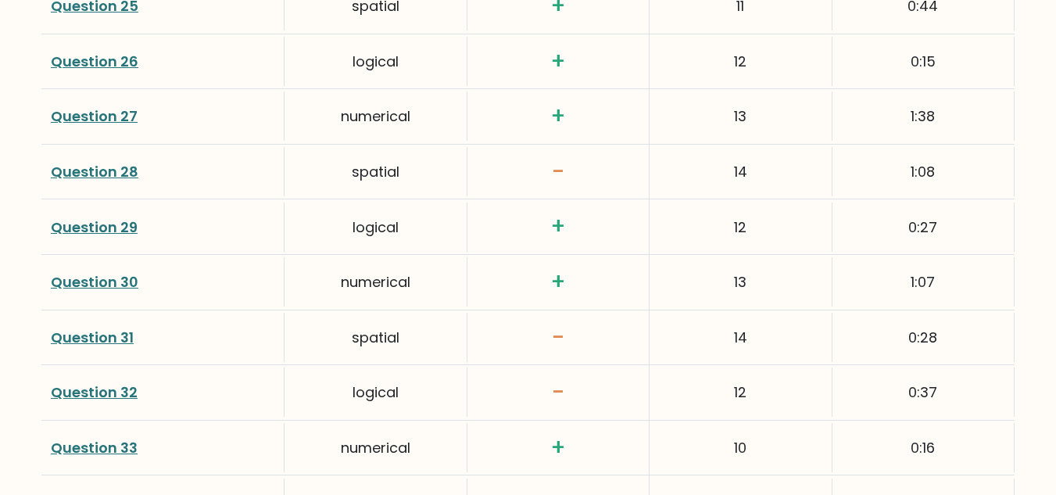
scroll to position [3617, 0]
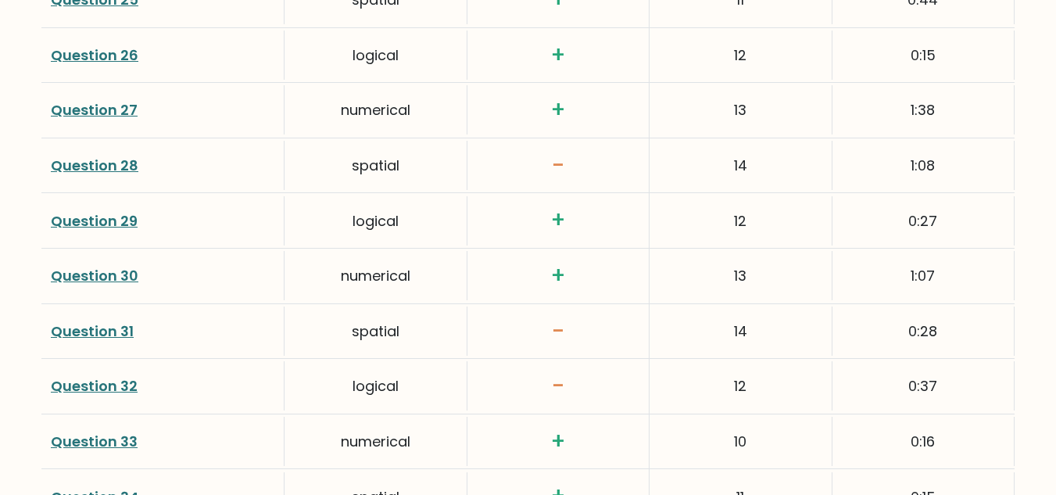
click at [92, 391] on link "Question 32" at bounding box center [94, 386] width 87 height 20
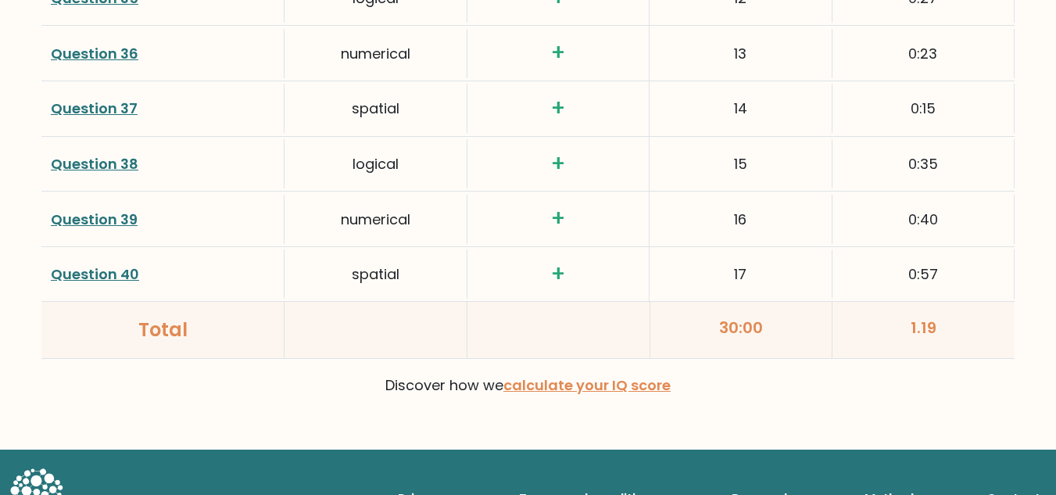
scroll to position [4221, 0]
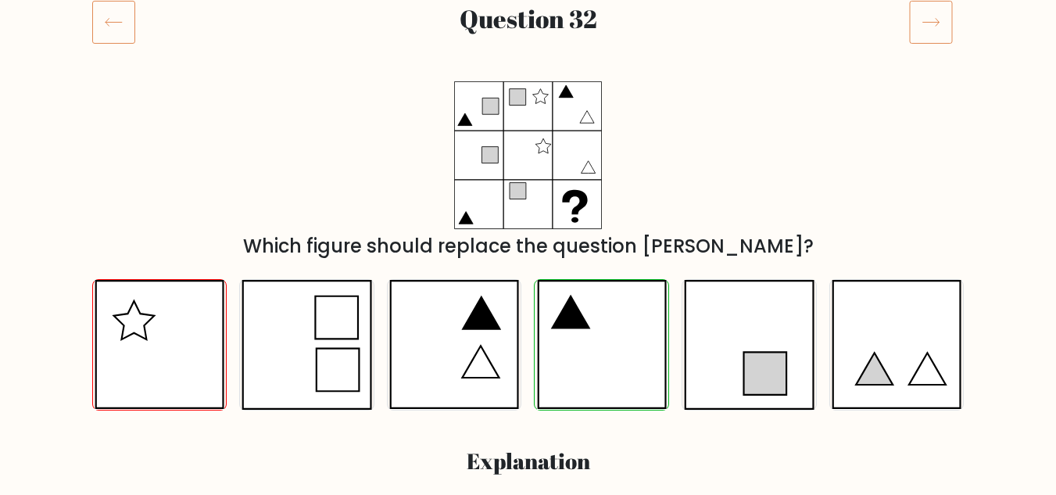
scroll to position [188, 0]
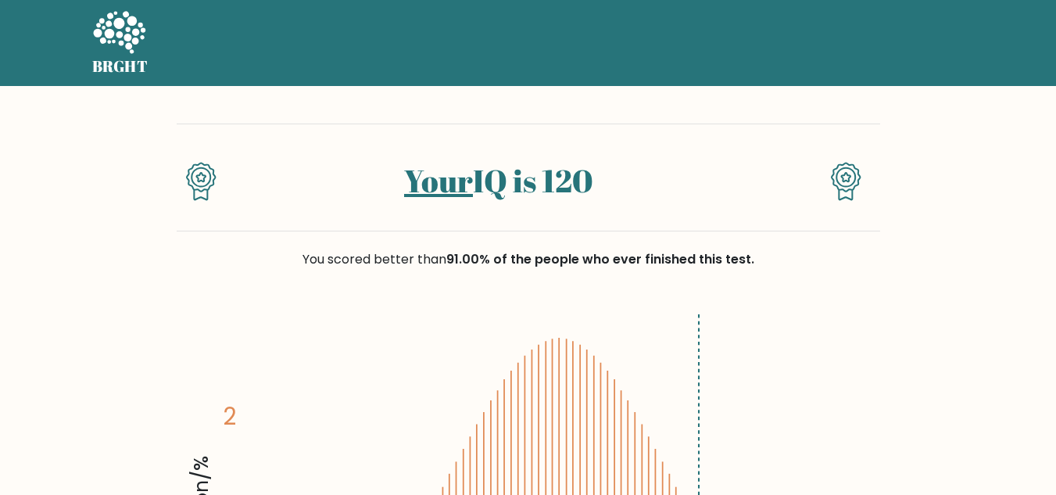
scroll to position [83, 0]
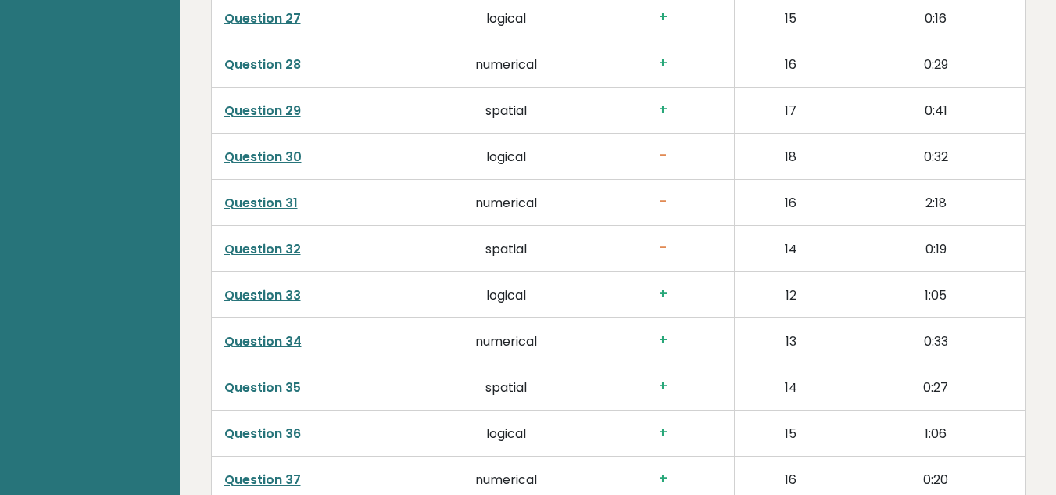
scroll to position [3685, 0]
click at [667, 241] on h3 "-" at bounding box center [663, 249] width 116 height 16
click at [285, 241] on link "Question 32" at bounding box center [262, 250] width 77 height 18
click at [219, 111] on td "Question 29" at bounding box center [315, 111] width 209 height 46
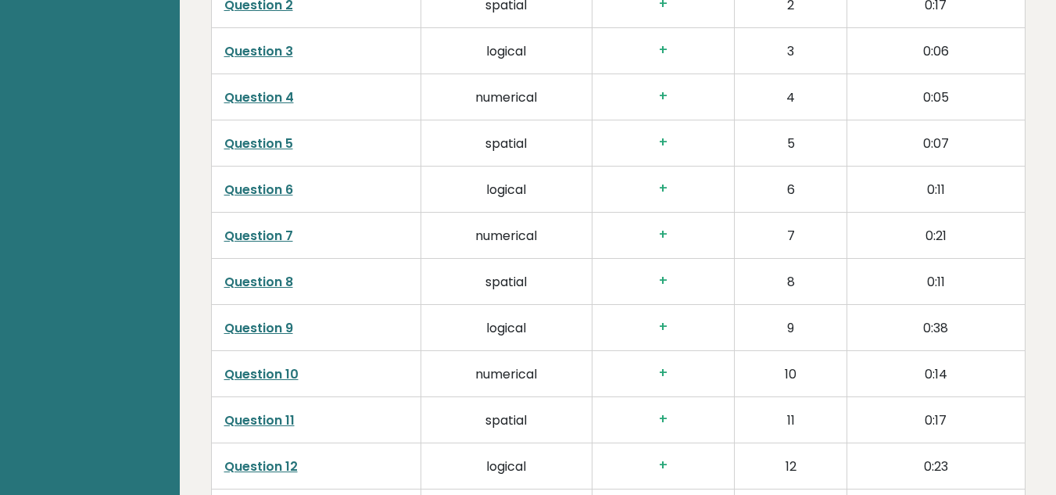
scroll to position [2568, 0]
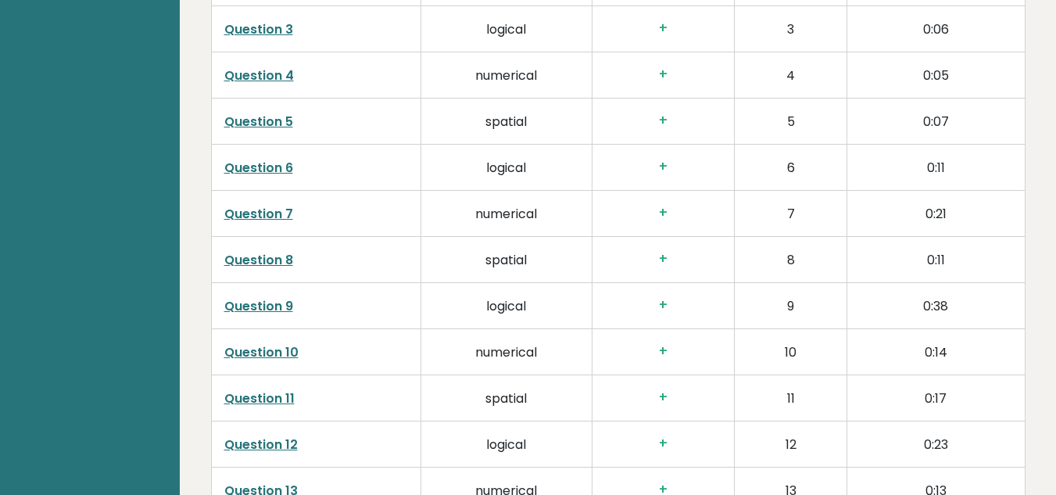
click at [286, 251] on link "Question 8" at bounding box center [258, 260] width 69 height 18
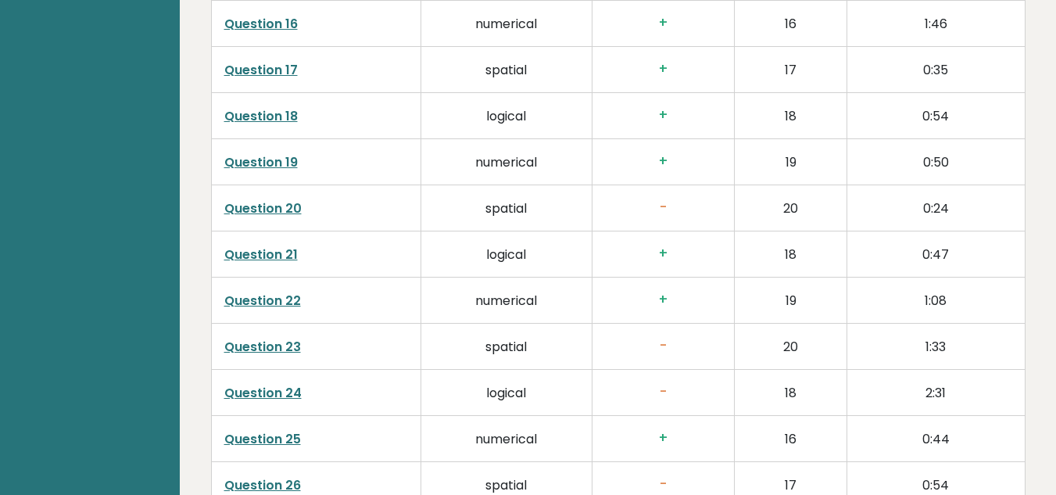
scroll to position [3174, 0]
click at [299, 199] on link "Question 20" at bounding box center [262, 208] width 77 height 18
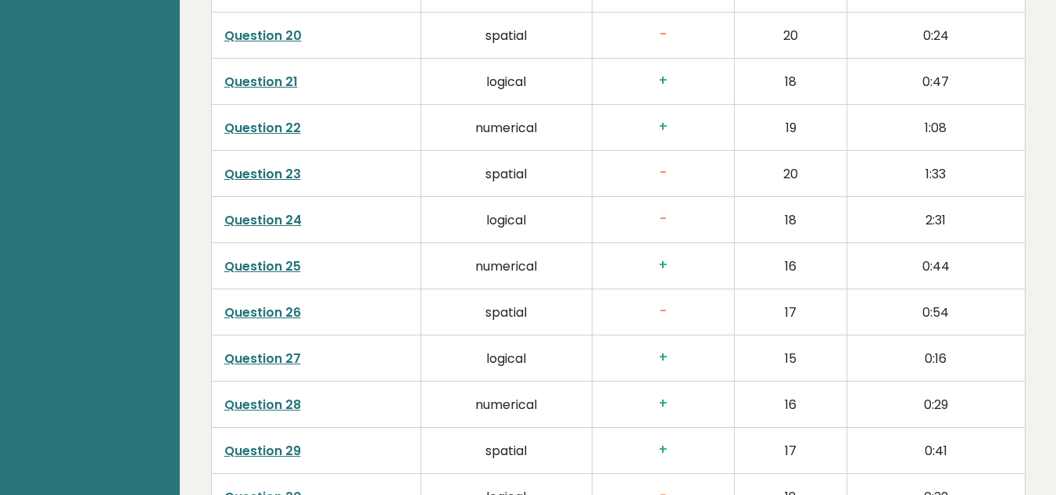
scroll to position [3348, 0]
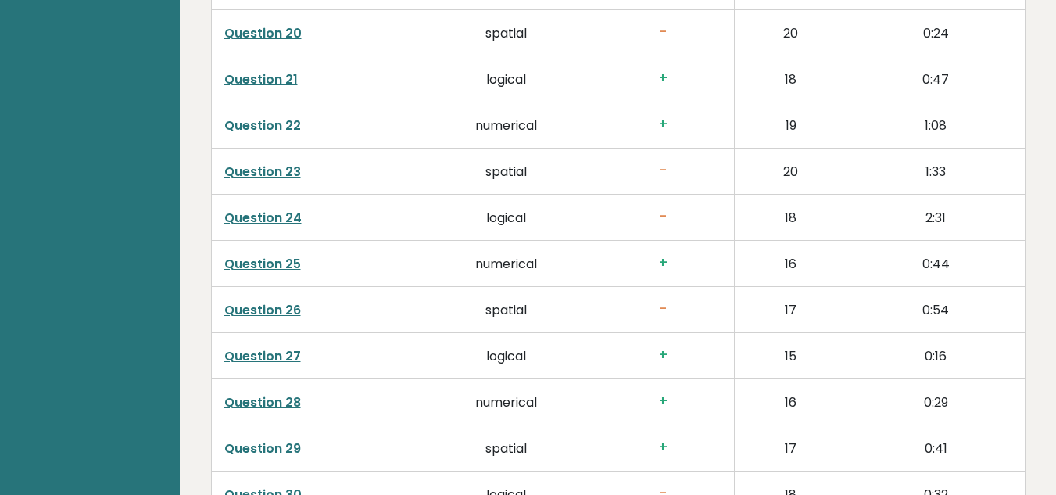
click at [285, 255] on link "Question 25" at bounding box center [262, 264] width 77 height 18
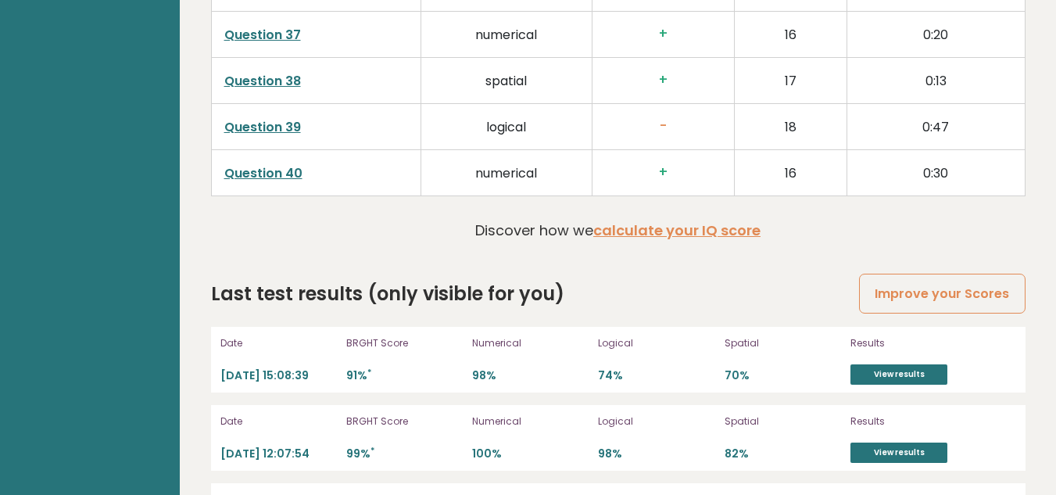
scroll to position [4136, 0]
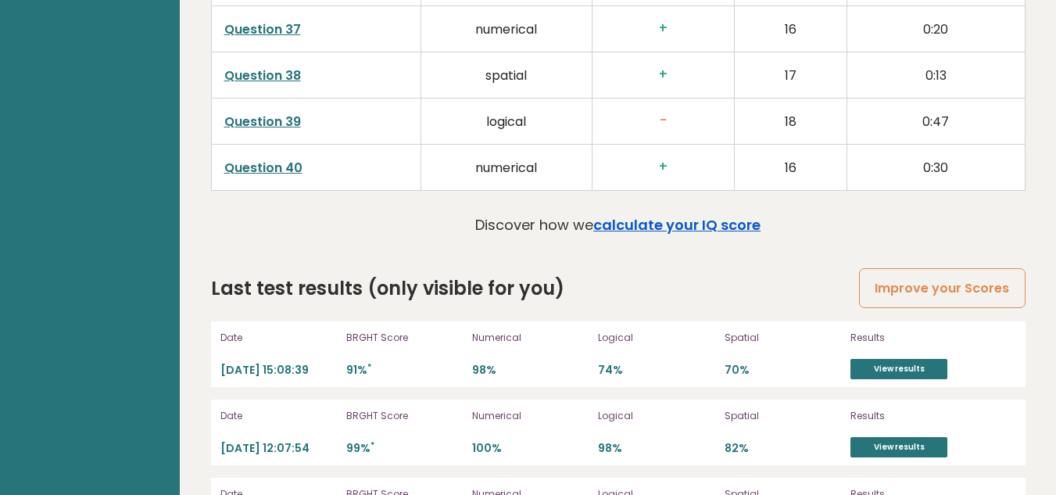
click at [673, 215] on link "calculate your IQ score" at bounding box center [676, 225] width 167 height 20
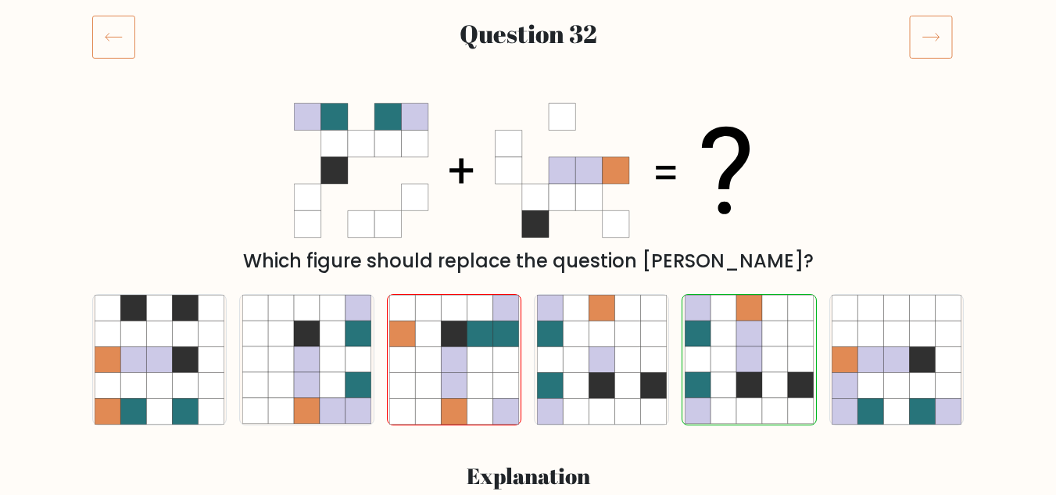
scroll to position [202, 0]
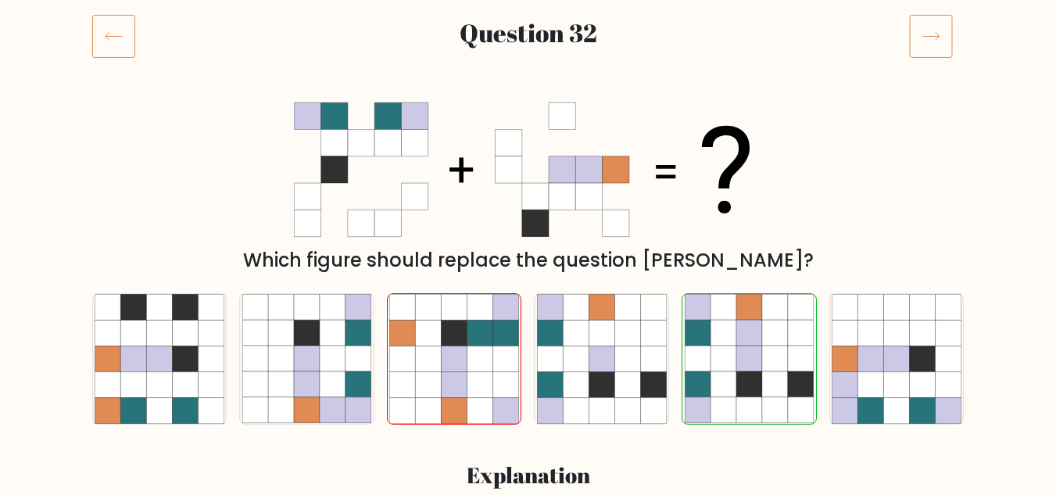
click at [108, 23] on icon at bounding box center [113, 36] width 43 height 44
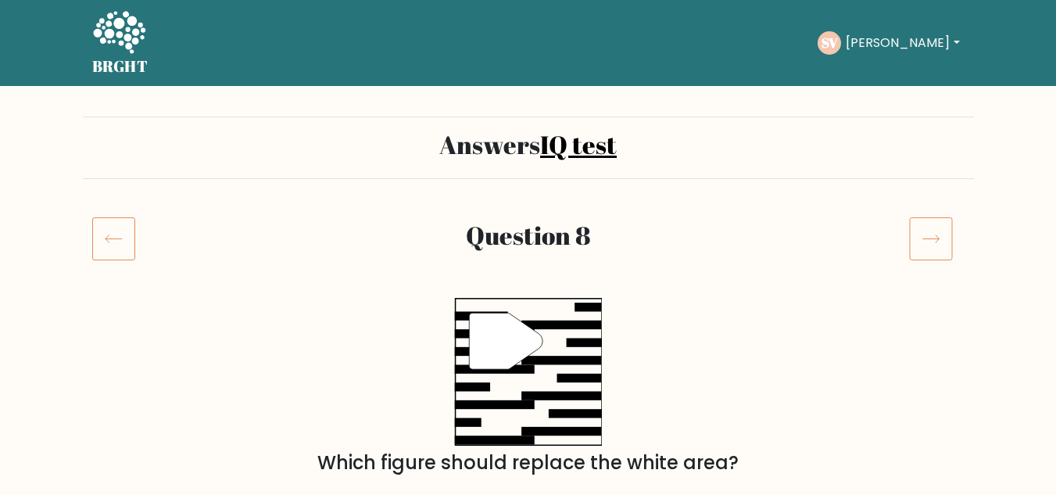
scroll to position [278, 0]
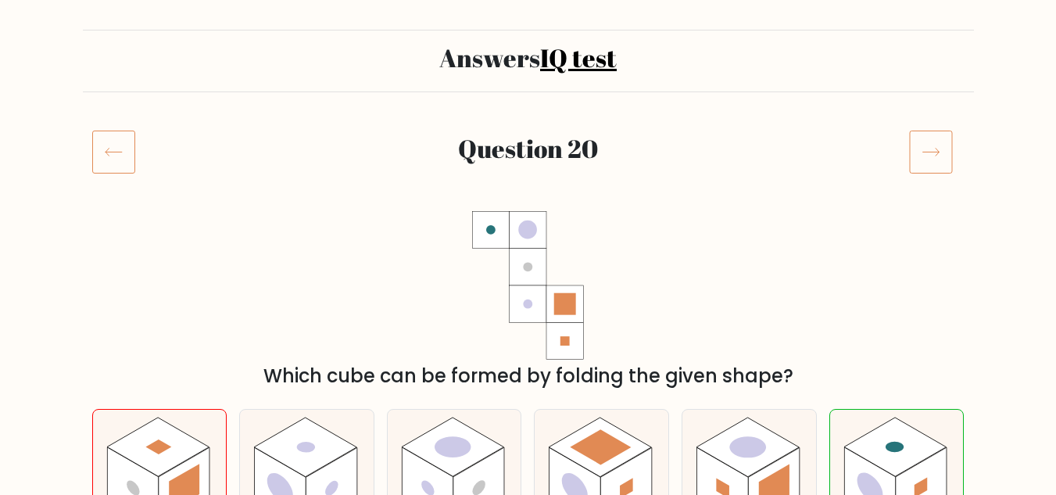
scroll to position [63, 0]
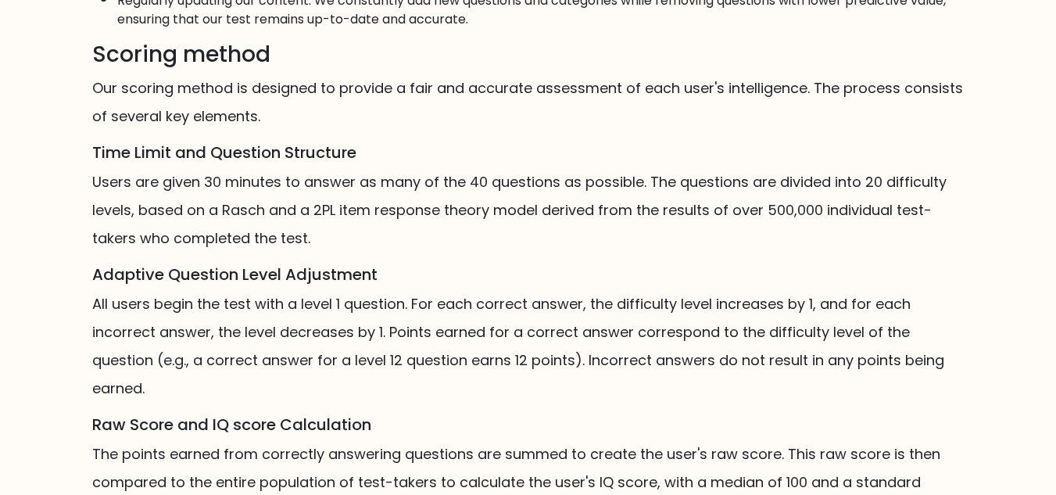
scroll to position [996, 0]
